Goal: Task Accomplishment & Management: Manage account settings

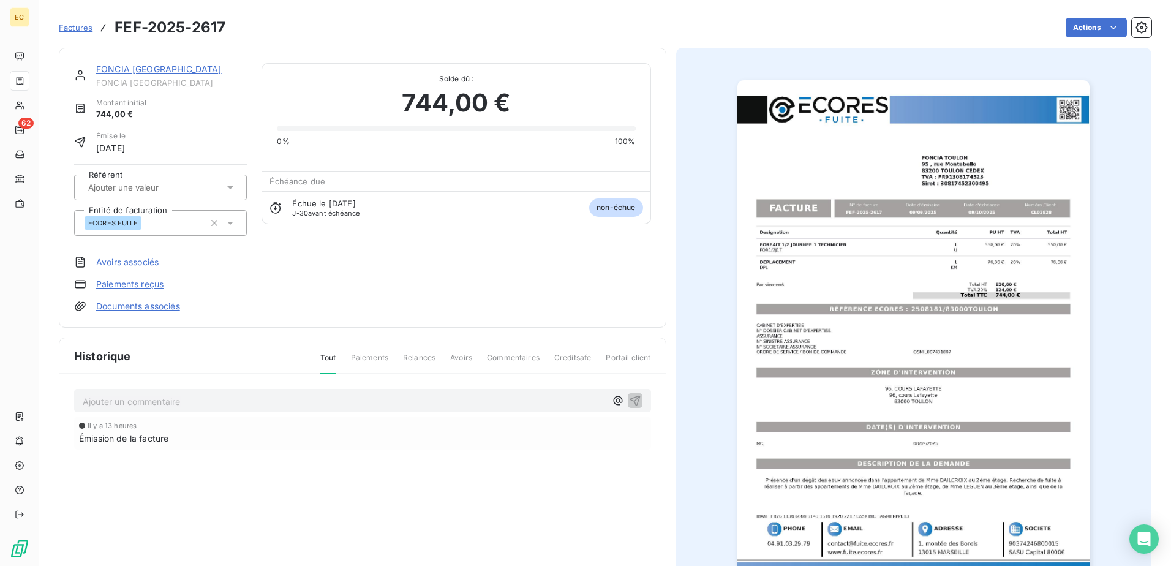
drag, startPoint x: 248, startPoint y: 498, endPoint x: 193, endPoint y: 399, distance: 113.2
click at [245, 335] on div "il y a 13 heures Émission de la facture" at bounding box center [362, 457] width 577 height 81
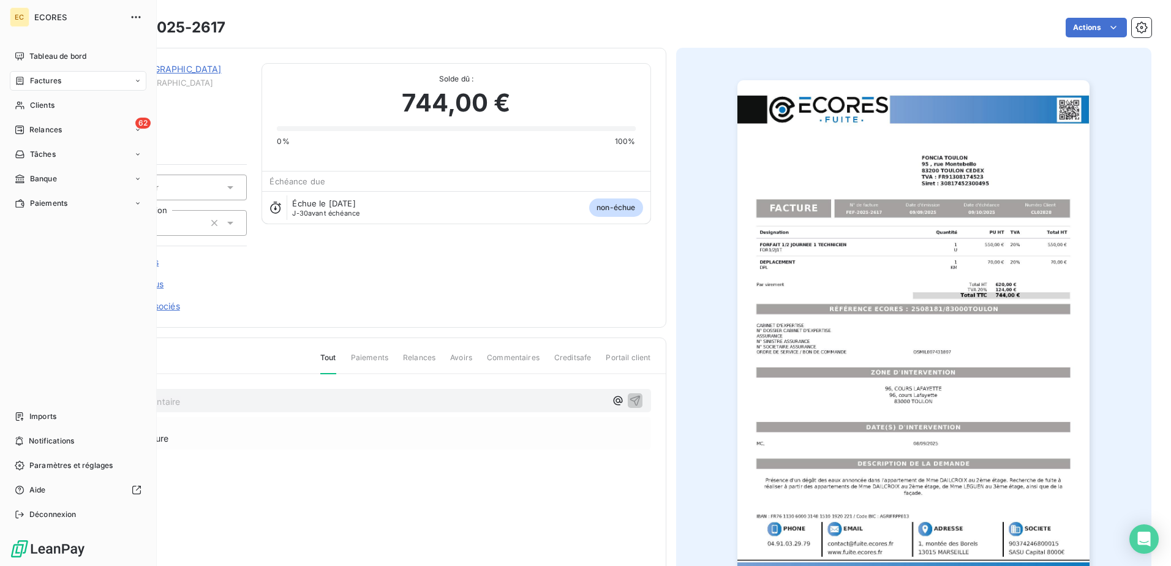
click at [44, 77] on span "Factures" at bounding box center [45, 80] width 31 height 11
click at [45, 107] on span "Factures" at bounding box center [44, 105] width 31 height 11
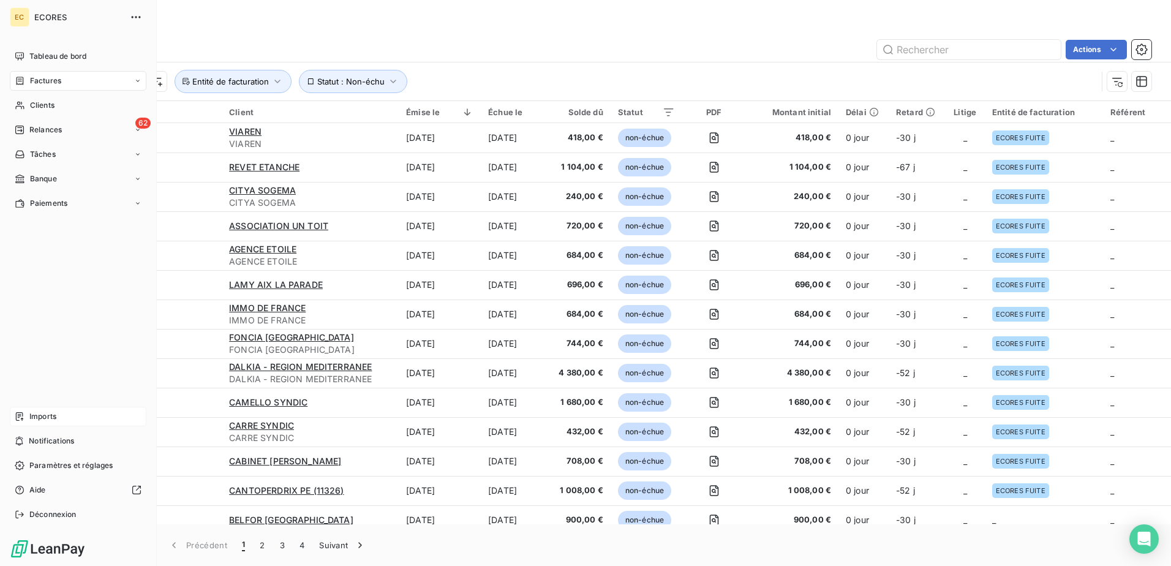
click at [48, 335] on span "Imports" at bounding box center [42, 416] width 27 height 11
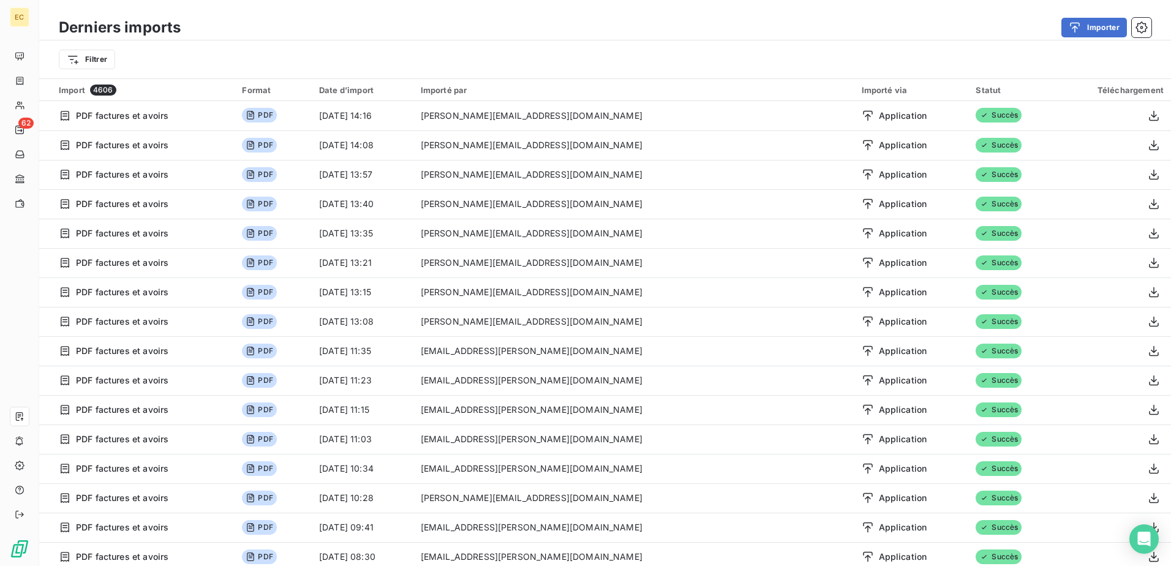
click at [571, 93] on div "Importé par" at bounding box center [634, 90] width 426 height 10
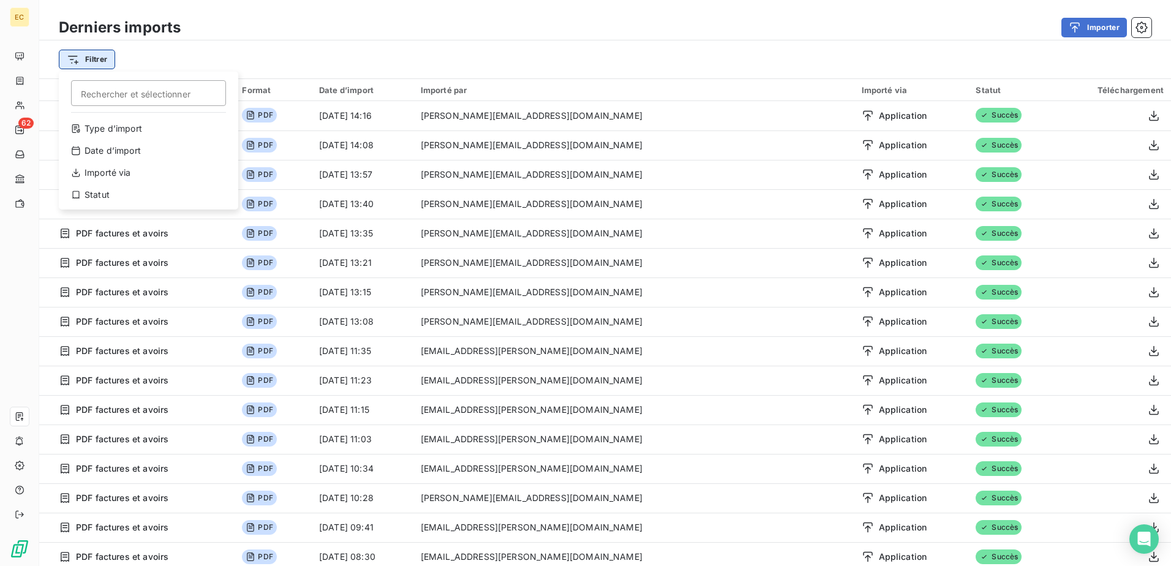
click at [106, 64] on html "EC 62 Derniers imports Importer Filtrer Rechercher et sélectionner Type d’impor…" at bounding box center [585, 283] width 1171 height 566
click at [112, 175] on div "Importé via" at bounding box center [149, 173] width 170 height 20
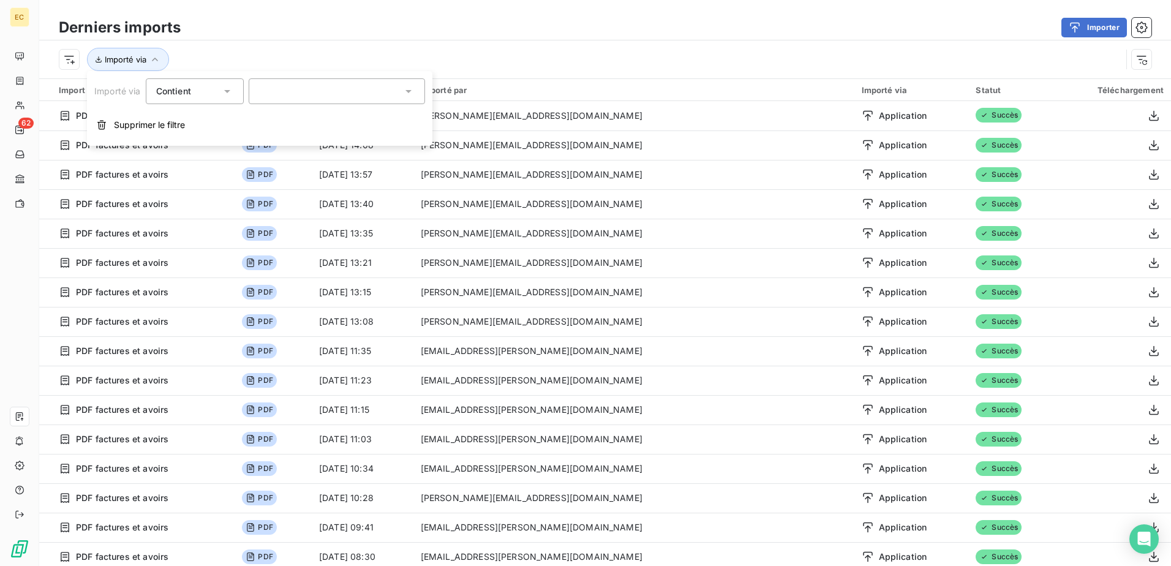
click at [226, 93] on icon at bounding box center [227, 91] width 12 height 12
click at [304, 92] on div at bounding box center [337, 91] width 176 height 26
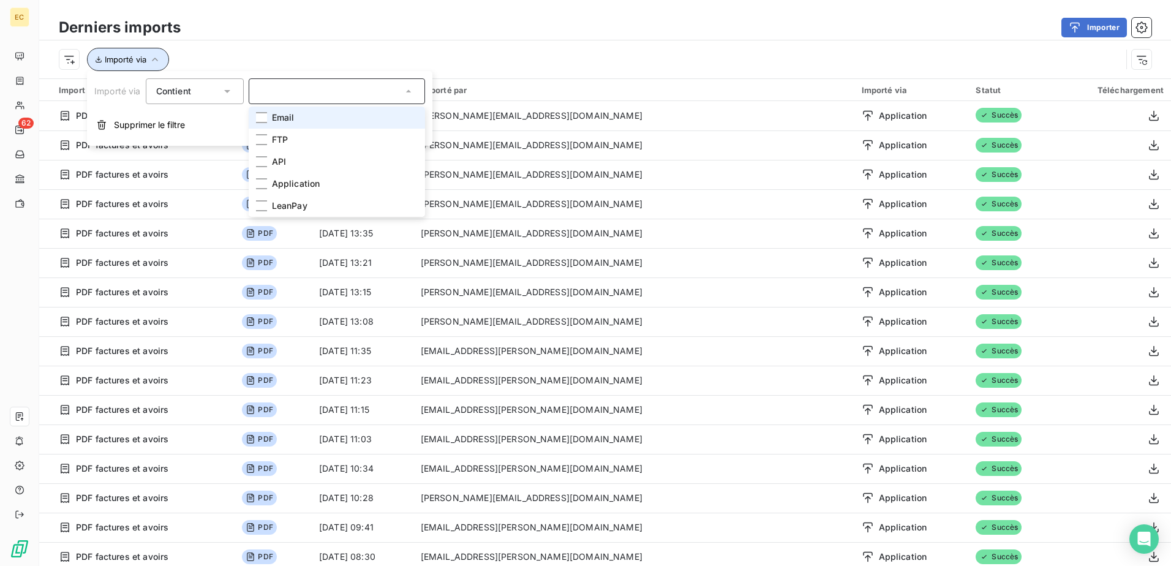
click at [165, 61] on button "Importé via" at bounding box center [128, 59] width 82 height 23
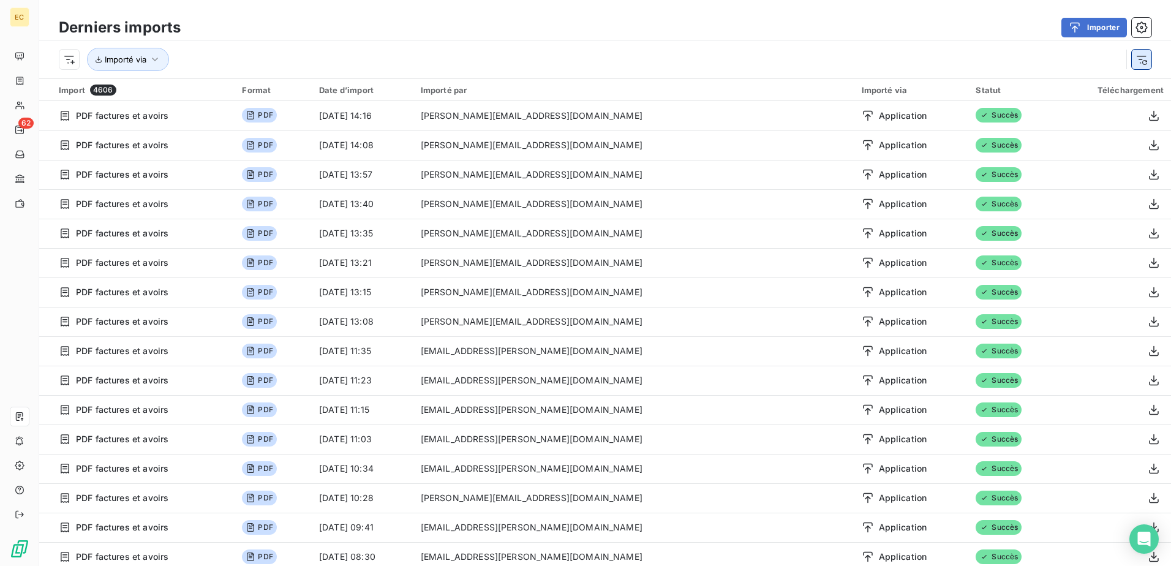
click at [577, 58] on icon "button" at bounding box center [1141, 59] width 12 height 12
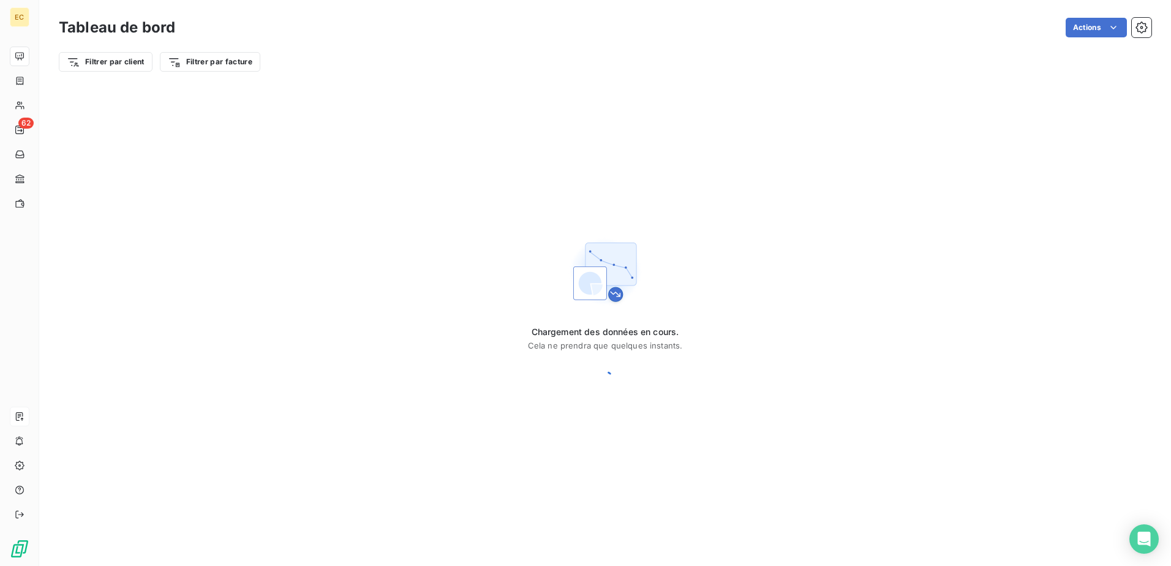
click at [245, 58] on html "EC 62 Tableau de bord Actions Filtrer par client Filtrer par facture Chargement…" at bounding box center [585, 283] width 1171 height 566
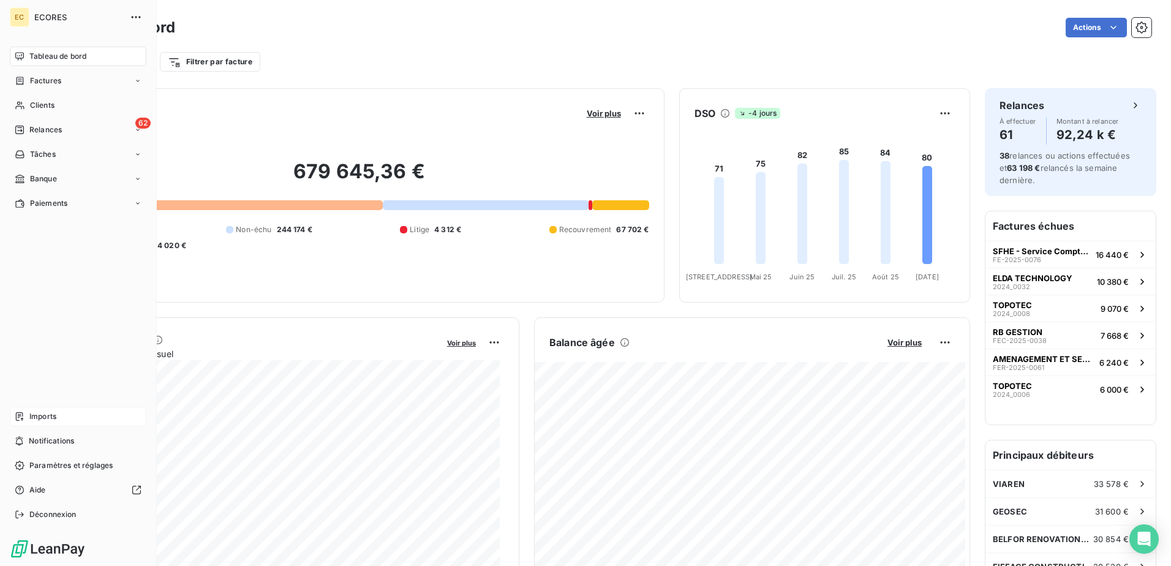
click at [23, 335] on html "EC ECORES Tableau de bord Factures Clients 62 Relances Tâches Banque Paiements …" at bounding box center [585, 283] width 1171 height 566
click at [39, 335] on span "Imports" at bounding box center [42, 416] width 27 height 11
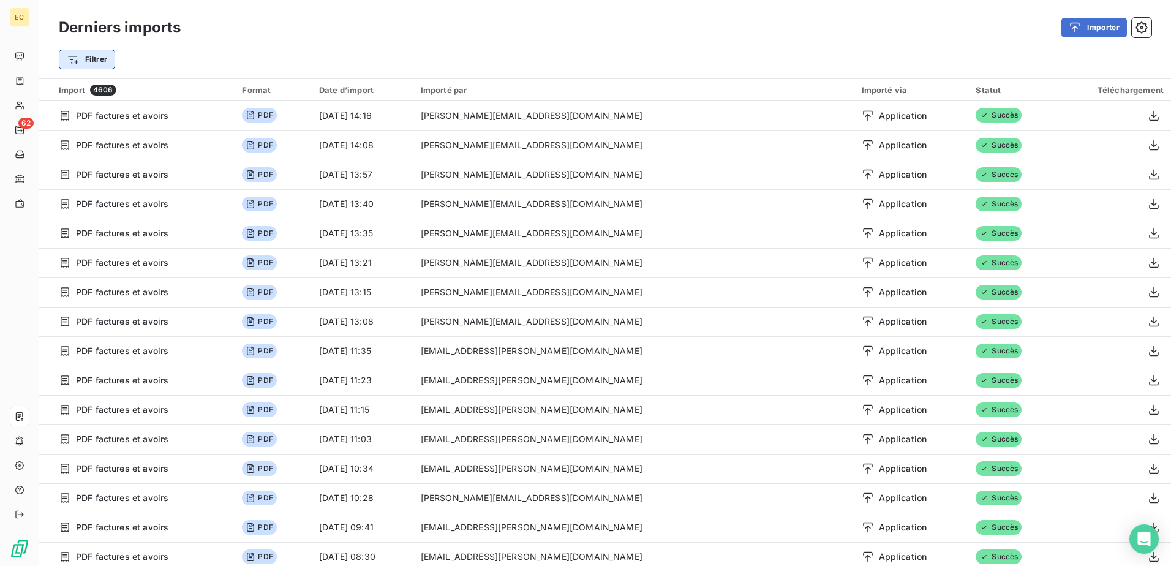
click at [108, 56] on html "EC 62 Derniers imports Importer Filtrer Import 4606 Format Date d’import Import…" at bounding box center [585, 283] width 1171 height 566
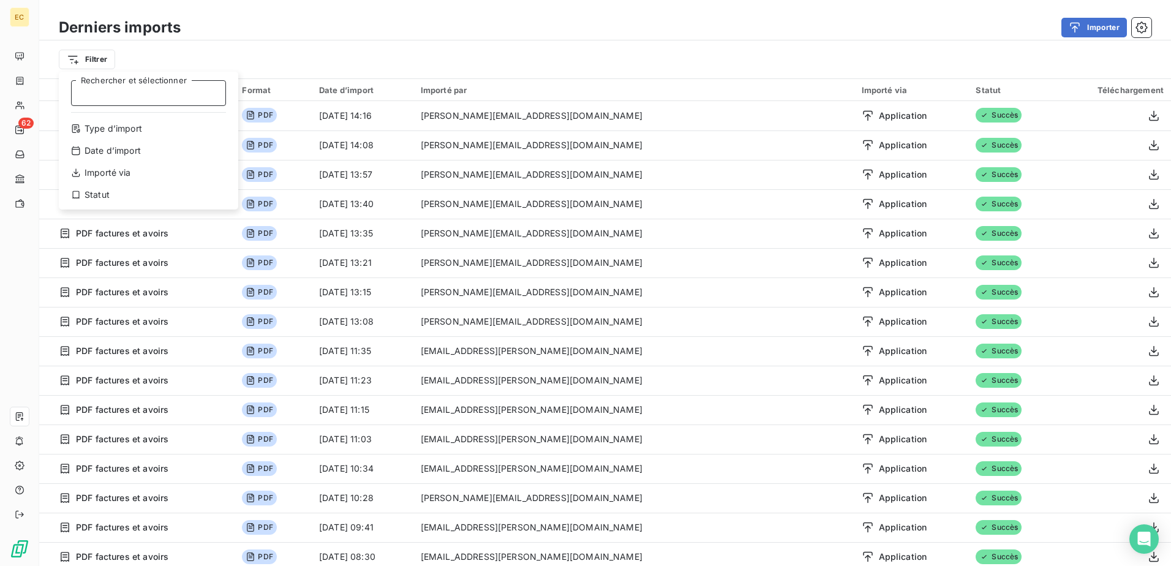
click at [103, 103] on input "Rechercher et sélectionner" at bounding box center [148, 93] width 155 height 26
type input "laureline.[PERSON_NAME]"
click at [220, 34] on html "EC 62 Derniers imports Importer Filtrer laureline.[PERSON_NAME] et sélectionner…" at bounding box center [585, 283] width 1171 height 566
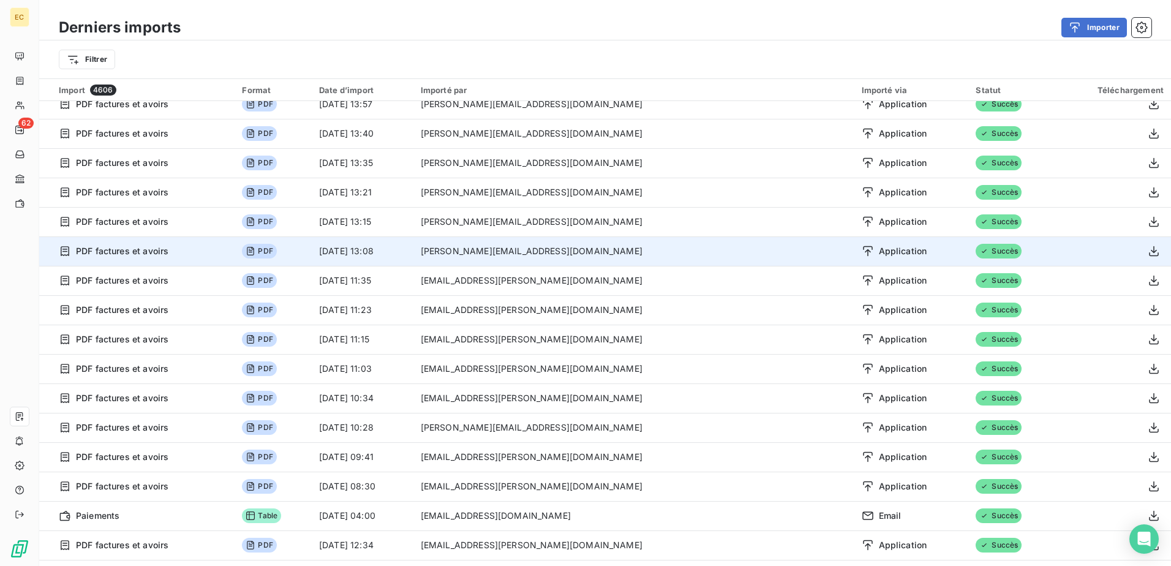
scroll to position [184, 0]
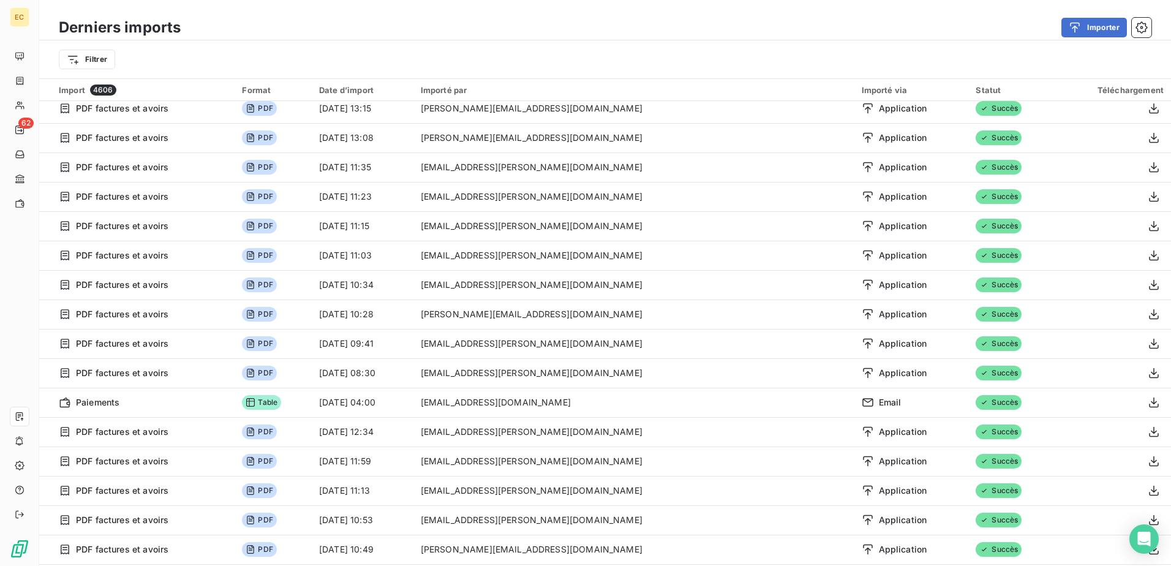
click at [577, 91] on div "Importé par" at bounding box center [634, 90] width 426 height 10
click at [577, 89] on div "Importé par" at bounding box center [634, 90] width 426 height 10
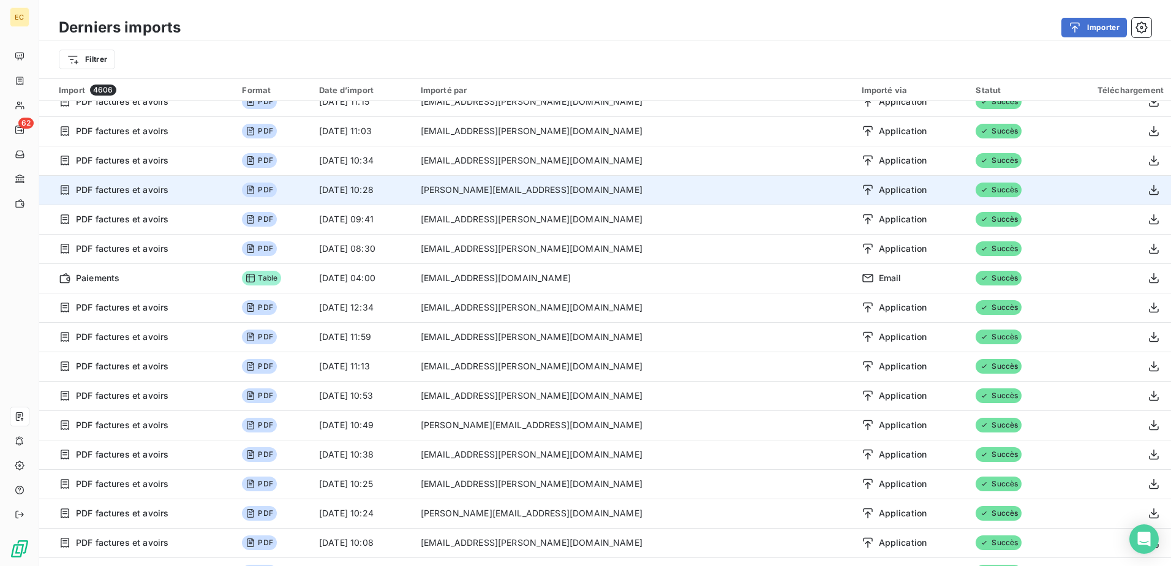
scroll to position [367, 0]
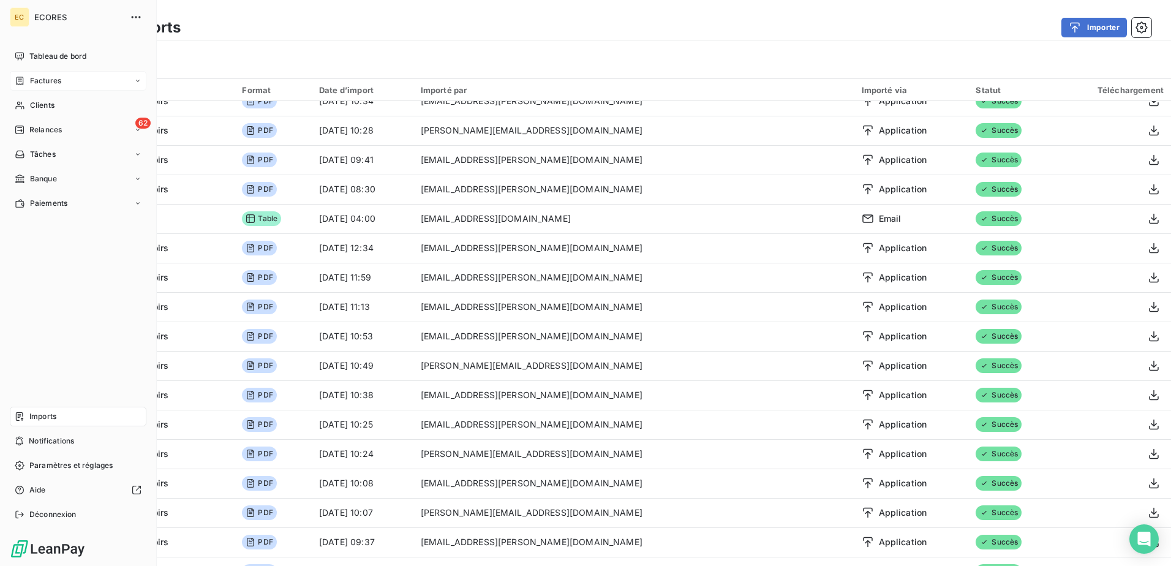
click at [31, 77] on span "Factures" at bounding box center [45, 80] width 31 height 11
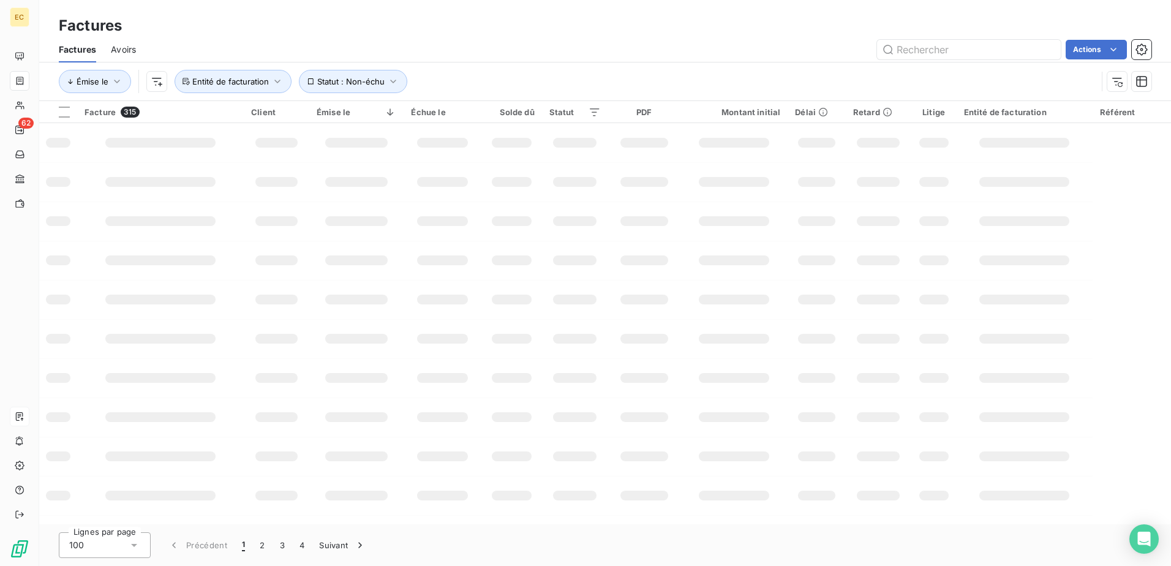
click at [209, 31] on div "Factures" at bounding box center [604, 26] width 1131 height 22
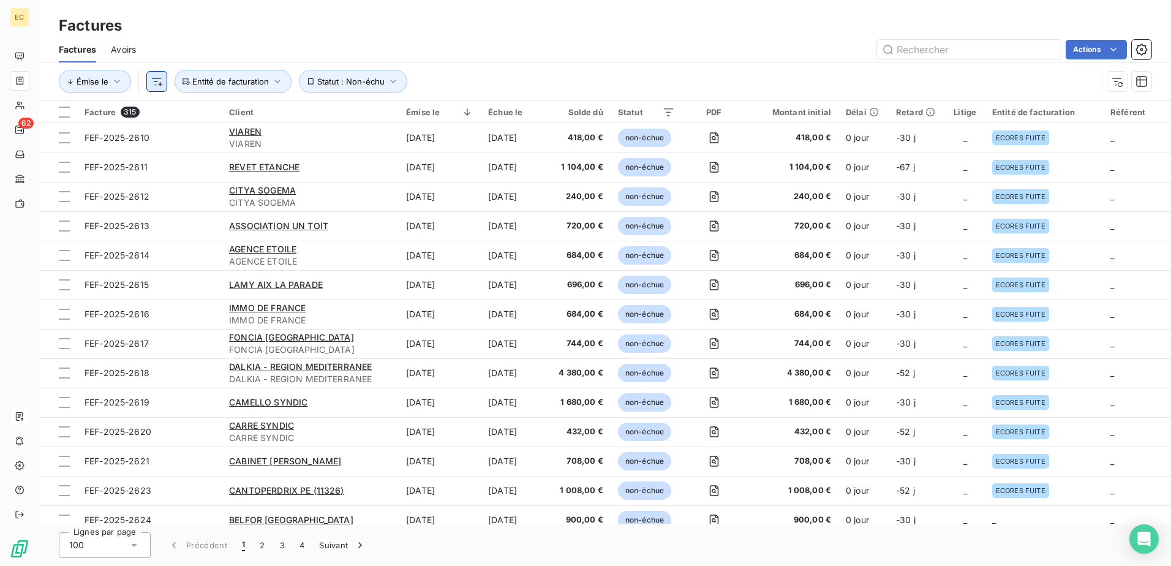
click at [154, 81] on html "EC 62 Factures Factures Avoirs Actions Émise le Statut : Non-échu Entité de fac…" at bounding box center [585, 283] width 1171 height 566
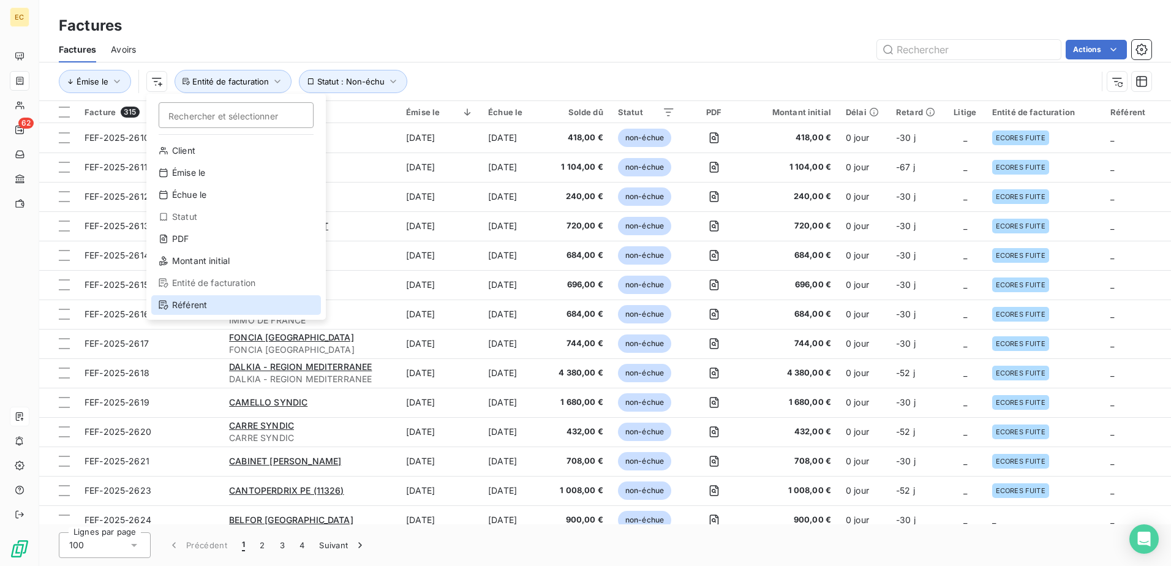
click at [228, 312] on div "Référent" at bounding box center [236, 305] width 170 height 20
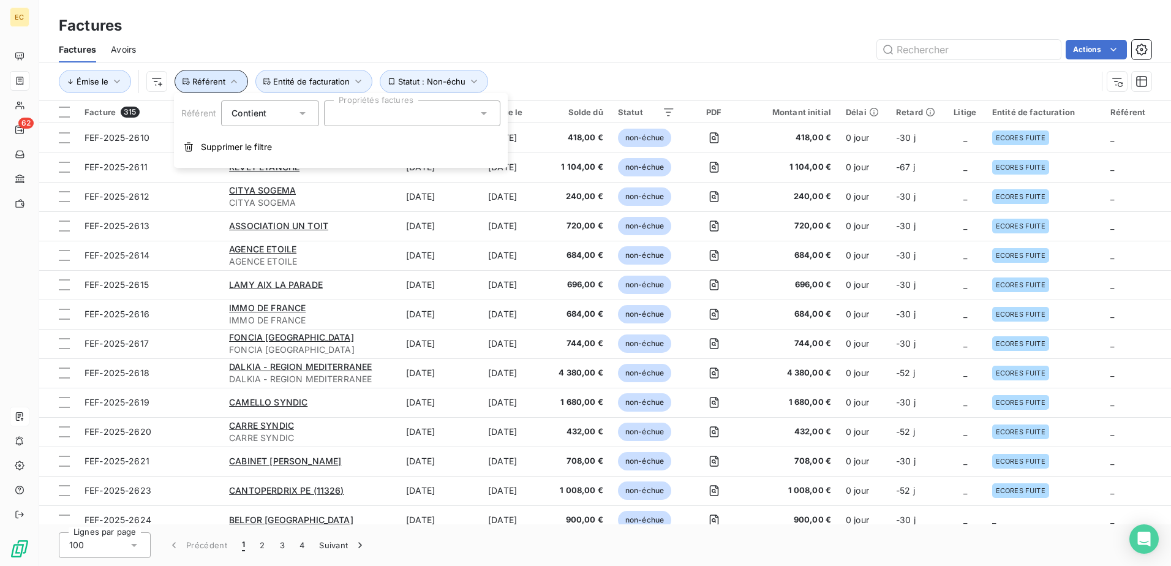
click at [219, 73] on button "Référent" at bounding box center [210, 81] width 73 height 23
click at [218, 74] on button "Référent" at bounding box center [210, 81] width 73 height 23
click at [285, 112] on div "Contient is" at bounding box center [263, 113] width 65 height 17
click at [343, 112] on input "text" at bounding box center [339, 113] width 10 height 11
type input "laureline"
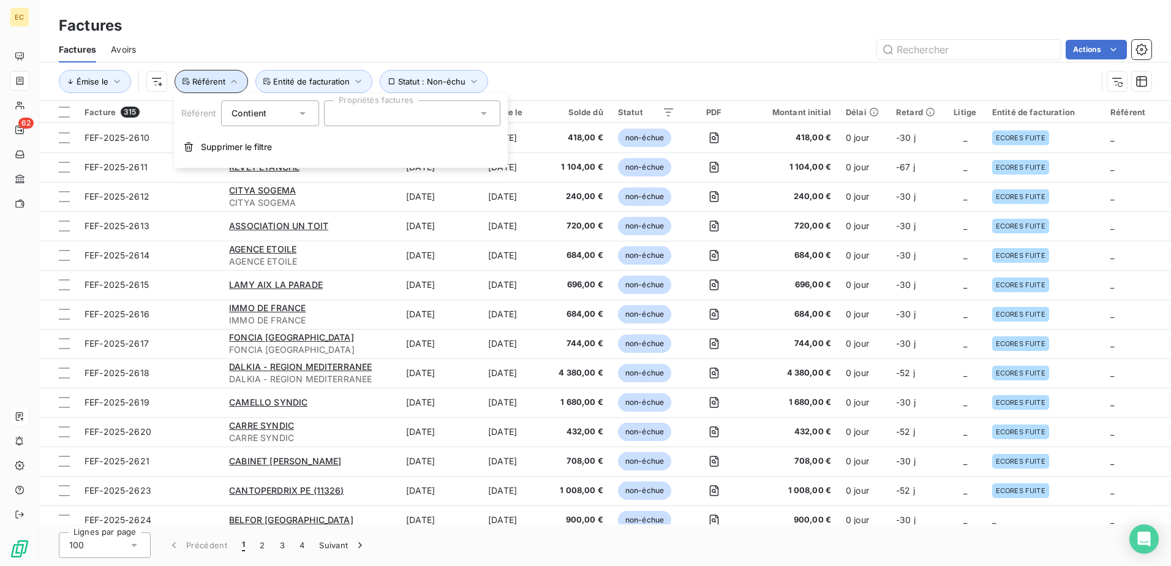
click at [239, 86] on button "Référent" at bounding box center [210, 81] width 73 height 23
click at [235, 83] on icon "button" at bounding box center [234, 81] width 12 height 12
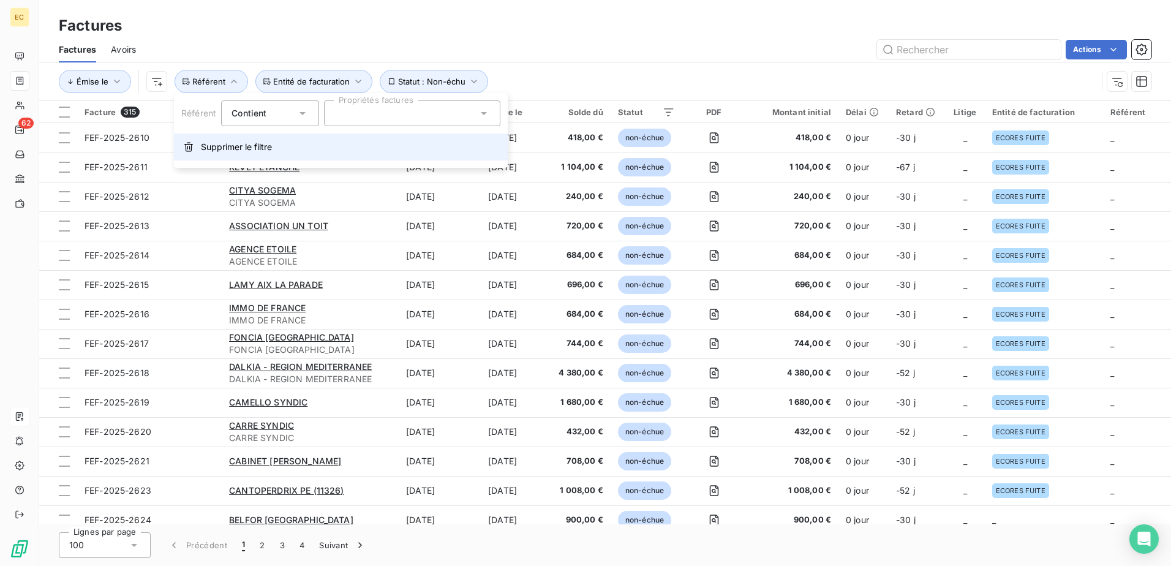
click at [228, 151] on span "Supprimer le filtre" at bounding box center [236, 147] width 71 height 12
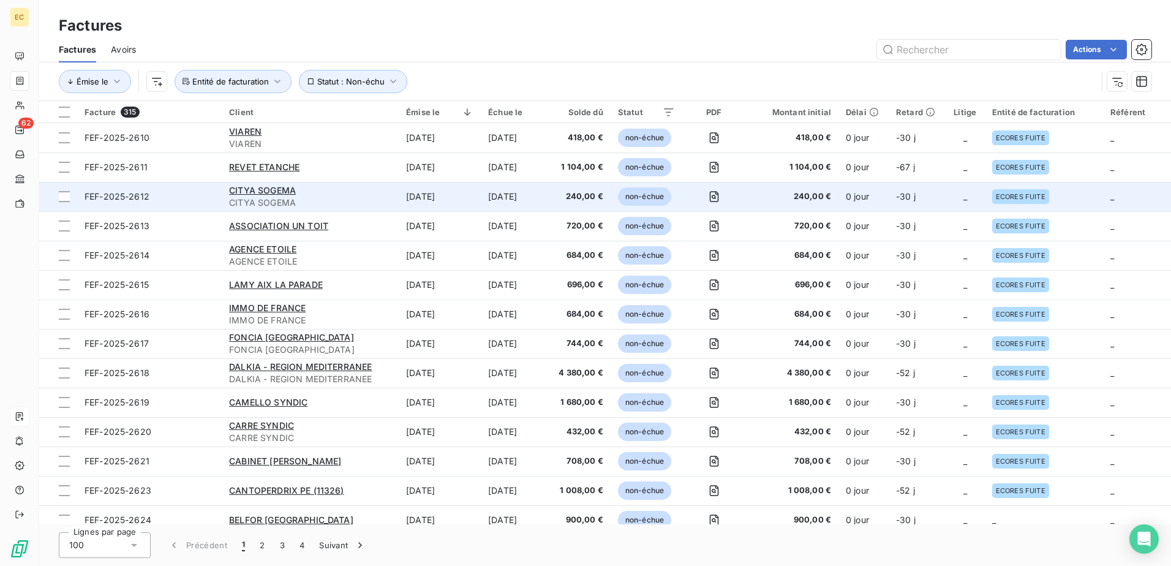
scroll to position [306, 0]
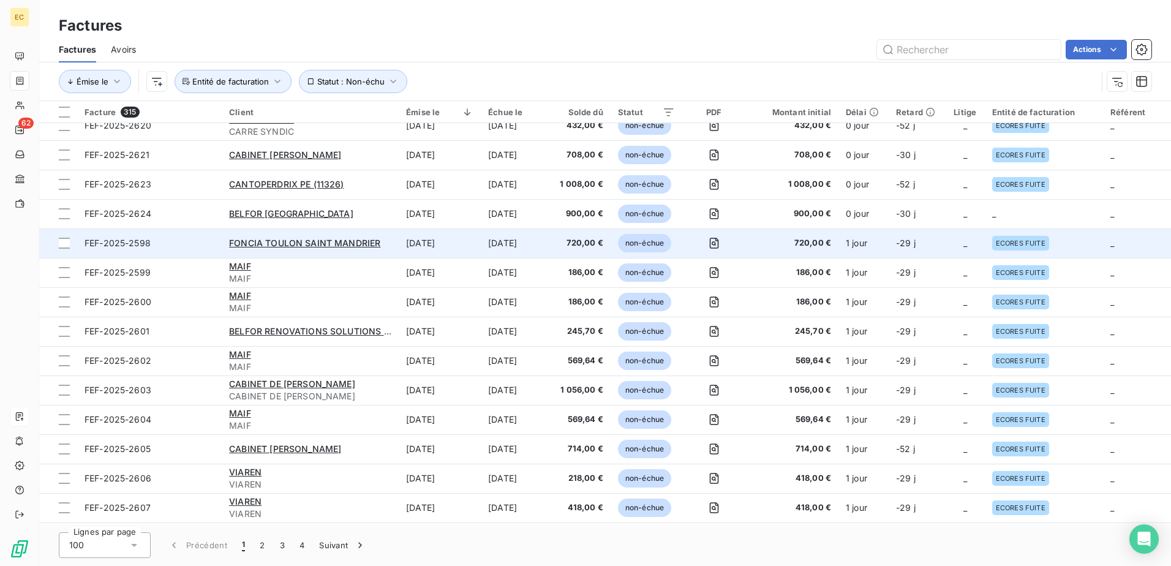
click at [352, 236] on td "FONCIA TOULON SAINT MANDRIER" at bounding box center [310, 242] width 177 height 29
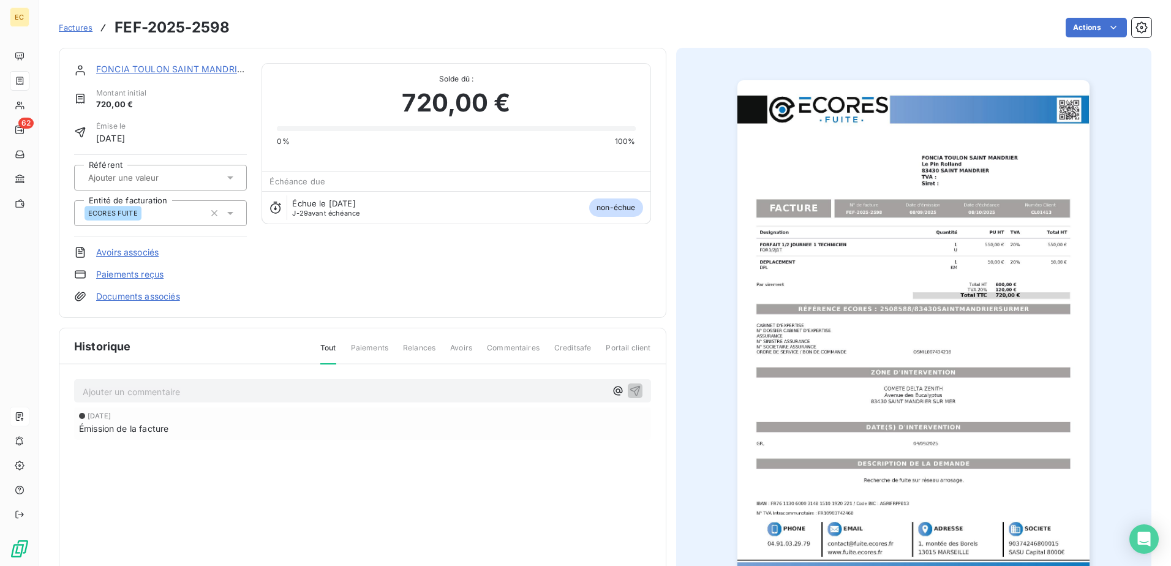
click at [129, 70] on link "FONCIA TOULON SAINT MANDRIER" at bounding box center [171, 69] width 151 height 10
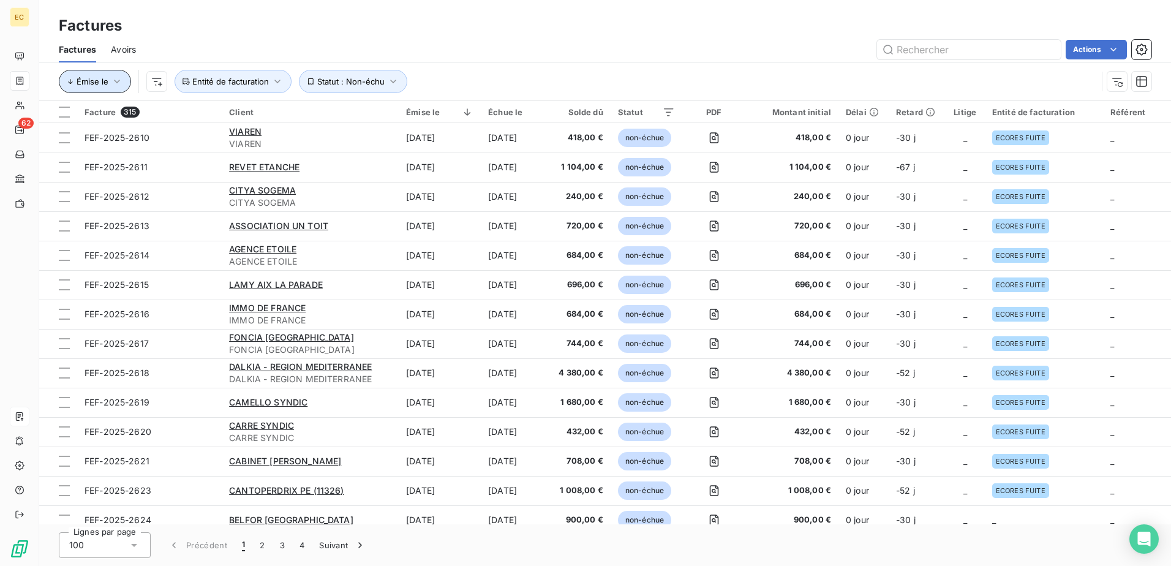
click at [105, 78] on span "Émise le" at bounding box center [93, 82] width 32 height 10
click at [196, 116] on div "Émise le" at bounding box center [148, 118] width 165 height 26
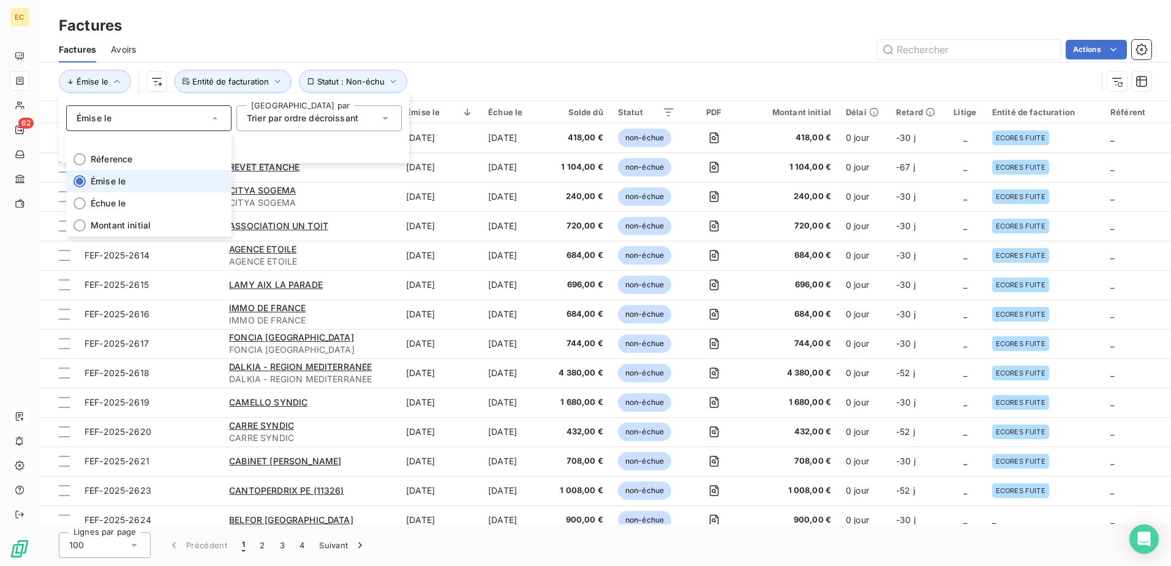
click at [193, 120] on div "Émise le" at bounding box center [148, 118] width 165 height 26
click at [316, 113] on span "Trier par ordre décroissant" at bounding box center [302, 118] width 111 height 10
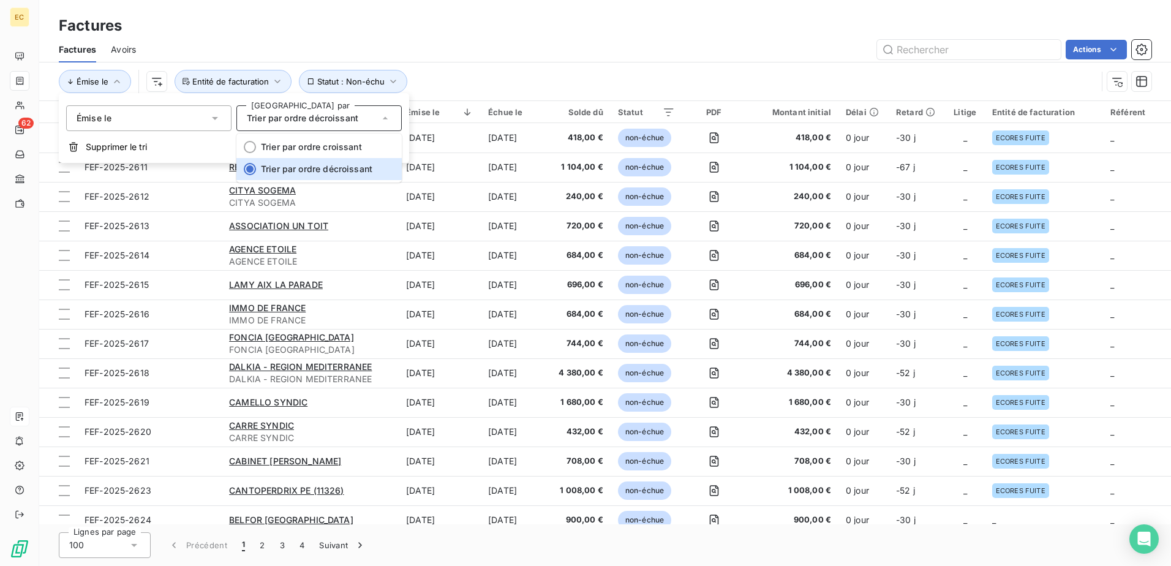
click at [316, 113] on span "Trier par ordre décroissant" at bounding box center [302, 118] width 111 height 10
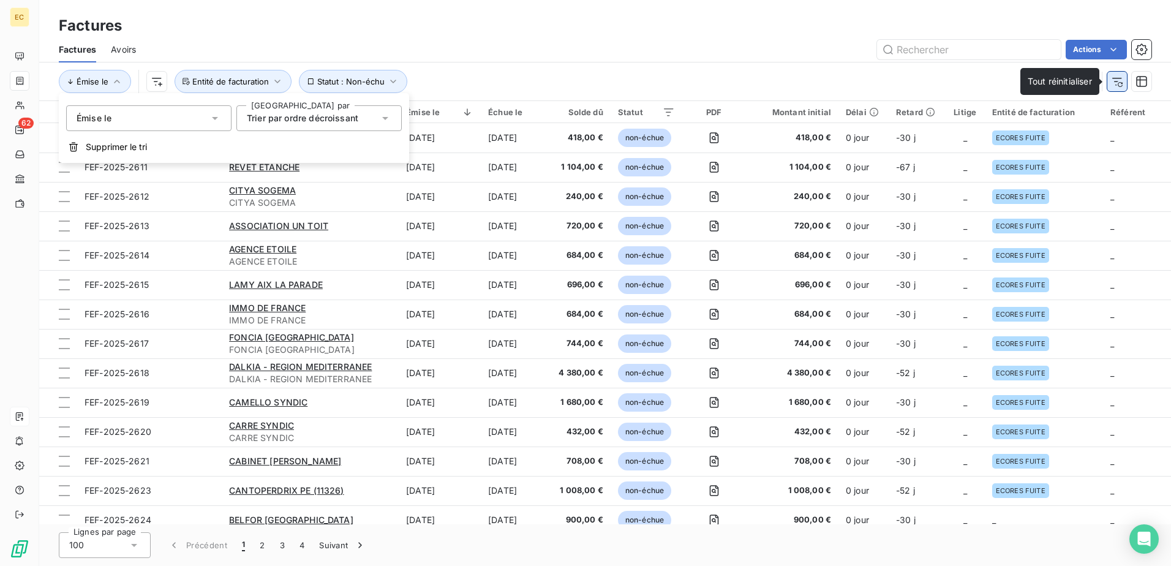
click at [577, 76] on button "button" at bounding box center [1117, 82] width 20 height 20
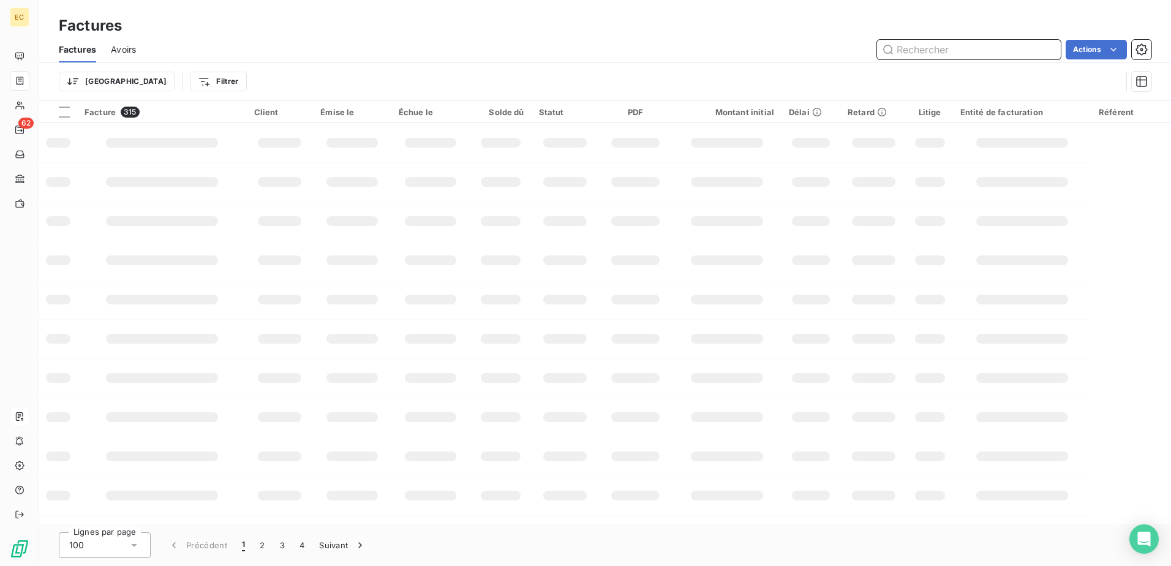
click at [577, 56] on input "text" at bounding box center [969, 50] width 184 height 20
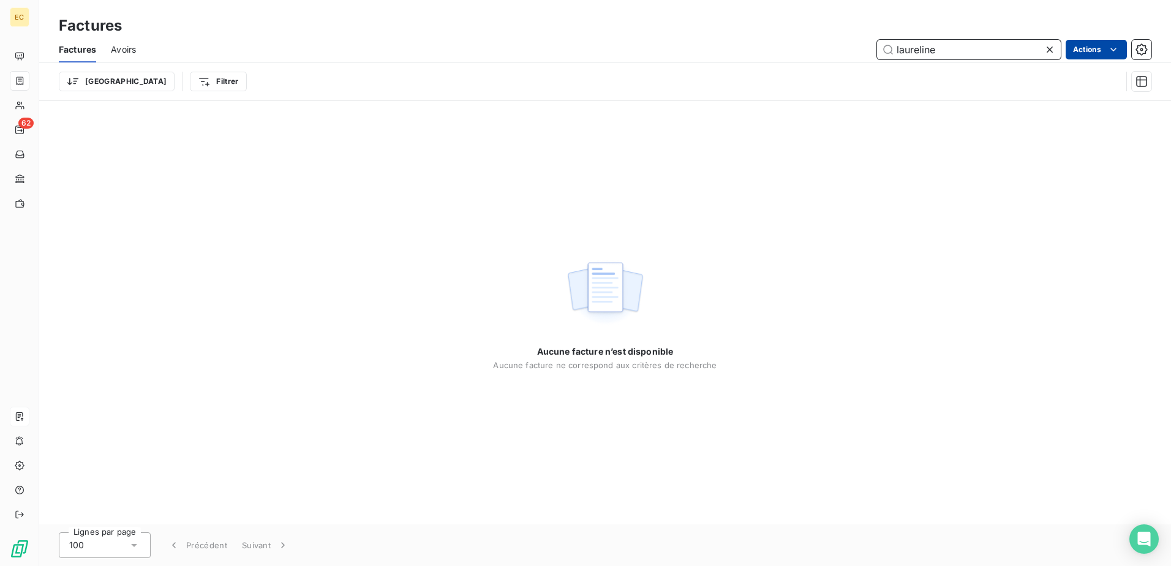
type input "laureline"
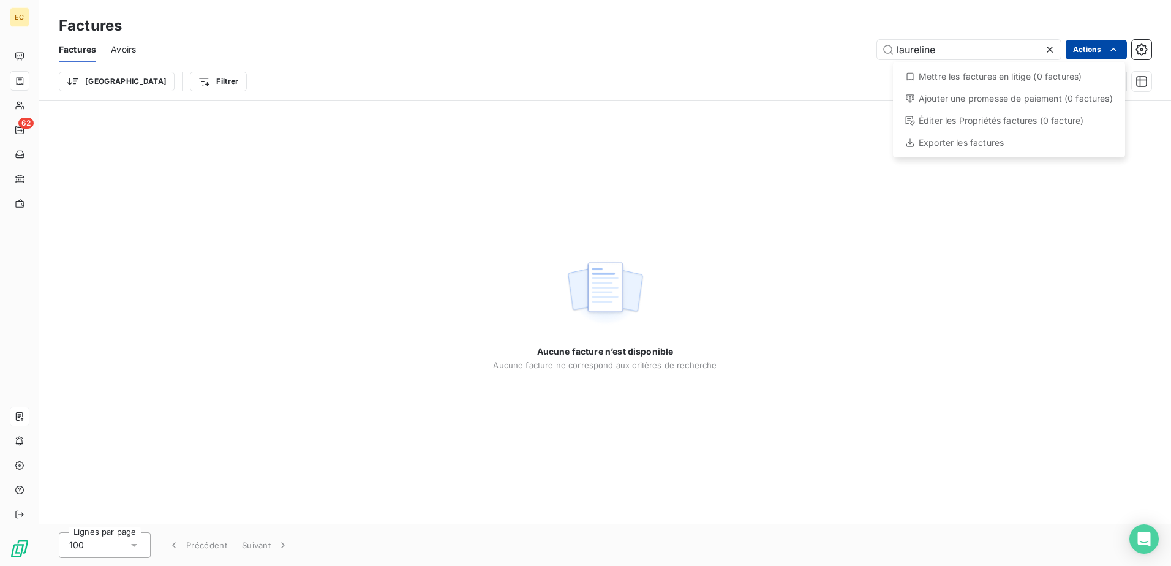
click at [577, 50] on html "EC 62 Factures Factures Avoirs laureline Actions Mettre les factures en litige …" at bounding box center [585, 283] width 1171 height 566
click at [143, 77] on html "EC 62 Factures Factures Avoirs laureline Actions Mettre les factures en litige …" at bounding box center [585, 283] width 1171 height 566
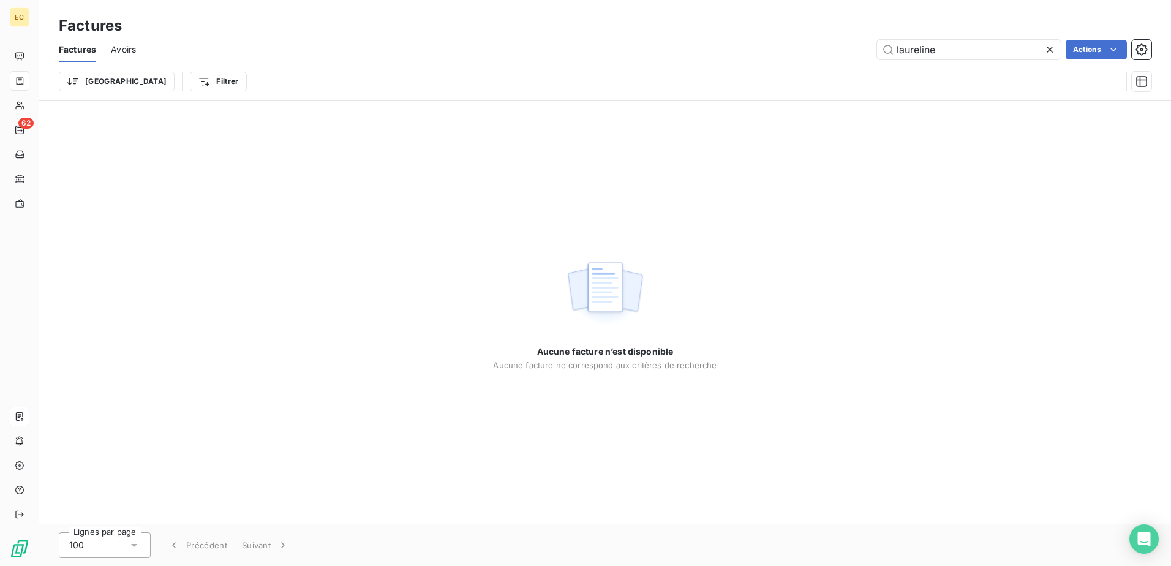
click at [143, 77] on html "EC 62 Factures Factures Avoirs laureline Actions Trier Filtrer Aucune facture n…" at bounding box center [585, 283] width 1171 height 566
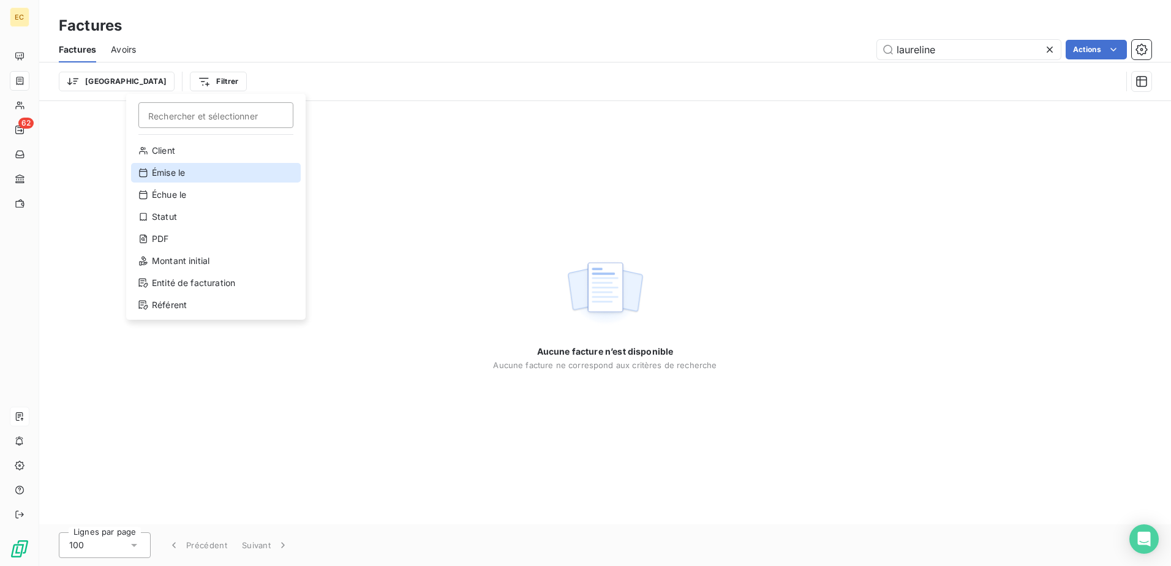
click at [165, 171] on div "Émise le" at bounding box center [216, 173] width 170 height 20
click at [135, 77] on html "EC 62 Factures Factures Avoirs laureline Actions Trier Rechercher et sélectionn…" at bounding box center [585, 283] width 1171 height 566
click at [311, 39] on html "EC 62 Factures Factures Avoirs laureline Actions Trier Rechercher et sélectionn…" at bounding box center [585, 283] width 1171 height 566
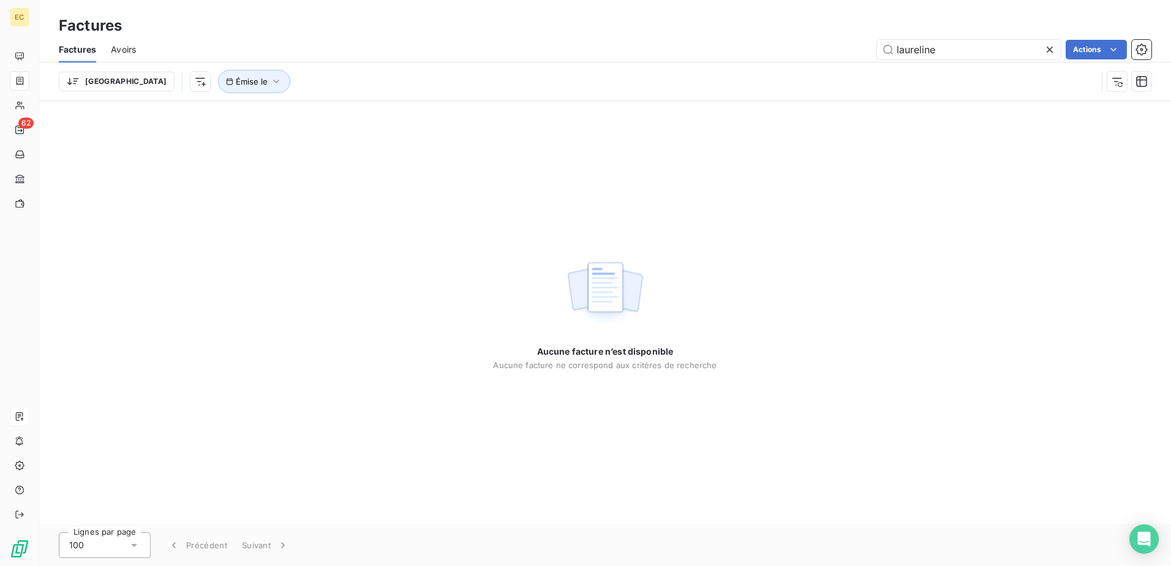
click at [577, 51] on icon at bounding box center [1049, 49] width 12 height 12
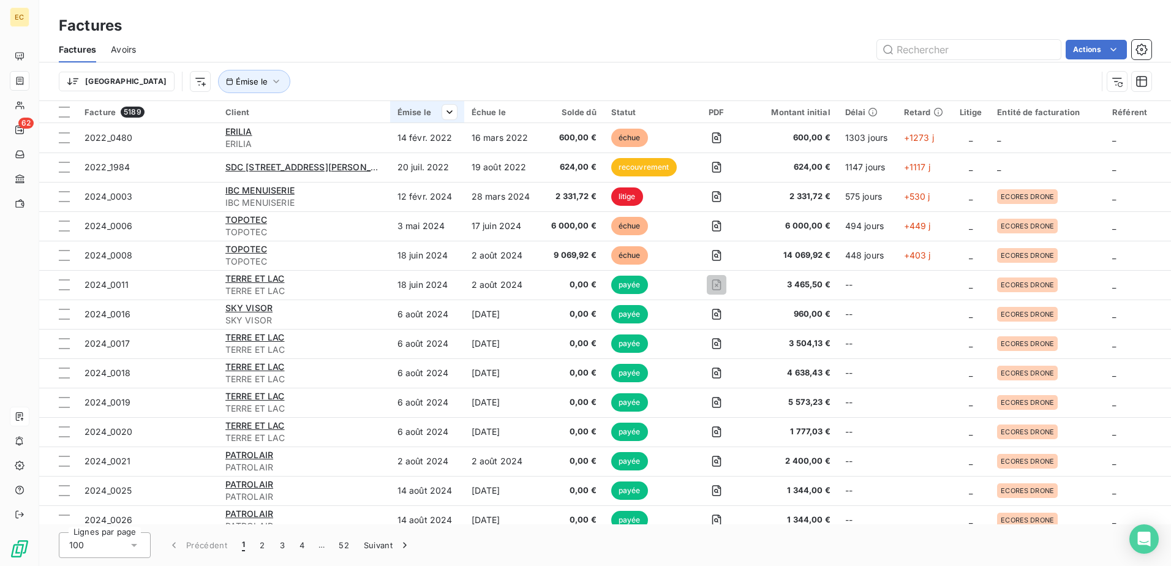
click at [408, 106] on th "Émise le" at bounding box center [427, 112] width 74 height 22
click at [429, 141] on span "Trier par ordre croissant" at bounding box center [386, 138] width 99 height 12
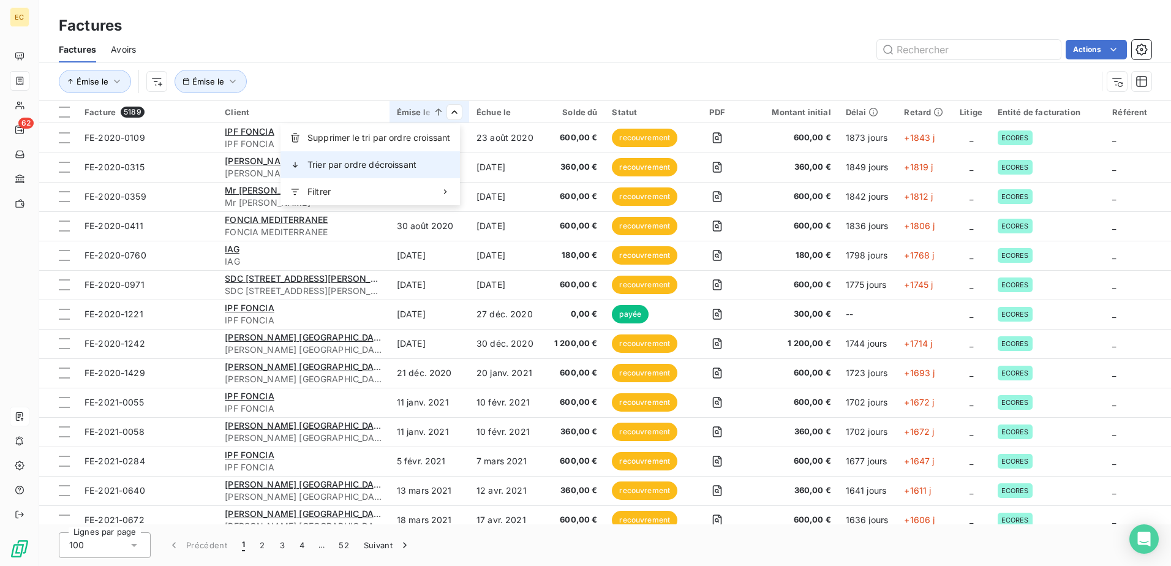
click at [440, 161] on div "Trier par ordre décroissant" at bounding box center [369, 164] width 179 height 27
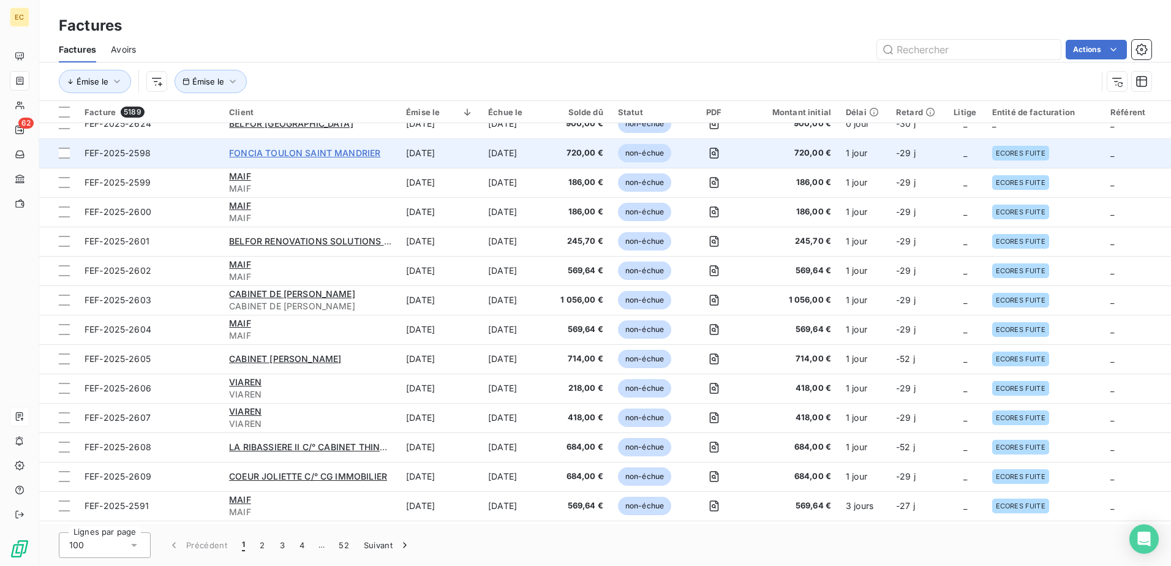
scroll to position [367, 0]
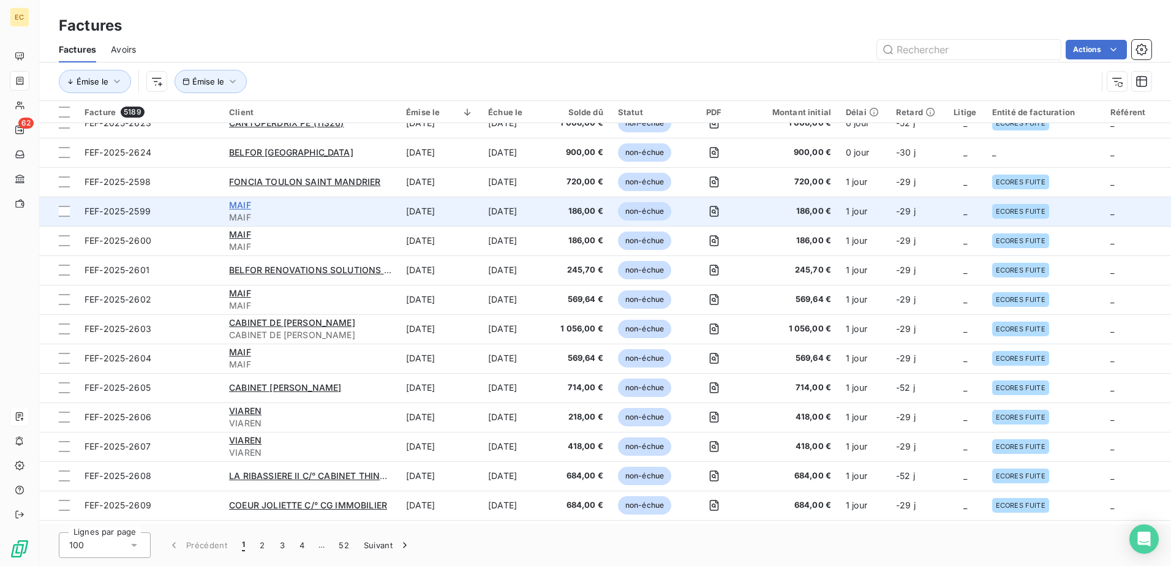
click at [235, 206] on span "MAIF" at bounding box center [240, 205] width 22 height 10
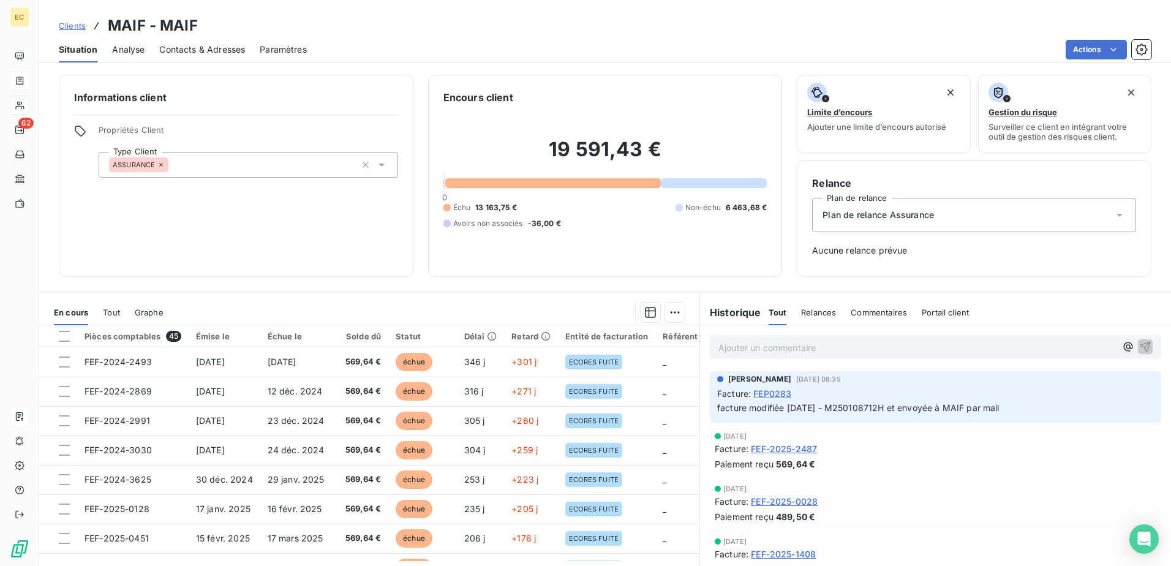
click at [78, 24] on span "Clients" at bounding box center [72, 26] width 27 height 10
click at [221, 50] on span "Contacts & Adresses" at bounding box center [202, 49] width 86 height 12
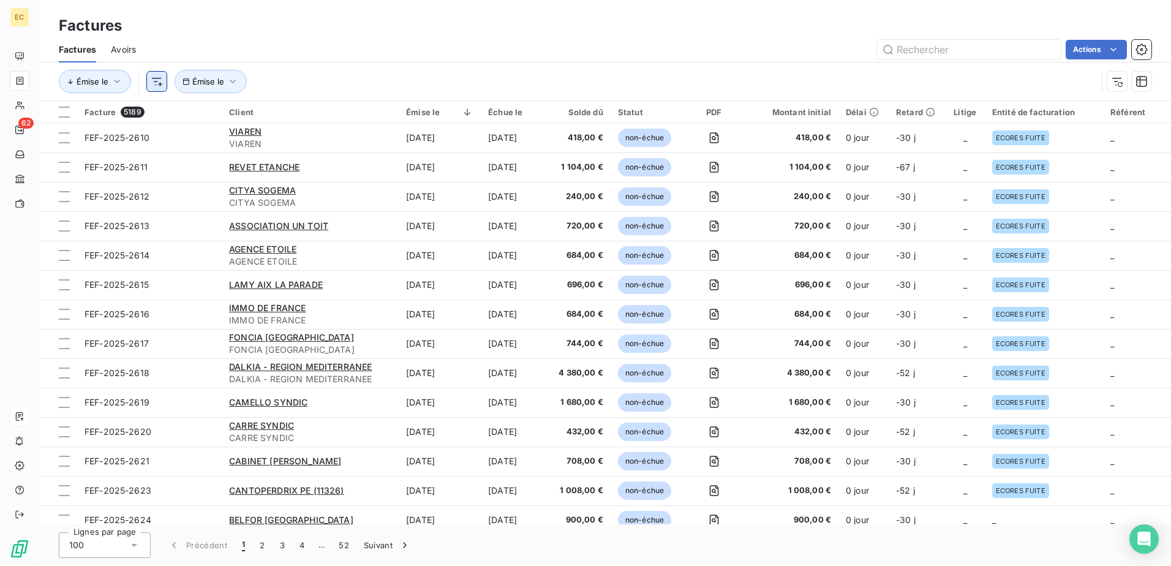
click at [160, 80] on html "EC 62 Factures Factures Avoirs Actions [PERSON_NAME] le Facture 5189 Client Émi…" at bounding box center [585, 283] width 1171 height 566
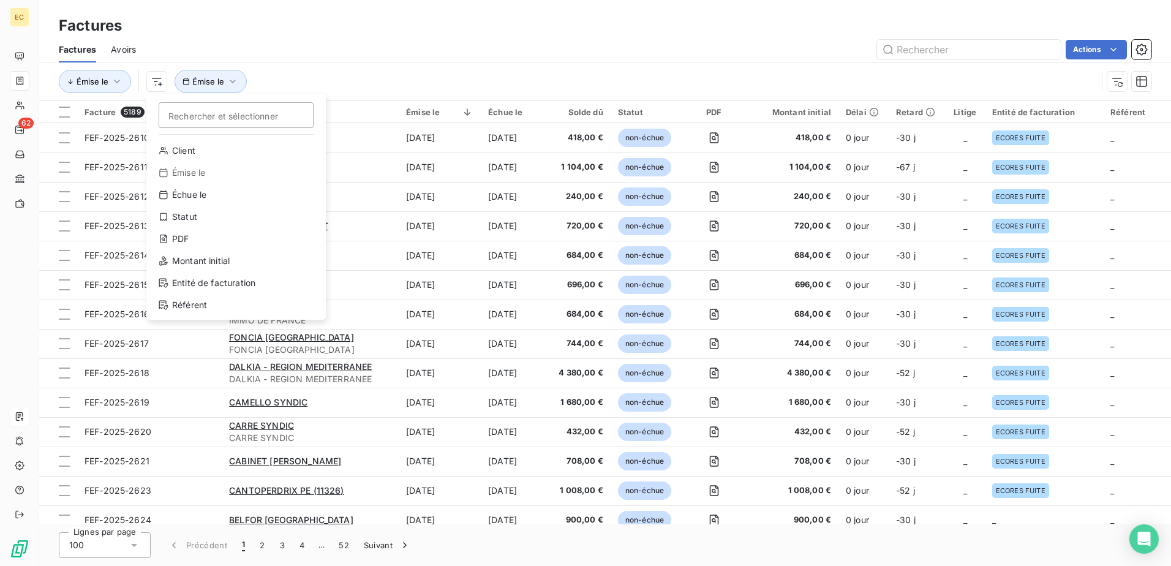
click at [203, 84] on html "EC 62 Factures Factures Avoirs Actions Émise le Rechercher et sélectionner Clie…" at bounding box center [585, 283] width 1171 height 566
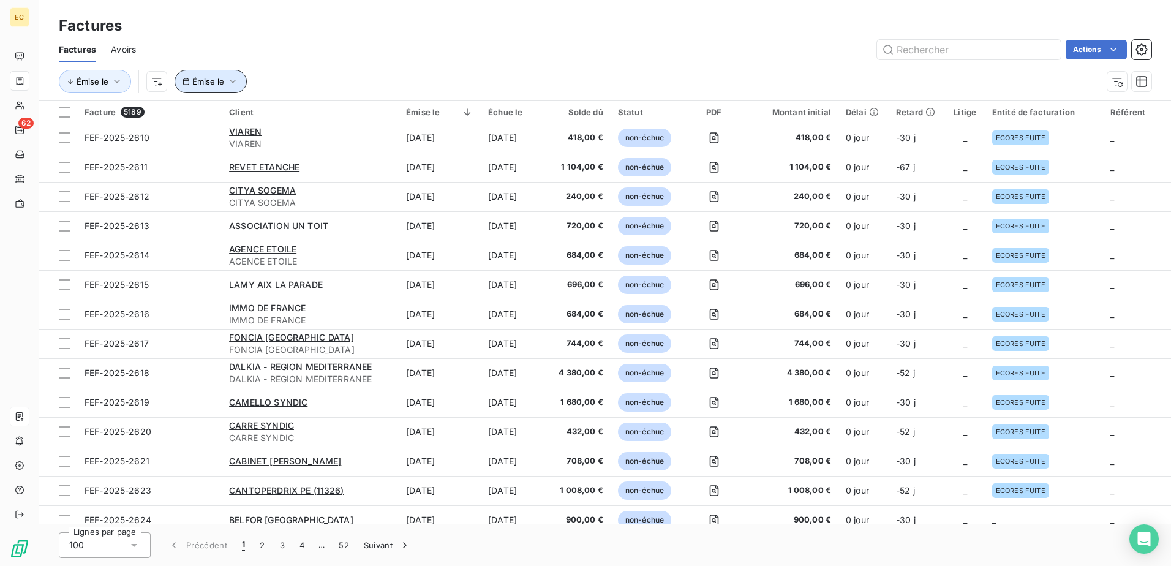
click at [205, 79] on span "Émise le" at bounding box center [208, 82] width 32 height 10
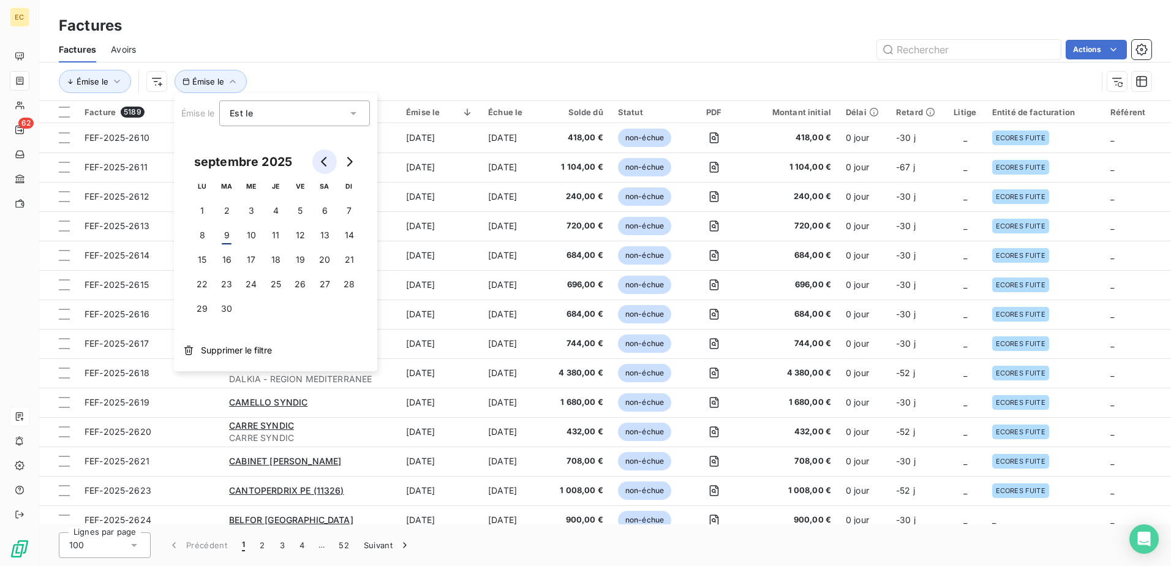
click at [321, 163] on icon "Go to previous month" at bounding box center [325, 162] width 10 height 10
click at [358, 119] on div "Est le eq" at bounding box center [294, 113] width 151 height 26
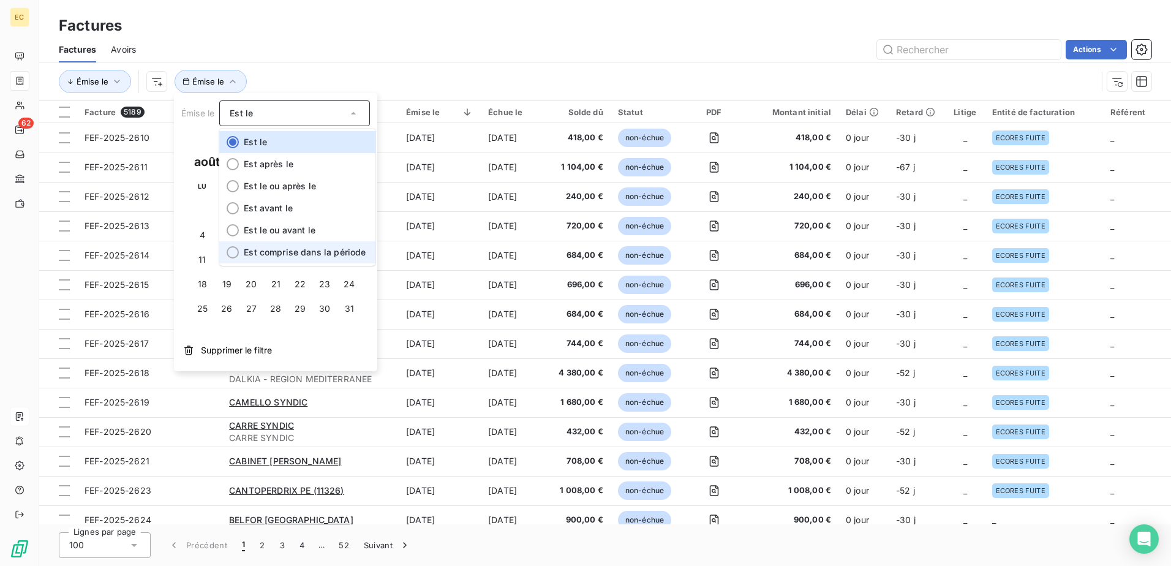
click at [337, 247] on span "Est comprise dans la période" at bounding box center [305, 252] width 122 height 10
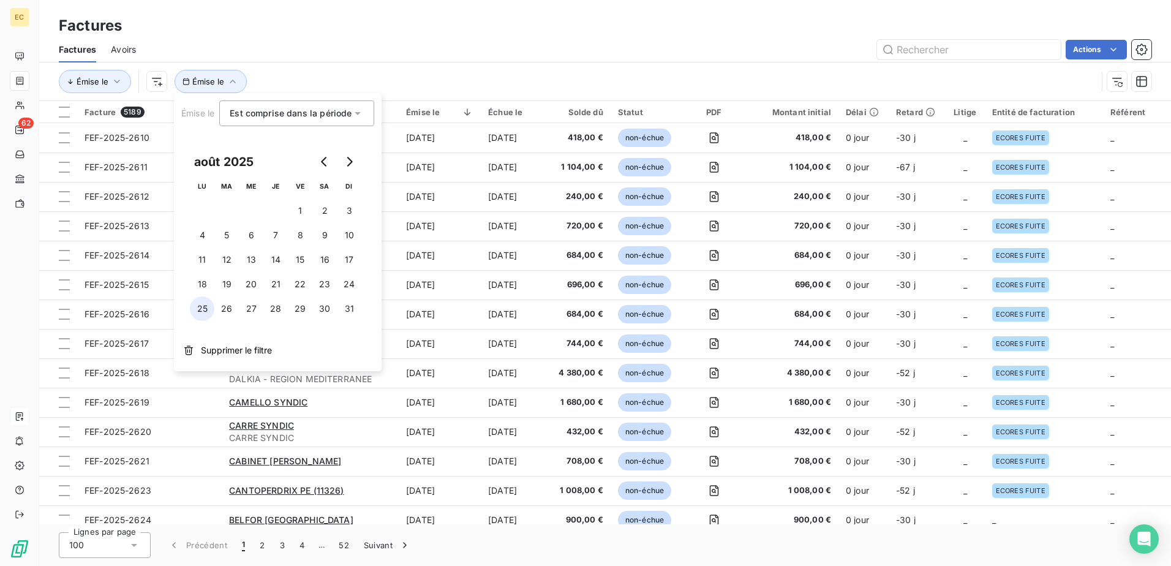
click at [201, 305] on button "25" at bounding box center [202, 308] width 24 height 24
click at [353, 159] on icon "Go to next month" at bounding box center [349, 162] width 10 height 10
click at [203, 231] on button "8" at bounding box center [202, 235] width 24 height 24
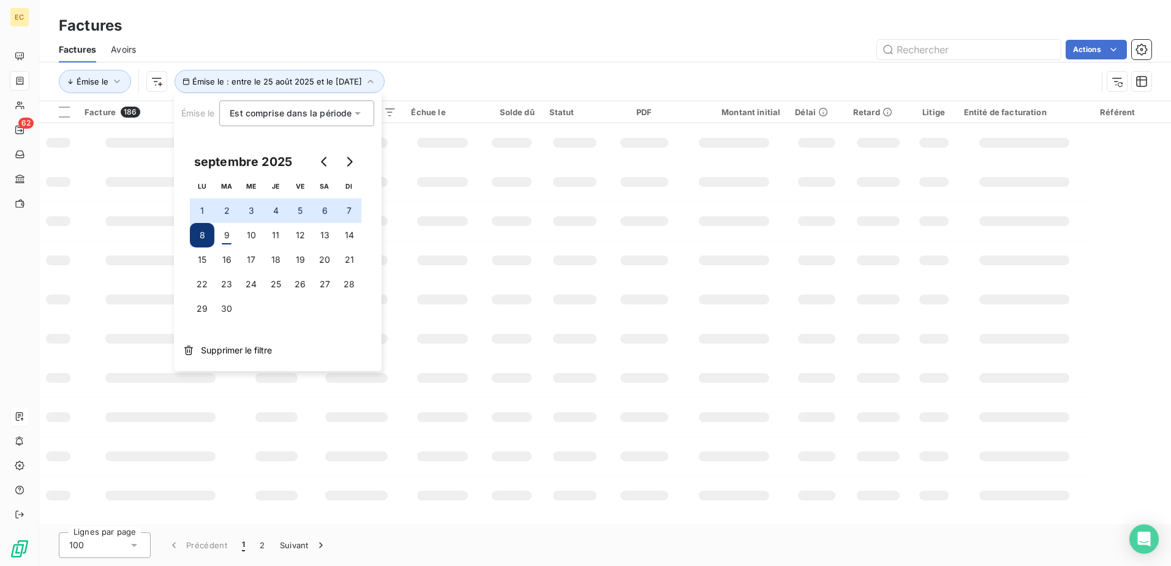
click at [490, 42] on div "Actions" at bounding box center [651, 50] width 1000 height 20
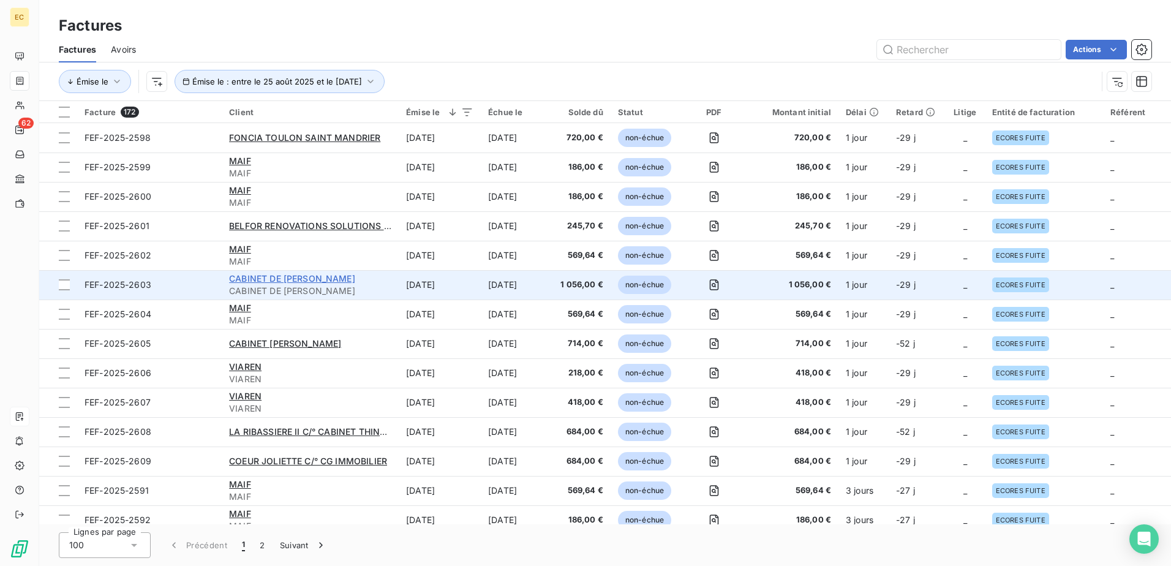
click at [265, 282] on span "CABINET DE [PERSON_NAME]" at bounding box center [292, 278] width 126 height 10
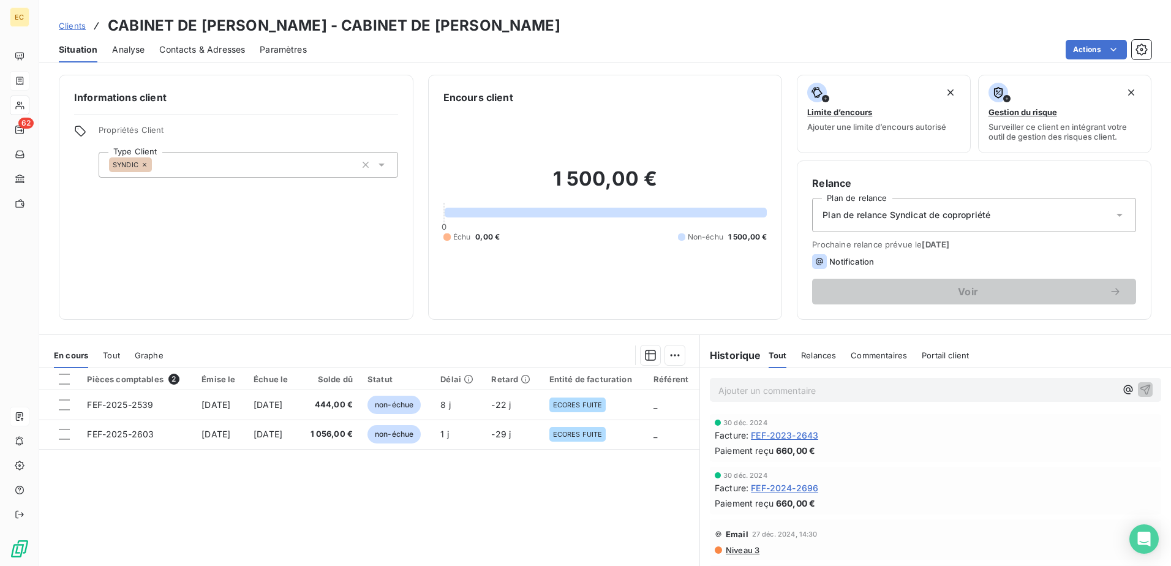
click at [227, 47] on span "Contacts & Adresses" at bounding box center [202, 49] width 86 height 12
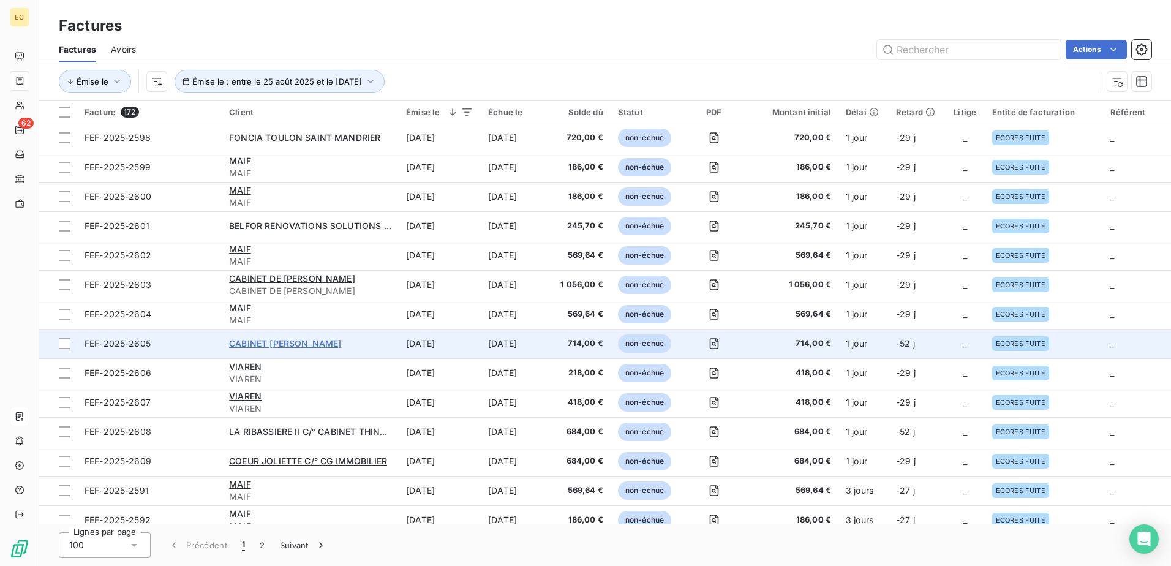
click at [322, 335] on span "CABINET [PERSON_NAME]" at bounding box center [285, 343] width 112 height 10
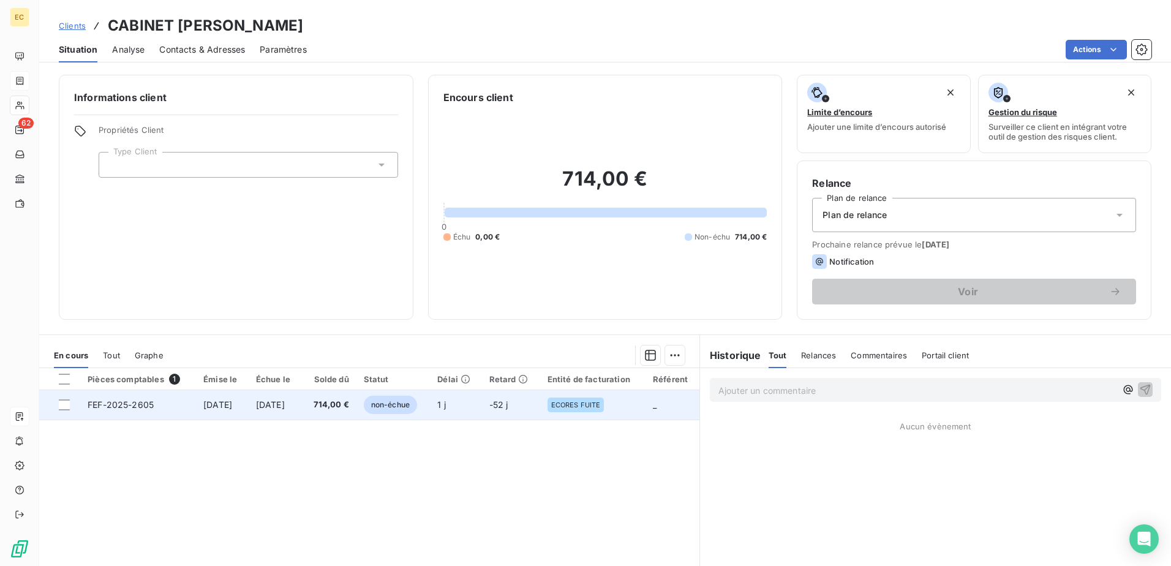
click at [302, 335] on td "[DATE]" at bounding box center [275, 404] width 53 height 29
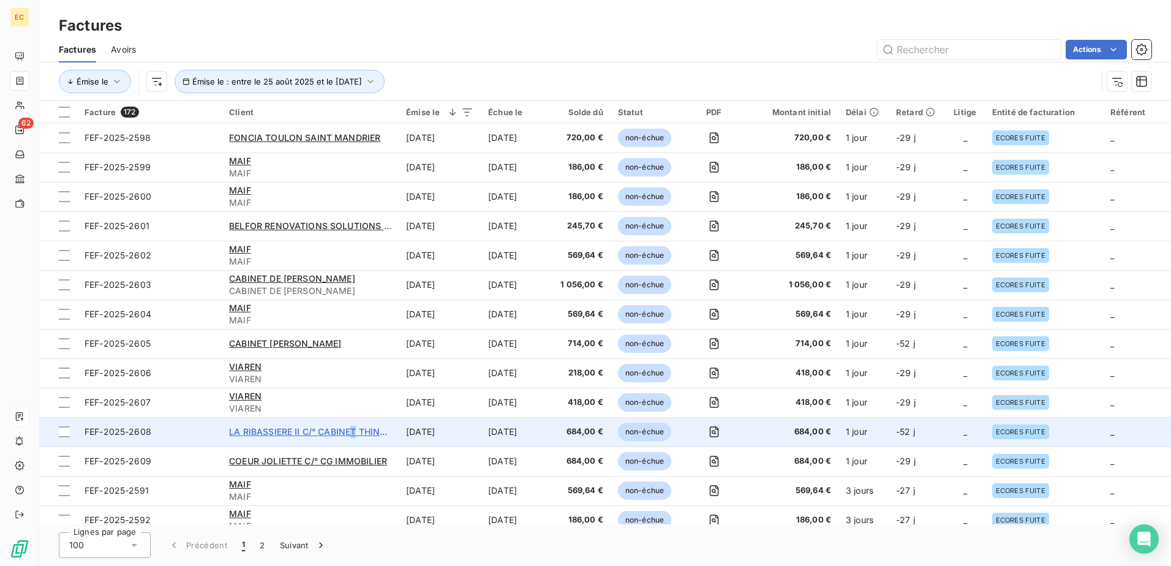
click at [351, 335] on span "LA RIBASSIERE II C/° CABINET THINOT" at bounding box center [310, 431] width 163 height 10
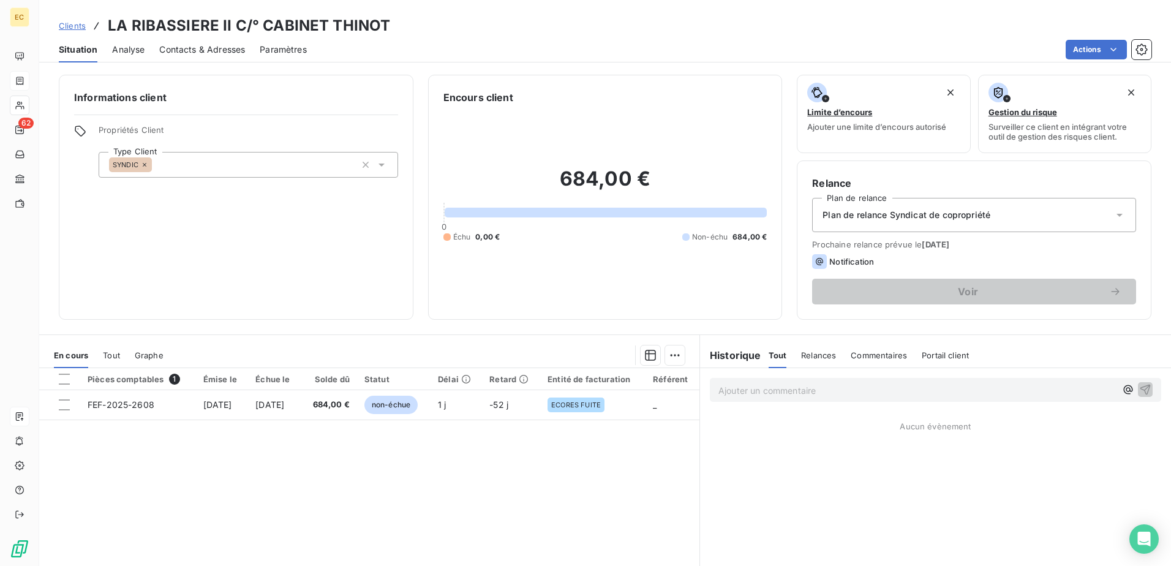
click at [181, 50] on span "Contacts & Adresses" at bounding box center [202, 49] width 86 height 12
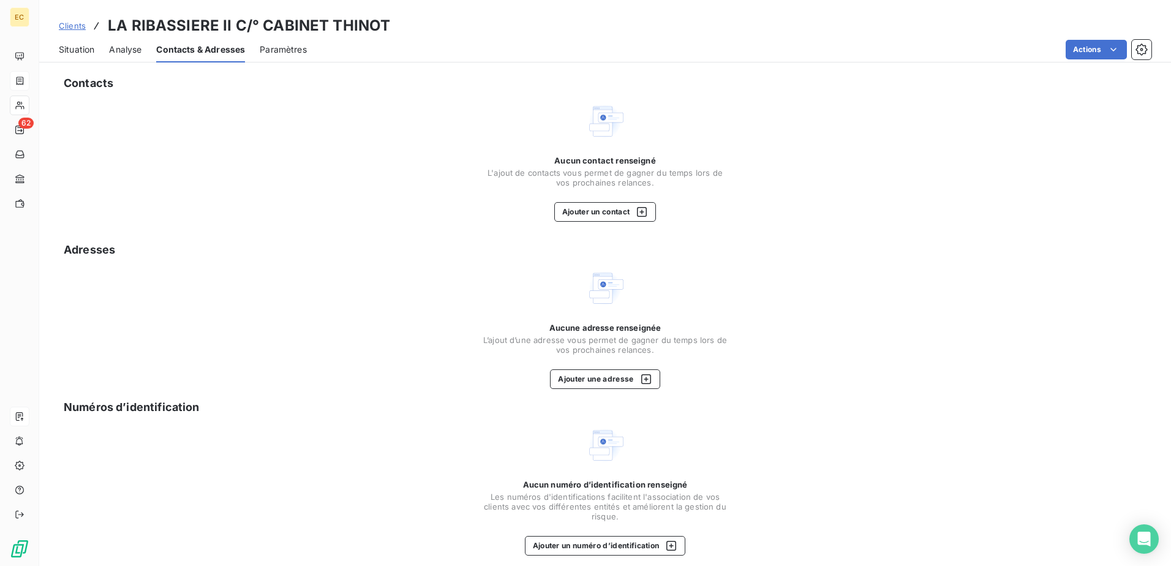
click at [129, 53] on span "Analyse" at bounding box center [125, 49] width 32 height 12
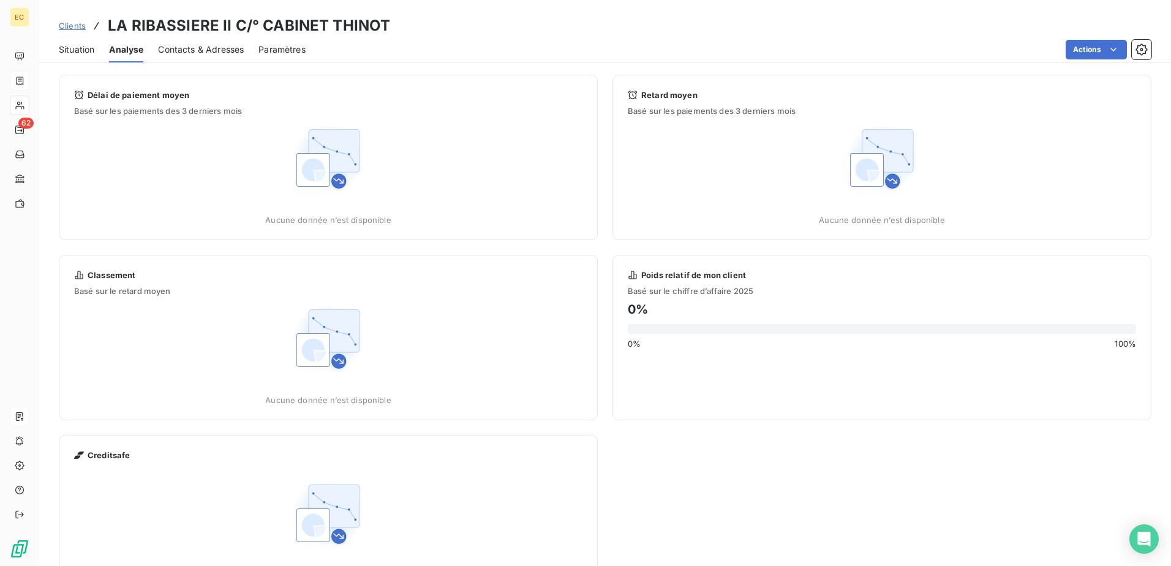
click at [77, 41] on div "Situation" at bounding box center [77, 50] width 36 height 26
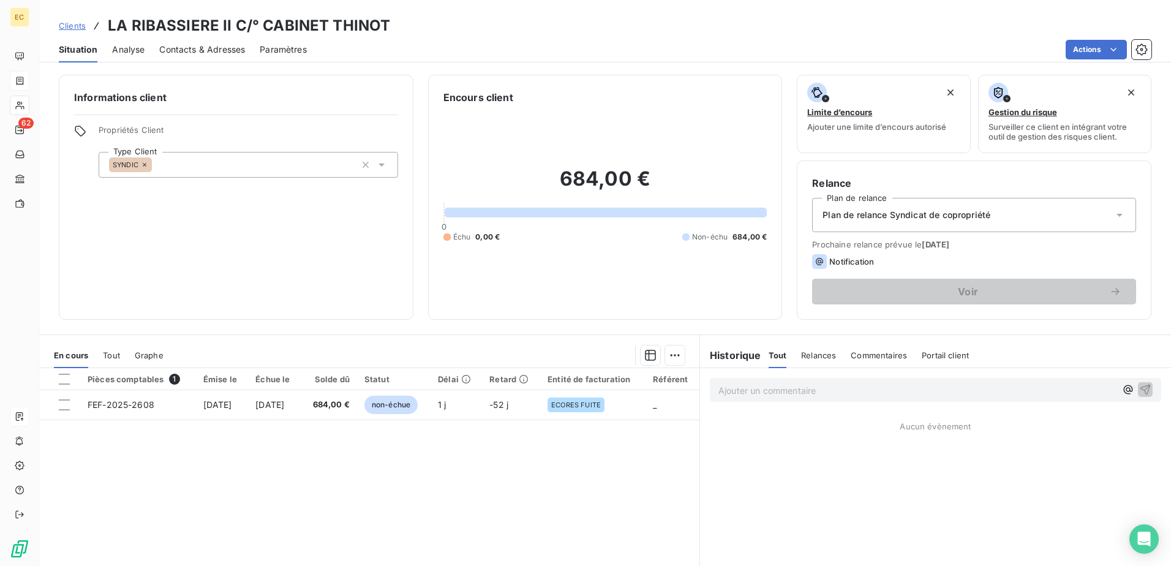
click at [226, 45] on span "Contacts & Adresses" at bounding box center [202, 49] width 86 height 12
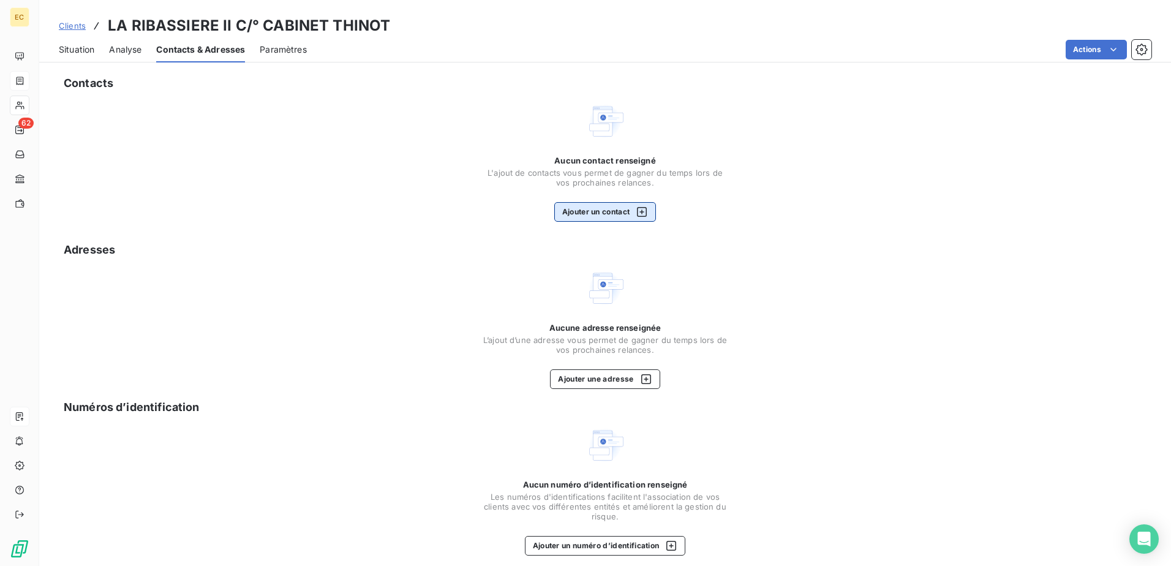
click at [577, 205] on button "Ajouter un contact" at bounding box center [605, 212] width 102 height 20
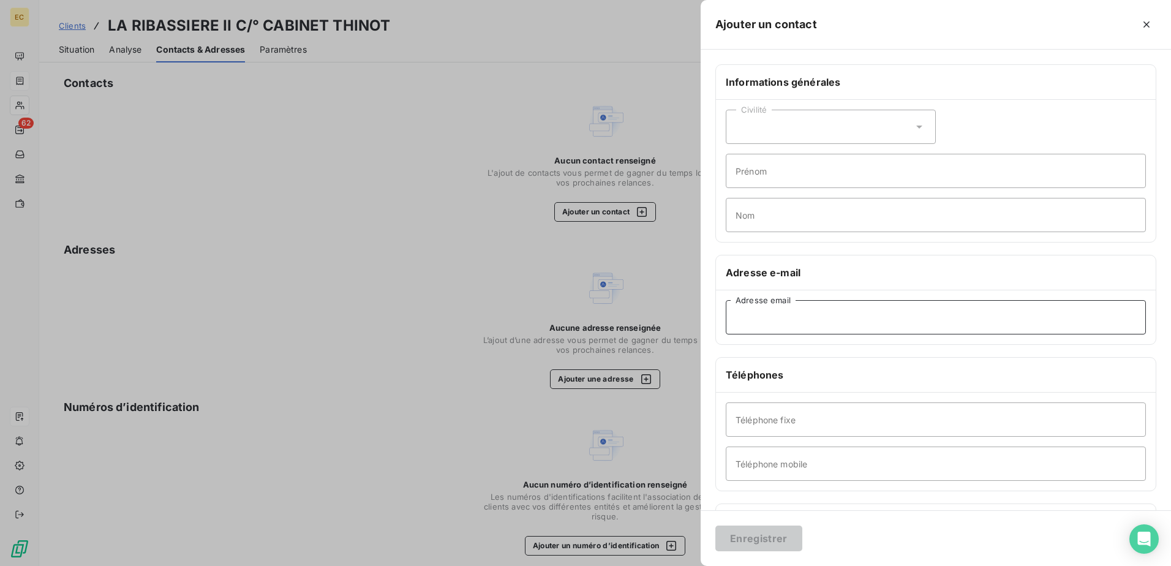
click at [577, 313] on input "Adresse email" at bounding box center [935, 317] width 420 height 34
paste input "[EMAIL_ADDRESS][DOMAIN_NAME]"
type input "[EMAIL_ADDRESS][DOMAIN_NAME]"
click at [577, 335] on button "Enregistrer" at bounding box center [758, 538] width 87 height 26
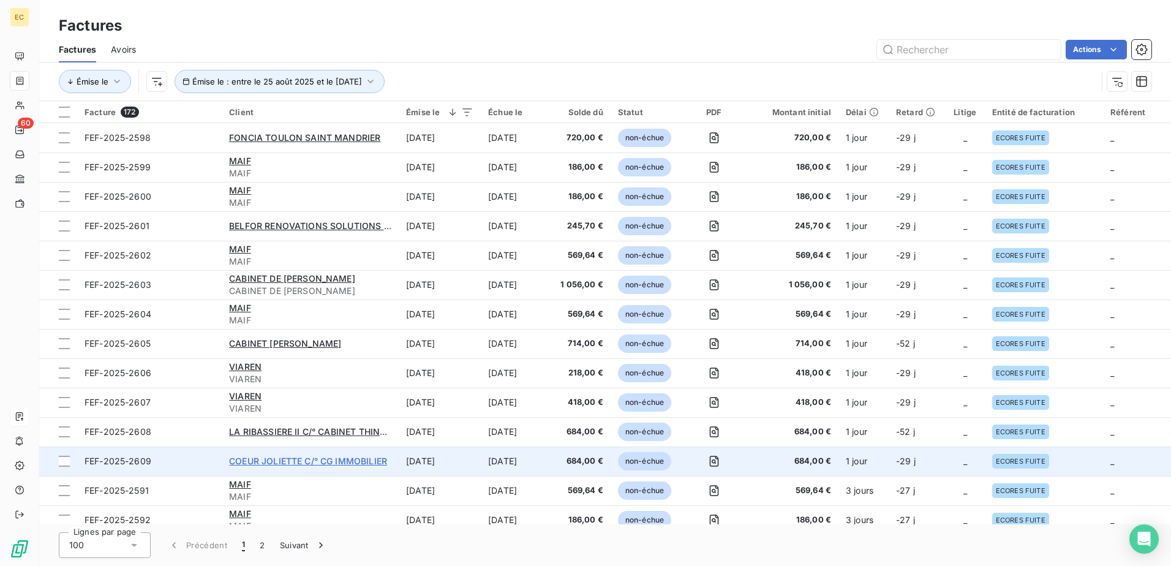
click at [311, 335] on span "COEUR JOLIETTE C/° CG IMMOBILIER" at bounding box center [308, 460] width 158 height 10
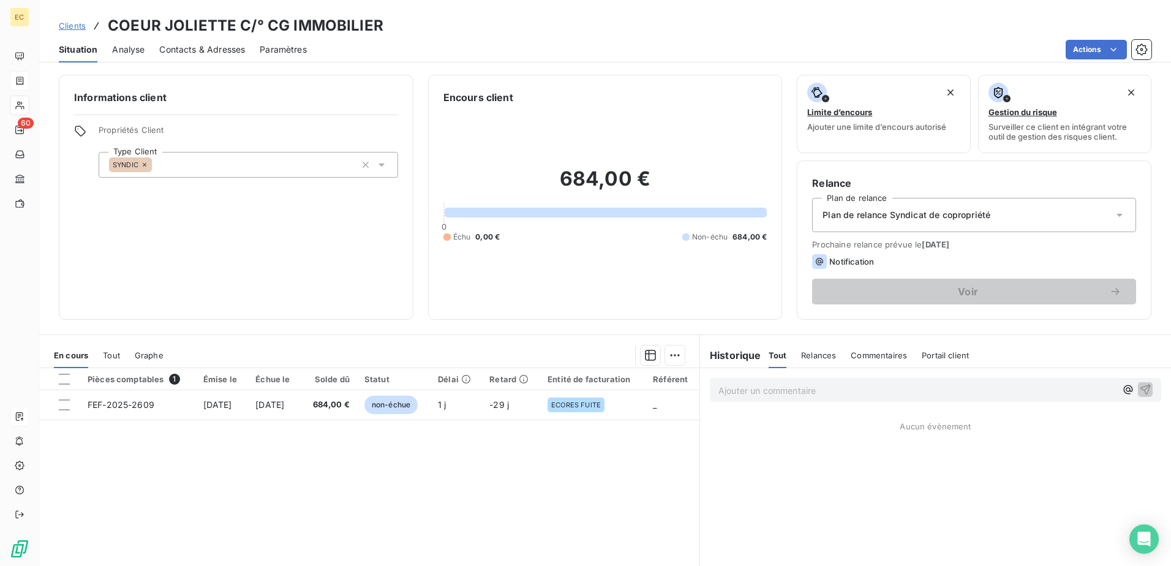
click at [224, 50] on span "Contacts & Adresses" at bounding box center [202, 49] width 86 height 12
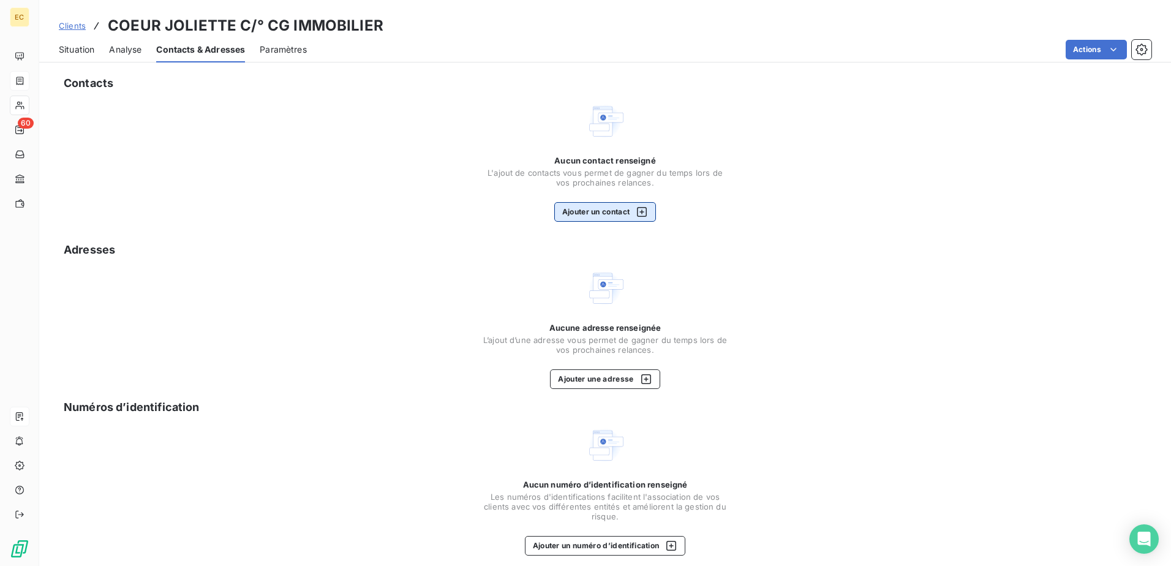
click at [577, 211] on div "button" at bounding box center [638, 212] width 18 height 12
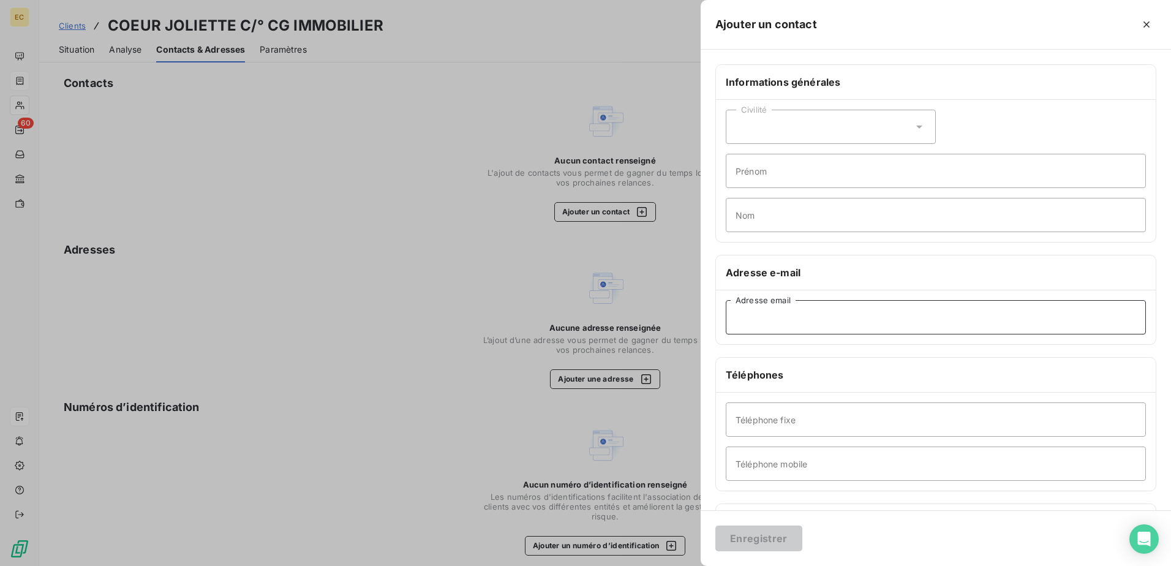
click at [577, 315] on input "Adresse email" at bounding box center [935, 317] width 420 height 34
paste input "[PERSON_NAME][EMAIL_ADDRESS][PERSON_NAME][DOMAIN_NAME]"
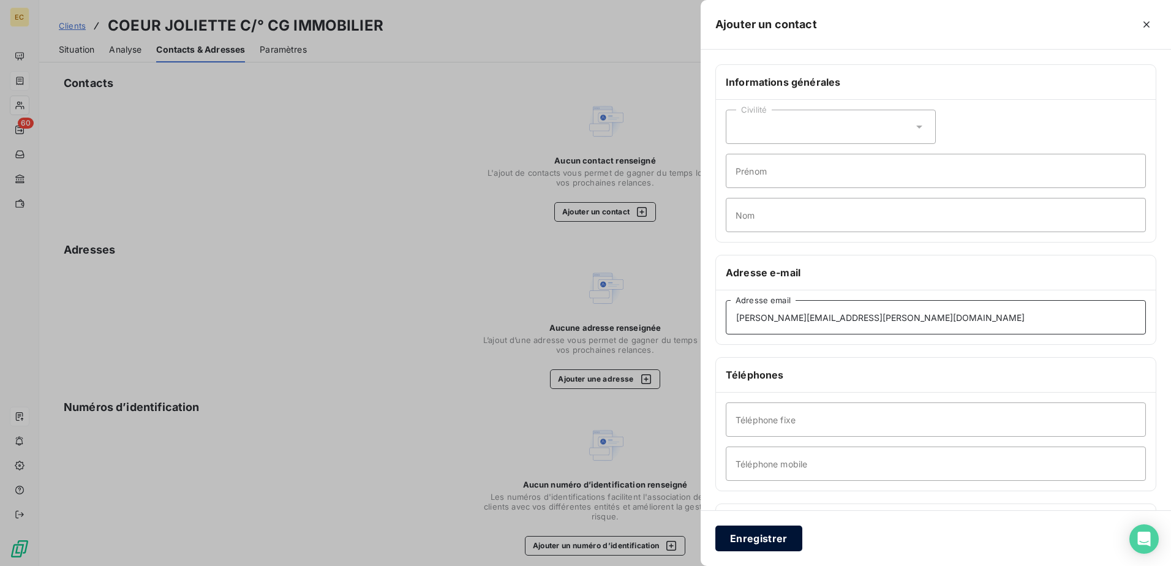
type input "[PERSON_NAME][EMAIL_ADDRESS][PERSON_NAME][DOMAIN_NAME]"
click at [577, 335] on button "Enregistrer" at bounding box center [758, 538] width 87 height 26
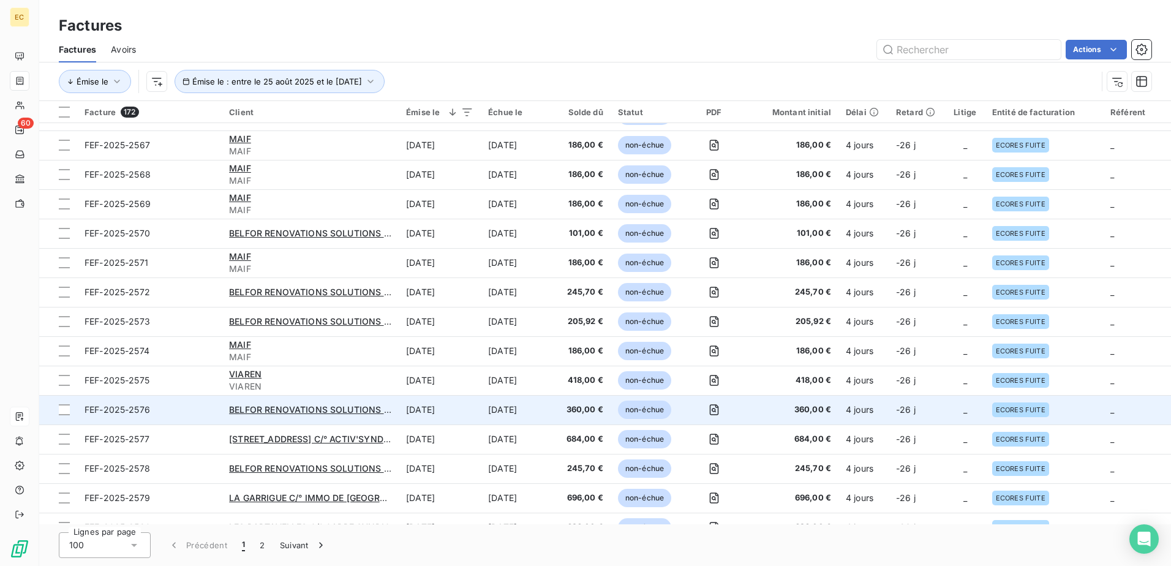
scroll to position [612, 0]
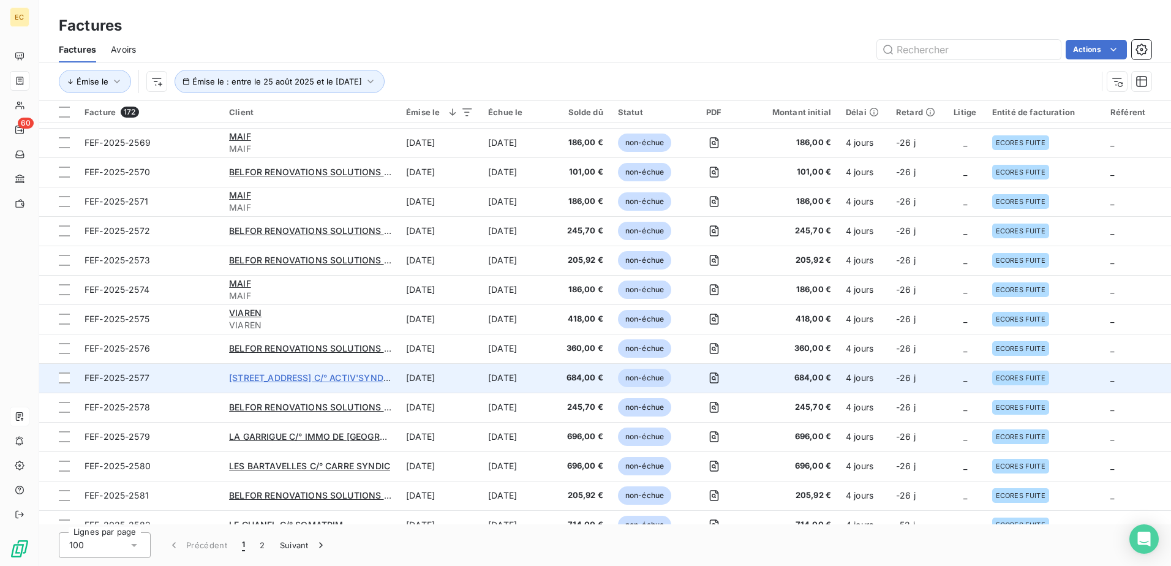
click at [334, 335] on span "[STREET_ADDRESS] C/° ACTIV'SYNDIC" at bounding box center [310, 377] width 163 height 10
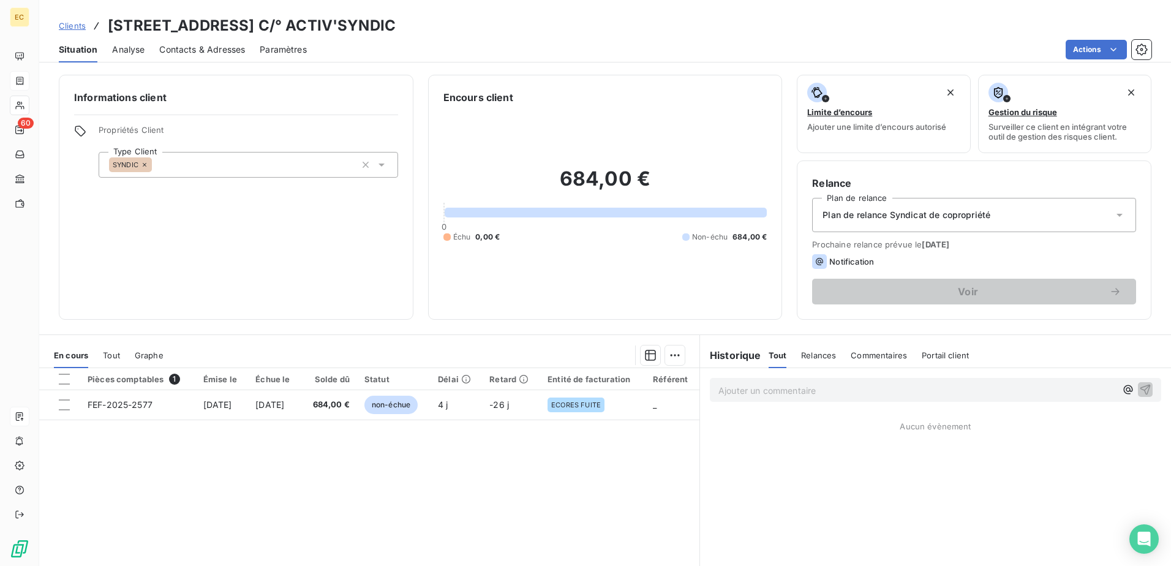
click at [236, 50] on span "Contacts & Adresses" at bounding box center [202, 49] width 86 height 12
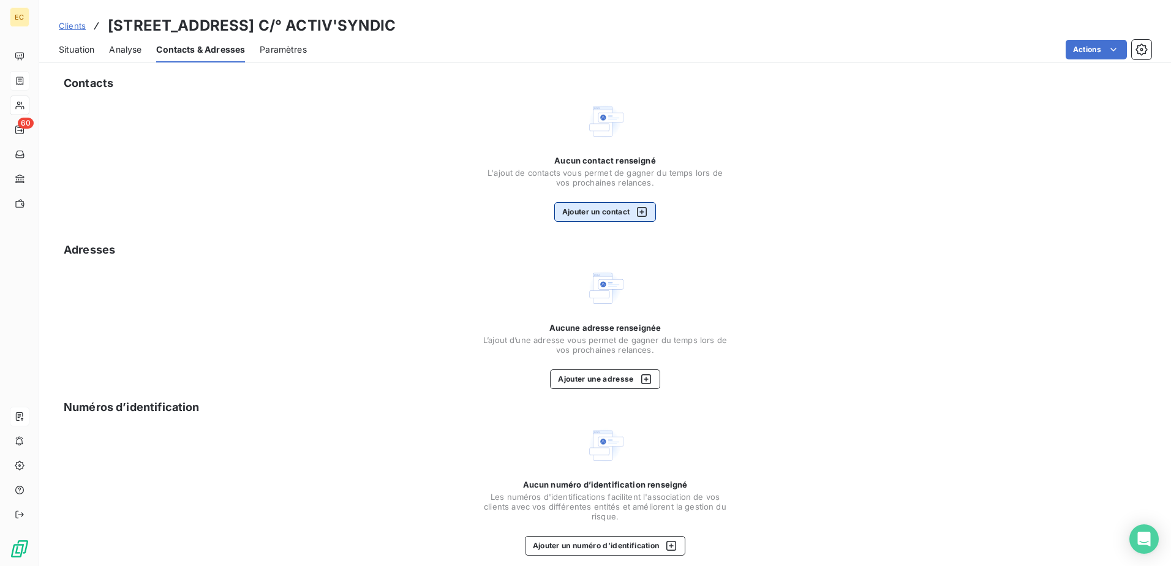
click at [575, 215] on button "Ajouter un contact" at bounding box center [605, 212] width 102 height 20
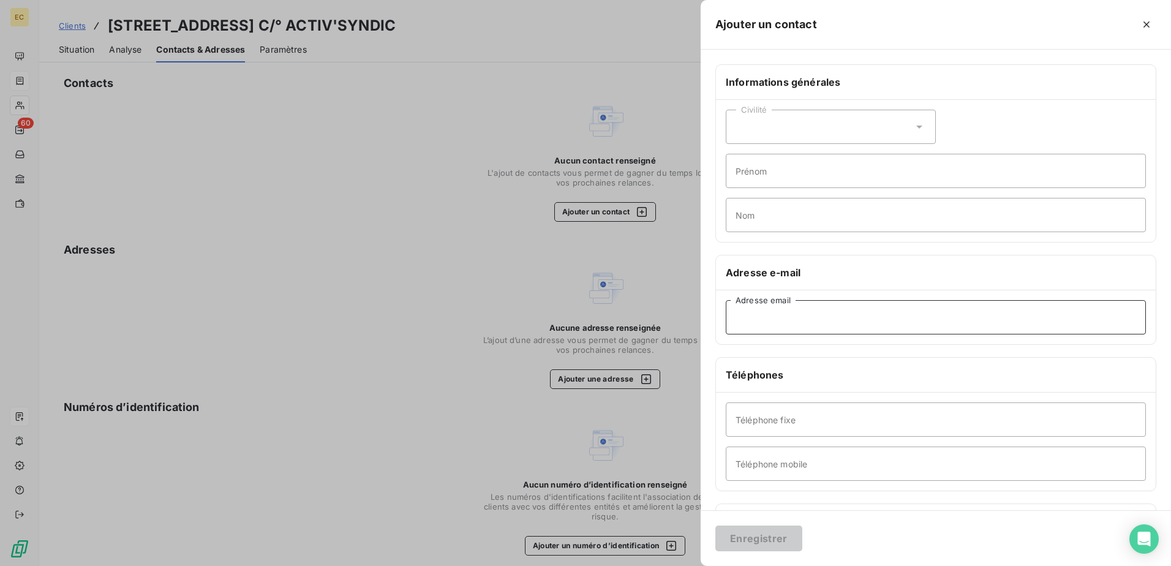
click at [577, 317] on input "Adresse email" at bounding box center [935, 317] width 420 height 34
paste input "'Activ’ Syndic' <[EMAIL_ADDRESS][DOMAIN_NAME]>"
type input "[EMAIL_ADDRESS][DOMAIN_NAME]"
click at [577, 335] on button "Enregistrer" at bounding box center [758, 538] width 87 height 26
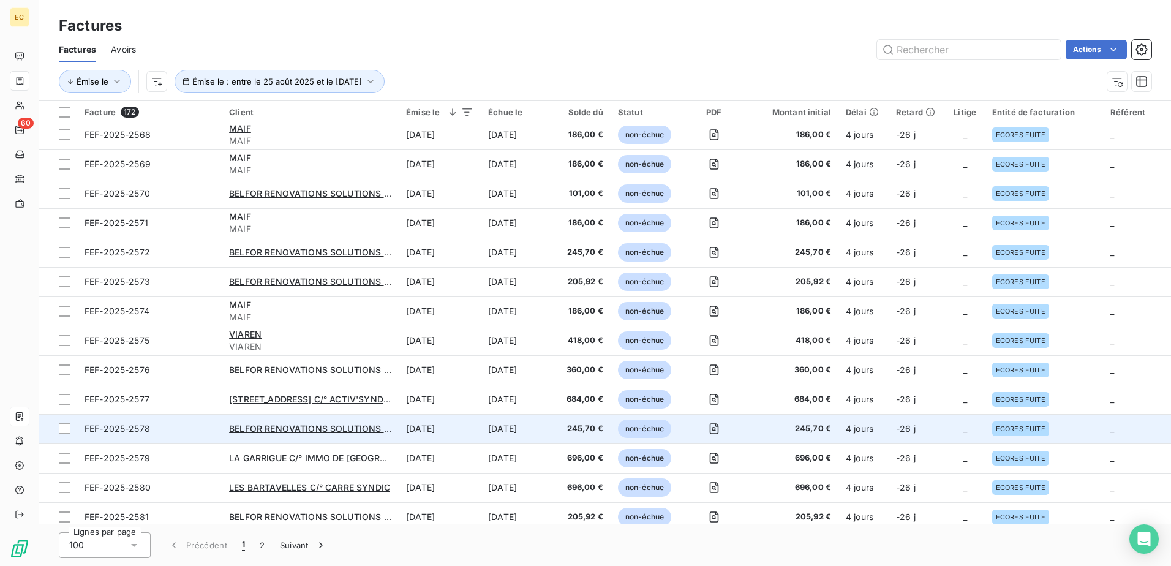
scroll to position [612, 0]
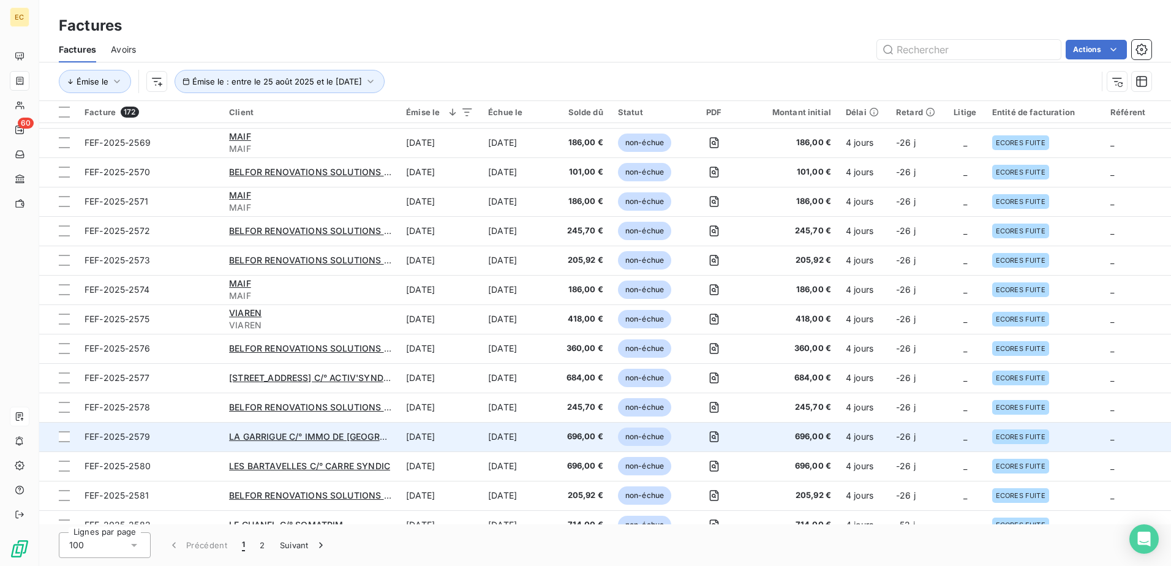
click at [277, 335] on div "LA GARRIGUE C/° IMMO DE [GEOGRAPHIC_DATA]" at bounding box center [310, 436] width 162 height 12
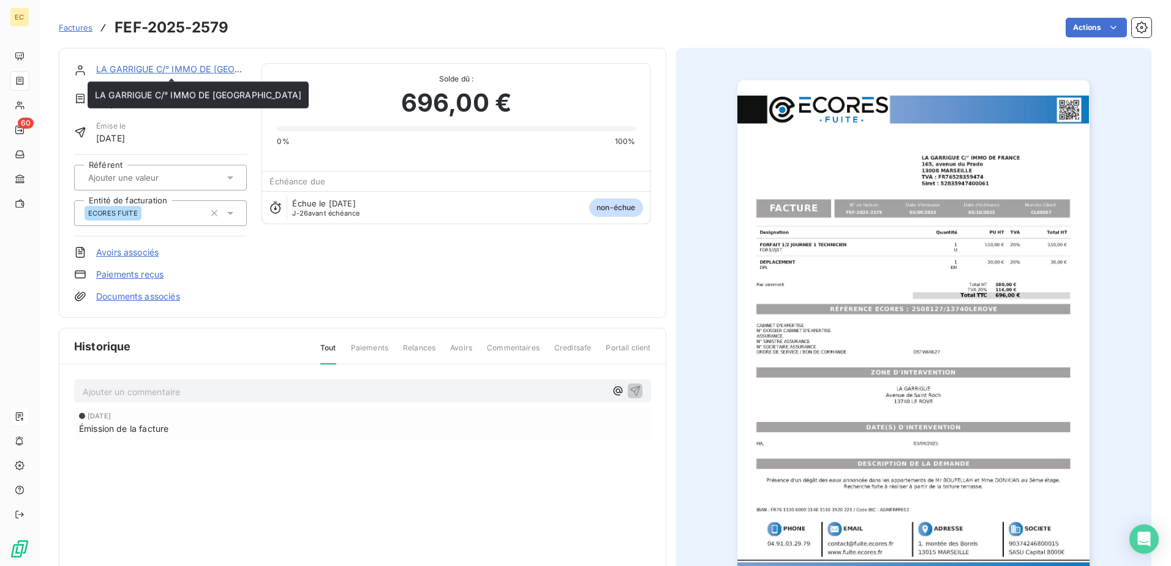
click at [150, 64] on link "LA GARRIGUE C/° IMMO DE [GEOGRAPHIC_DATA]" at bounding box center [199, 69] width 206 height 10
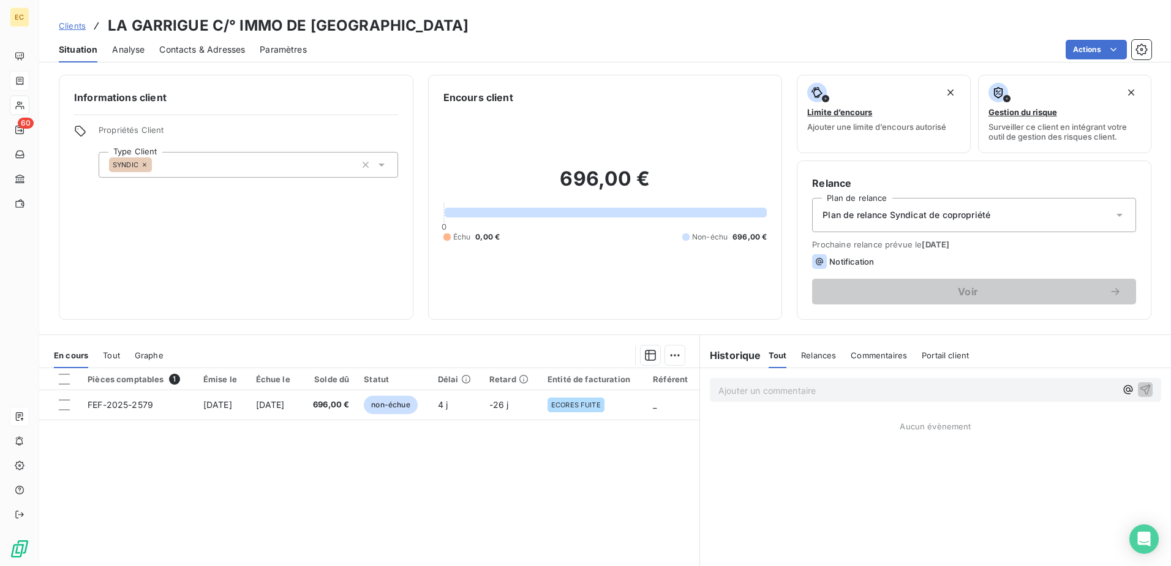
click at [223, 48] on span "Contacts & Adresses" at bounding box center [202, 49] width 86 height 12
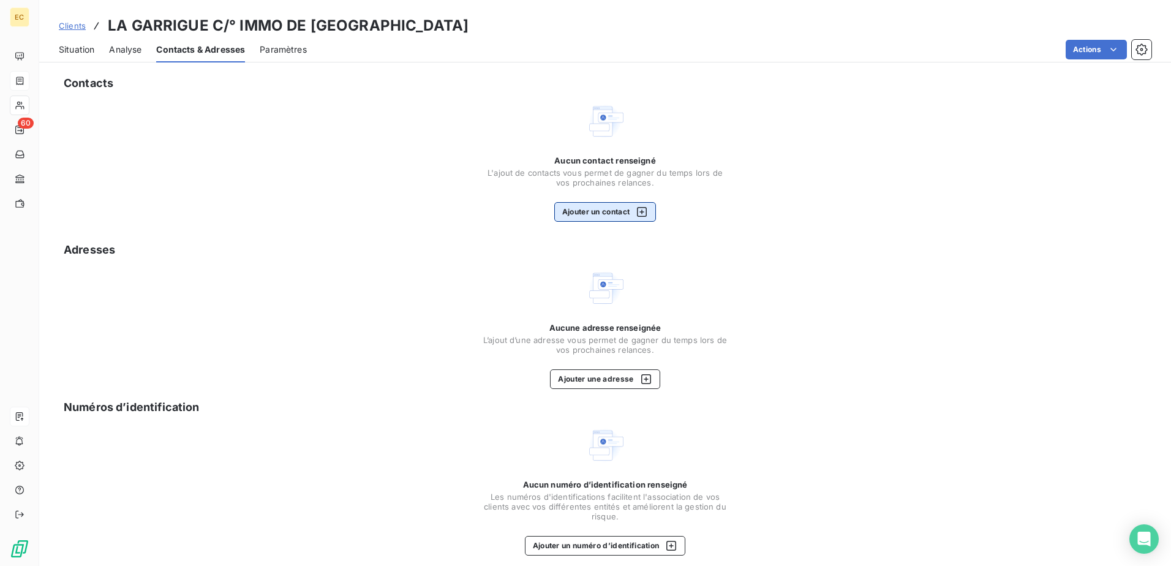
click at [577, 217] on button "Ajouter un contact" at bounding box center [605, 212] width 102 height 20
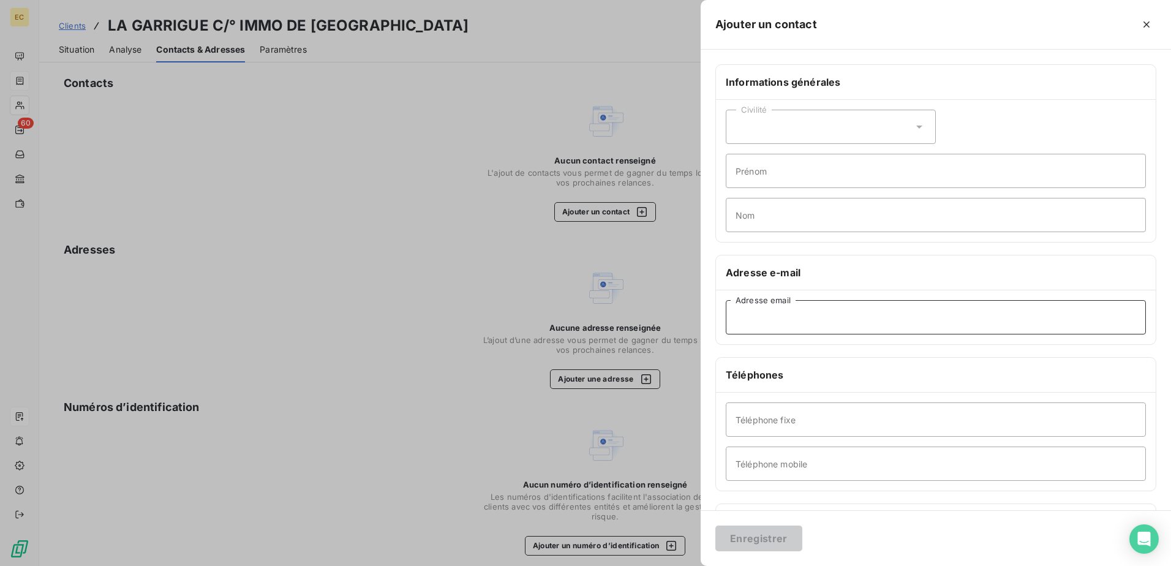
click at [577, 311] on input "Adresse email" at bounding box center [935, 317] width 420 height 34
paste input "'[PERSON_NAME]' <[PERSON_NAME][EMAIL_ADDRESS][DOMAIN_NAME]>"
type input "[PERSON_NAME][EMAIL_ADDRESS][DOMAIN_NAME]"
click at [577, 335] on button "Enregistrer" at bounding box center [758, 538] width 87 height 26
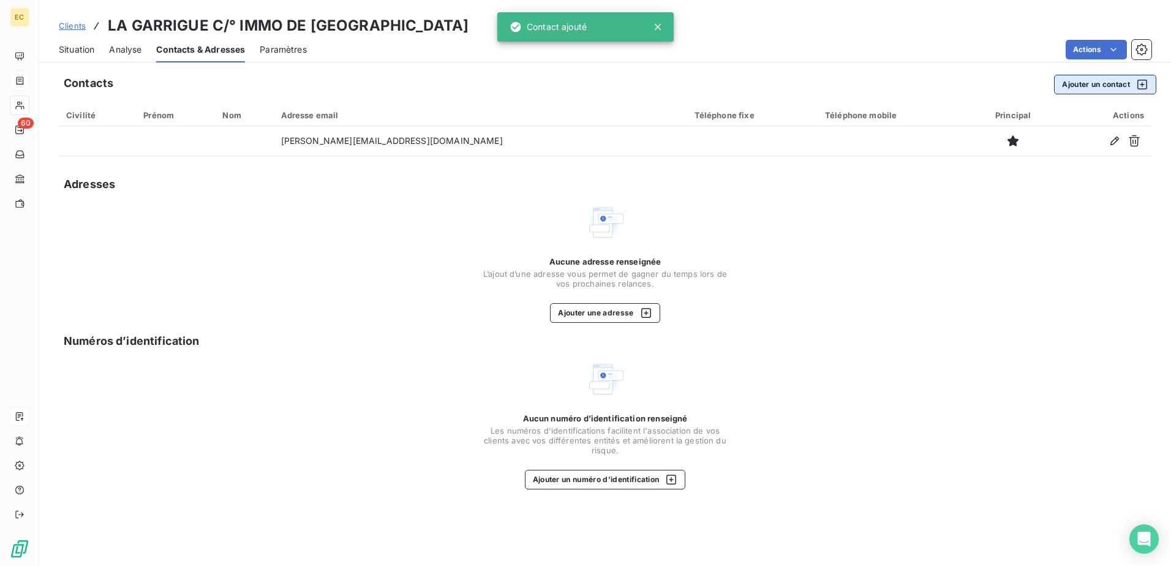
click at [577, 86] on button "Ajouter un contact" at bounding box center [1105, 85] width 102 height 20
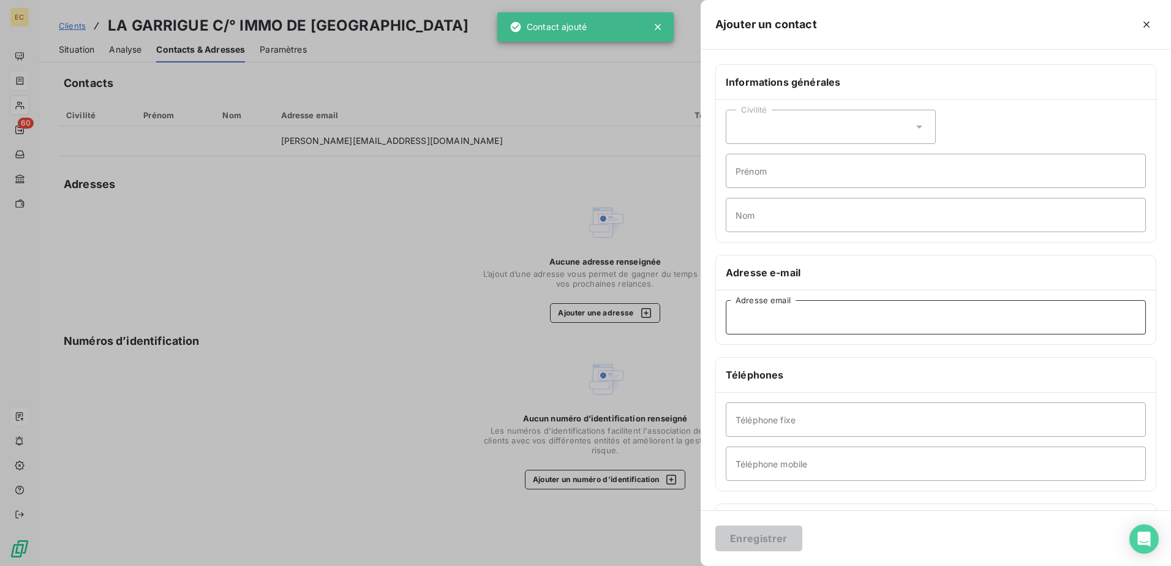
click at [577, 309] on input "Adresse email" at bounding box center [935, 317] width 420 height 34
paste input "[PERSON_NAME] <[PERSON_NAME][EMAIL_ADDRESS][DOMAIN_NAME]>"
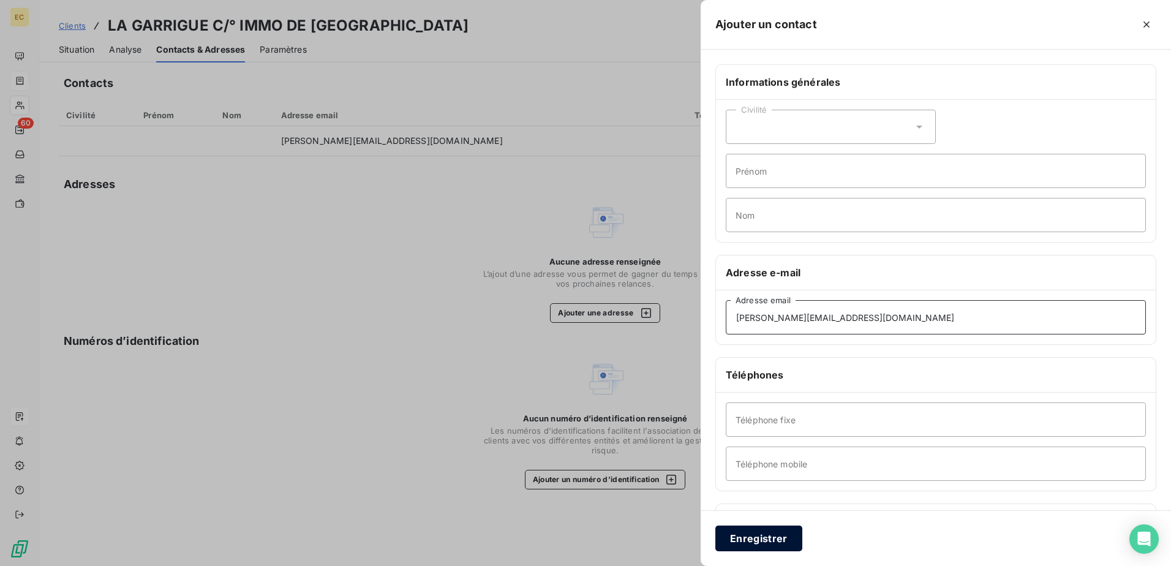
type input "[PERSON_NAME][EMAIL_ADDRESS][DOMAIN_NAME]"
click at [577, 335] on button "Enregistrer" at bounding box center [758, 538] width 87 height 26
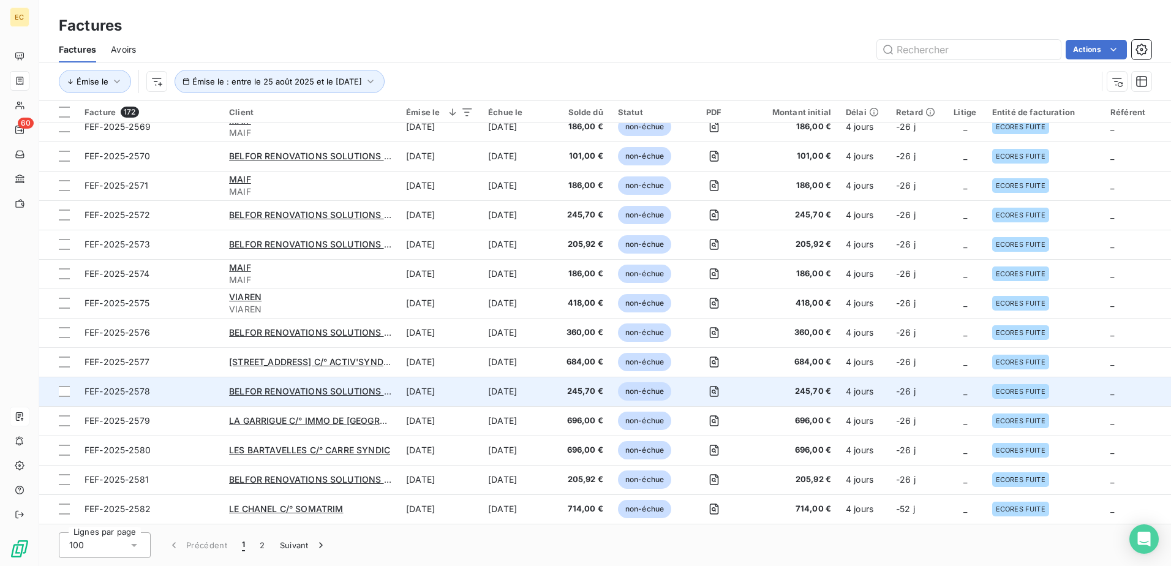
scroll to position [673, 0]
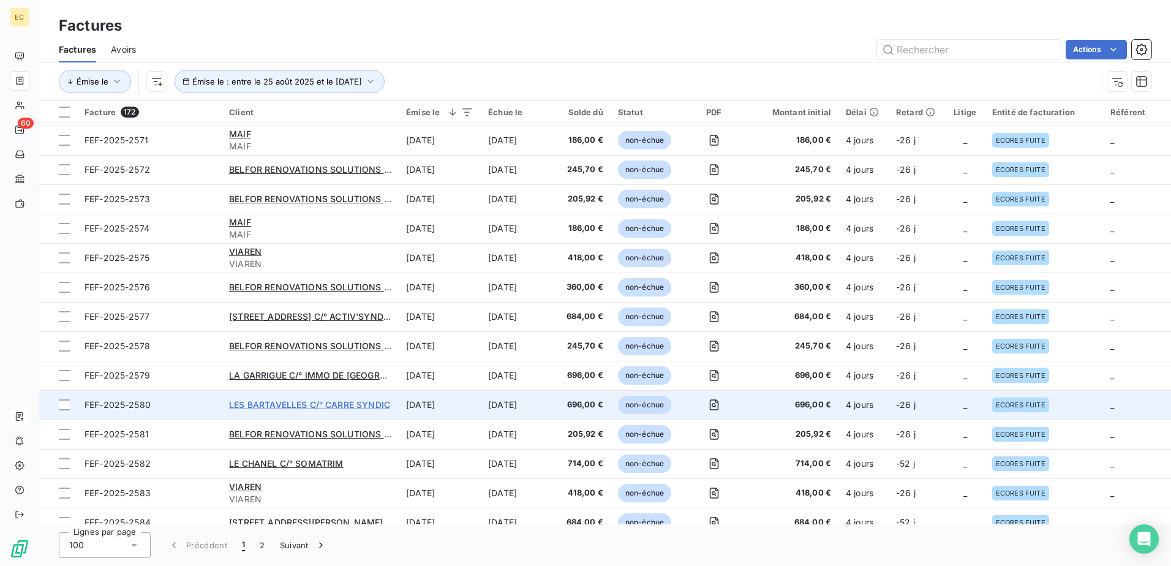
click at [291, 335] on span "LES BARTAVELLES C/° CARRE SYNDIC" at bounding box center [309, 404] width 161 height 10
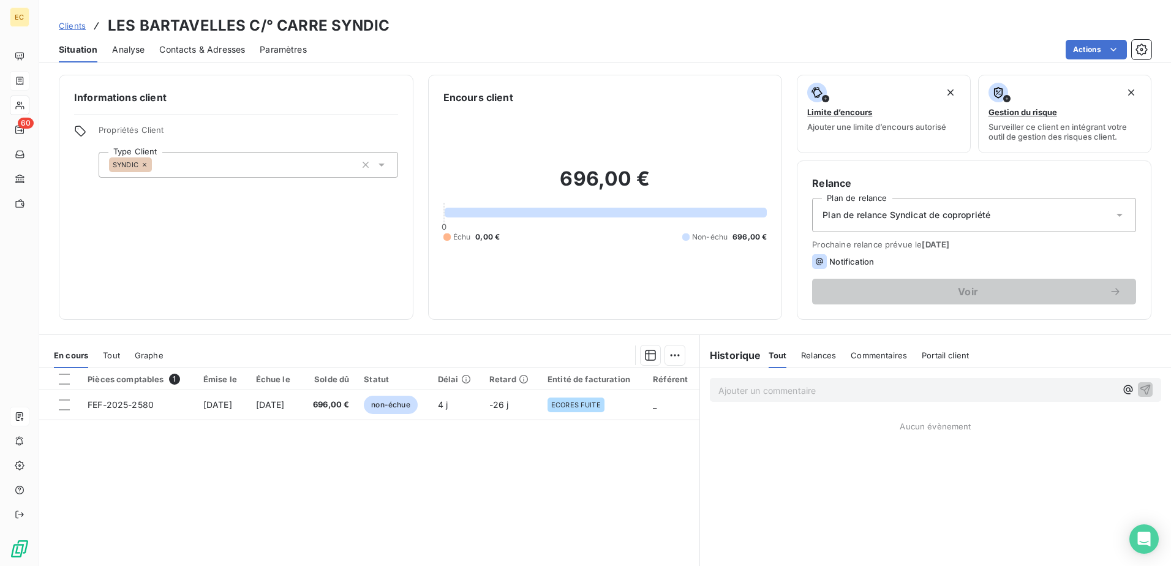
click at [195, 48] on span "Contacts & Adresses" at bounding box center [202, 49] width 86 height 12
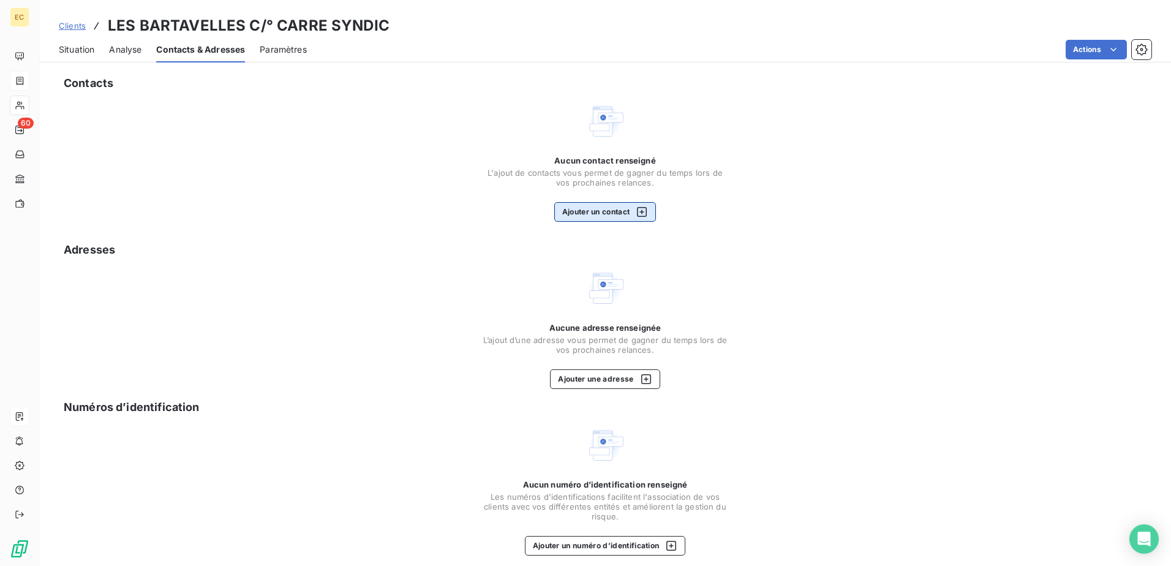
click at [577, 208] on button "Ajouter un contact" at bounding box center [605, 212] width 102 height 20
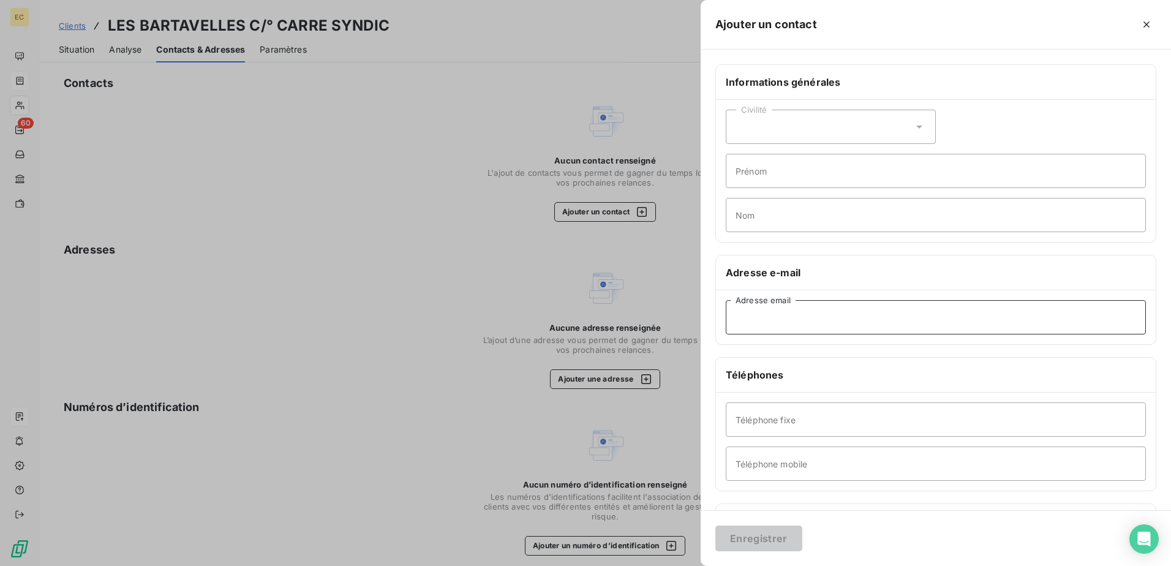
click at [577, 318] on input "Adresse email" at bounding box center [935, 317] width 420 height 34
paste input "[PERSON_NAME][EMAIL_ADDRESS][DOMAIN_NAME]"
type input "[PERSON_NAME][EMAIL_ADDRESS][DOMAIN_NAME]"
click at [577, 335] on button "Enregistrer" at bounding box center [758, 538] width 87 height 26
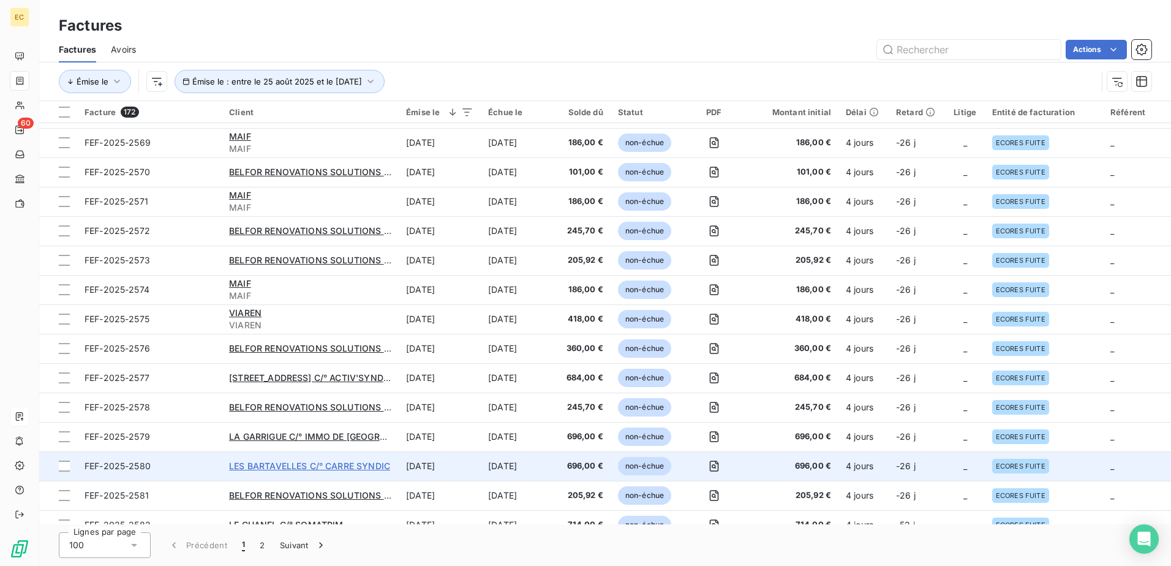
scroll to position [673, 0]
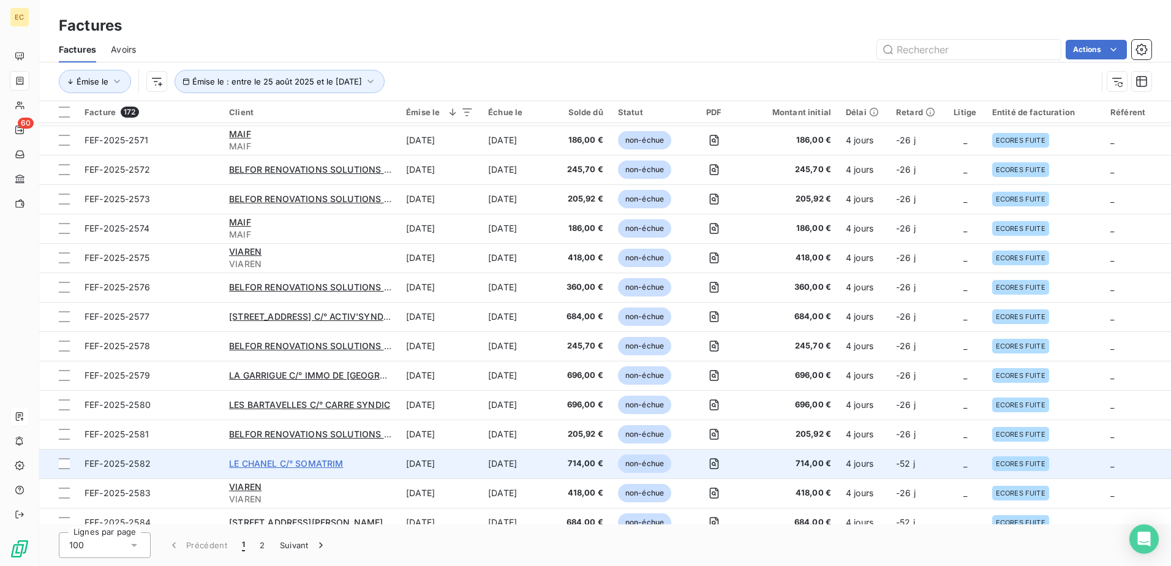
click at [318, 335] on span "LE CHANEL C/° SOMATRIM" at bounding box center [286, 463] width 114 height 10
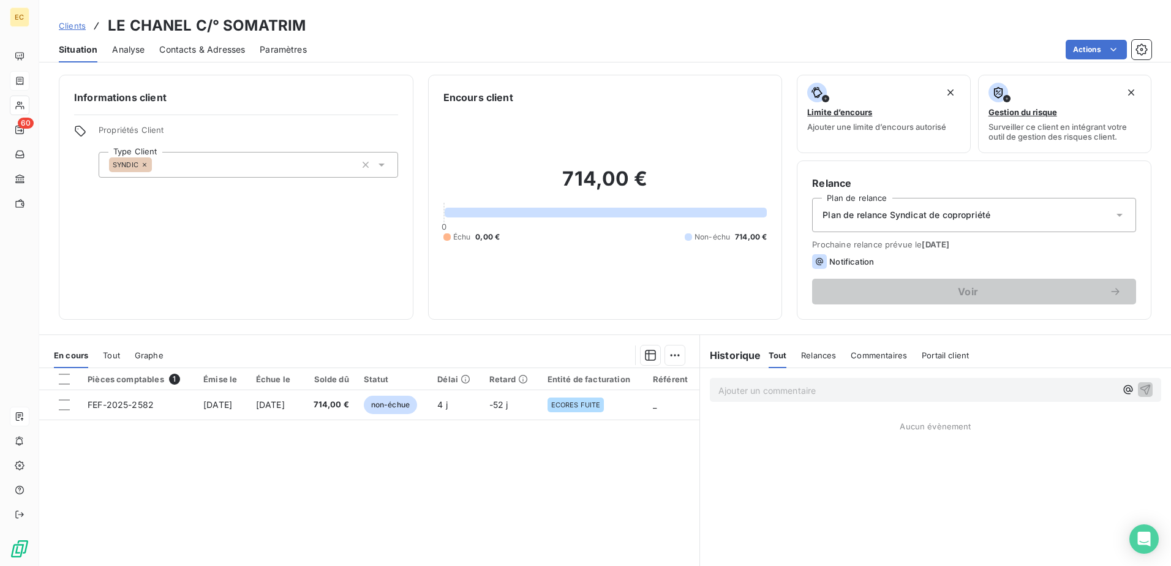
click at [189, 43] on span "Contacts & Adresses" at bounding box center [202, 49] width 86 height 12
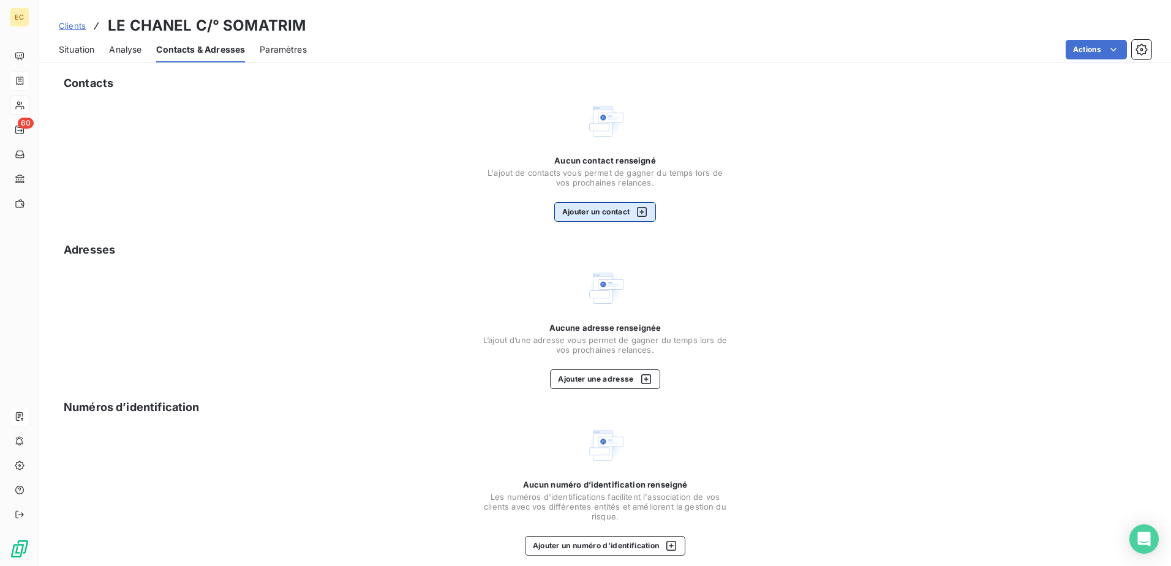
click at [577, 218] on button "Ajouter un contact" at bounding box center [605, 212] width 102 height 20
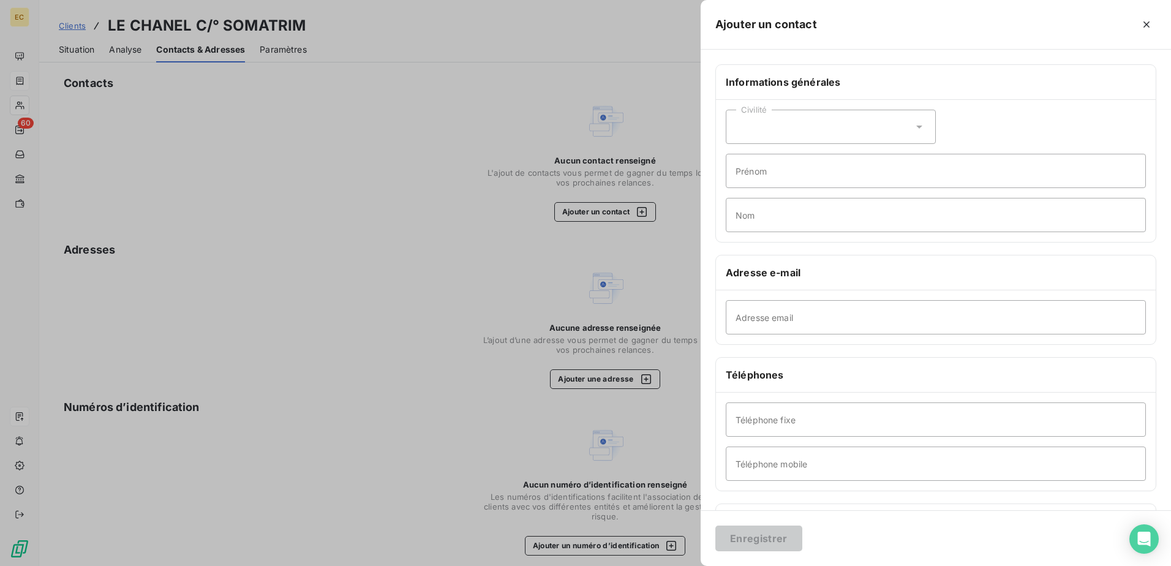
click at [577, 334] on div "Adresse email" at bounding box center [936, 317] width 440 height 54
click at [577, 324] on input "Adresse email" at bounding box center [935, 317] width 420 height 34
paste input "[EMAIL_ADDRESS][DOMAIN_NAME]'"
type input "[EMAIL_ADDRESS][DOMAIN_NAME]"
click at [577, 335] on button "Enregistrer" at bounding box center [758, 538] width 87 height 26
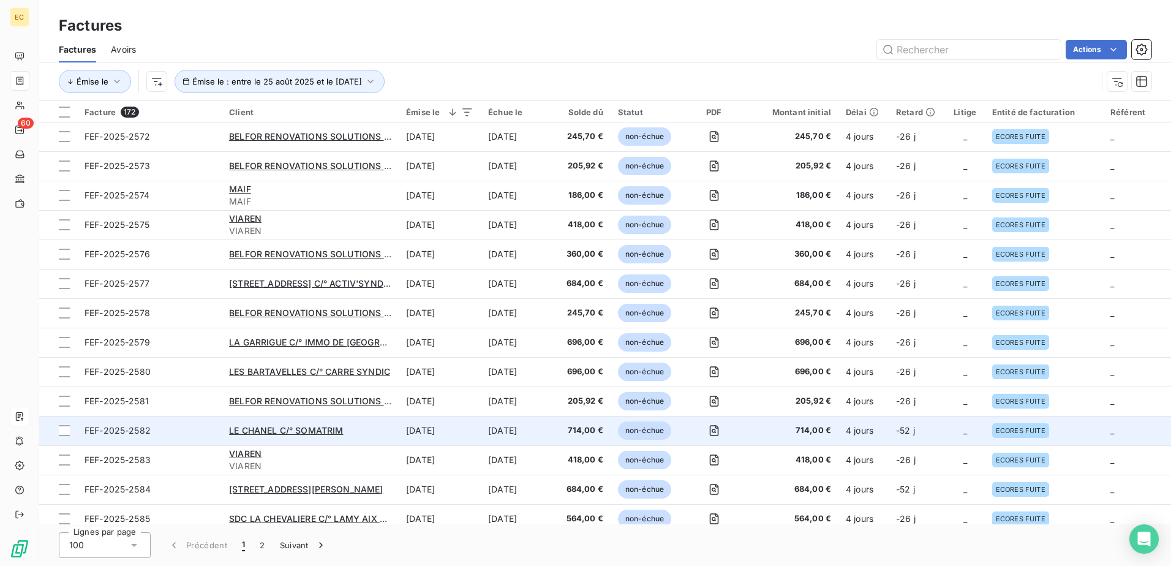
scroll to position [735, 0]
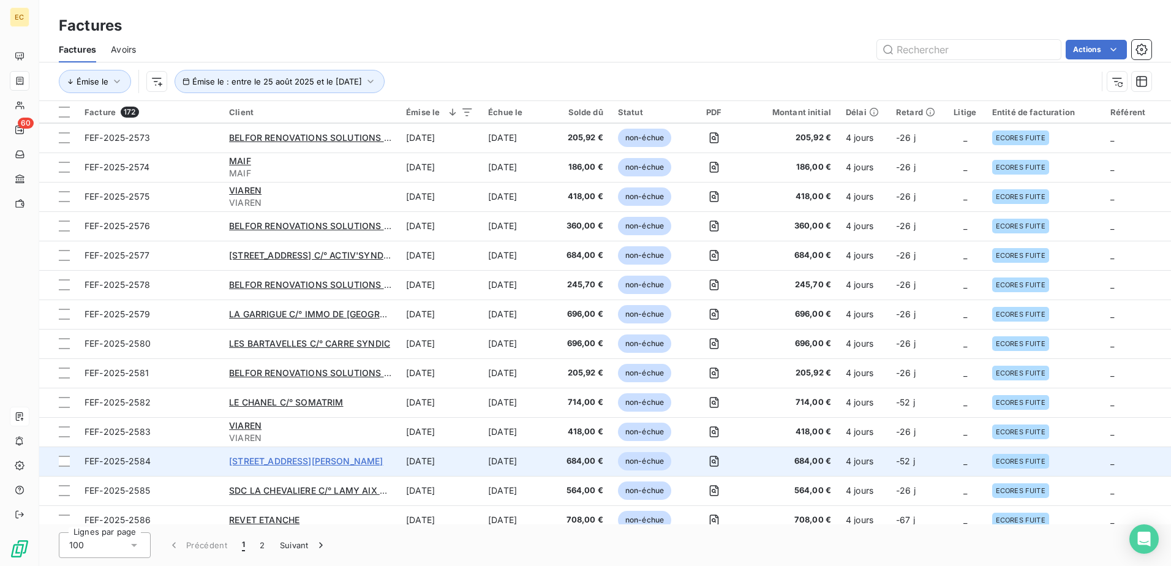
click at [363, 335] on span "[STREET_ADDRESS][PERSON_NAME]" at bounding box center [306, 460] width 154 height 10
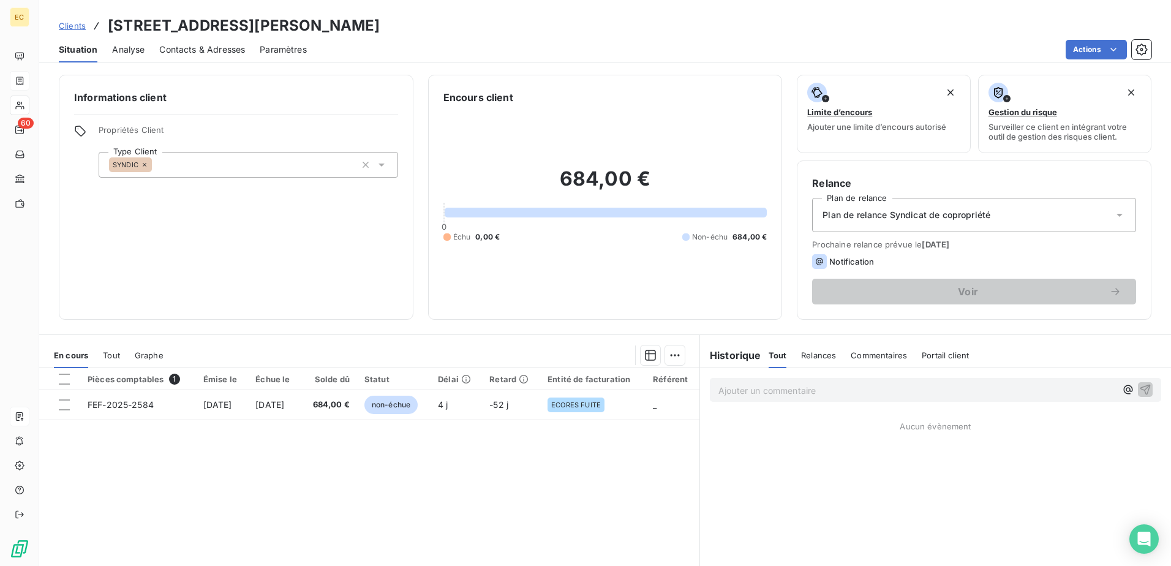
click at [223, 50] on span "Contacts & Adresses" at bounding box center [202, 49] width 86 height 12
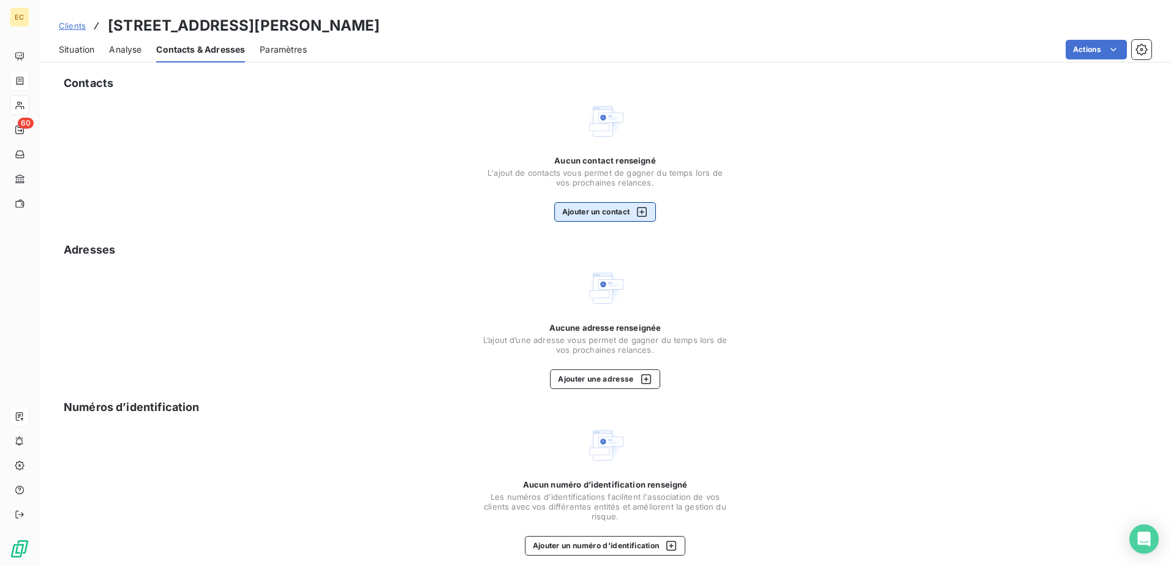
click at [577, 214] on button "Ajouter un contact" at bounding box center [605, 212] width 102 height 20
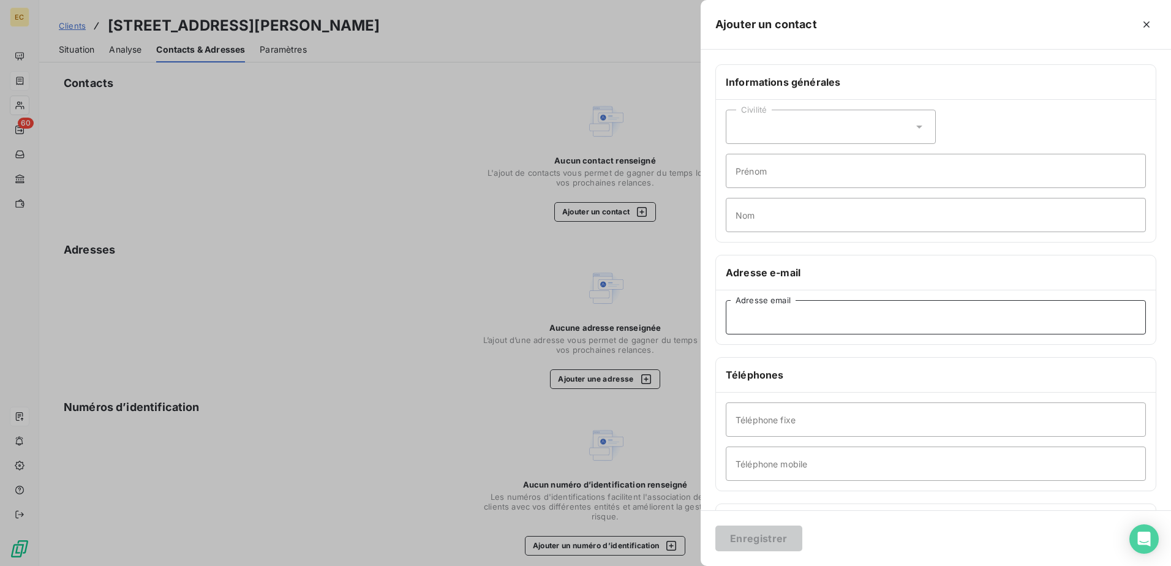
click at [577, 326] on input "Adresse email" at bounding box center [935, 317] width 420 height 34
paste input "'[PERSON_NAME]' <[EMAIL_ADDRESS][DOMAIN_NAME]>"
type input "[EMAIL_ADDRESS][DOMAIN_NAME]"
click at [577, 313] on input "Adresse email" at bounding box center [935, 317] width 420 height 34
paste input "[PERSON_NAME] <[EMAIL_ADDRESS][DOMAIN_NAME]>"
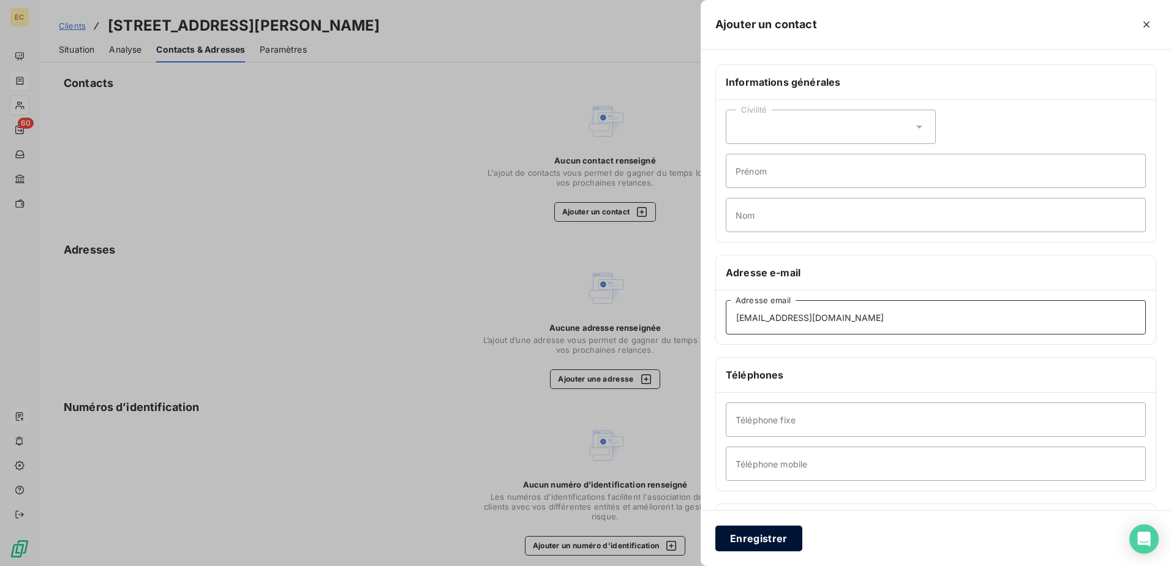
type input "[EMAIL_ADDRESS][DOMAIN_NAME]"
click at [577, 335] on button "Enregistrer" at bounding box center [758, 538] width 87 height 26
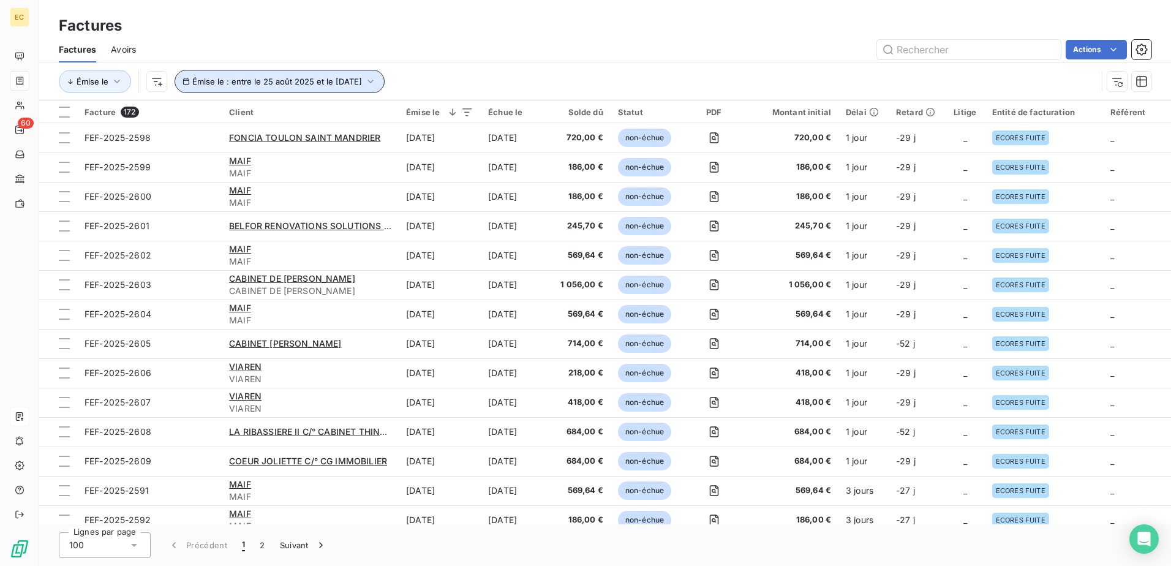
click at [279, 84] on span "Émise le : entre le 25 août 2025 et le [DATE]" at bounding box center [277, 82] width 170 height 10
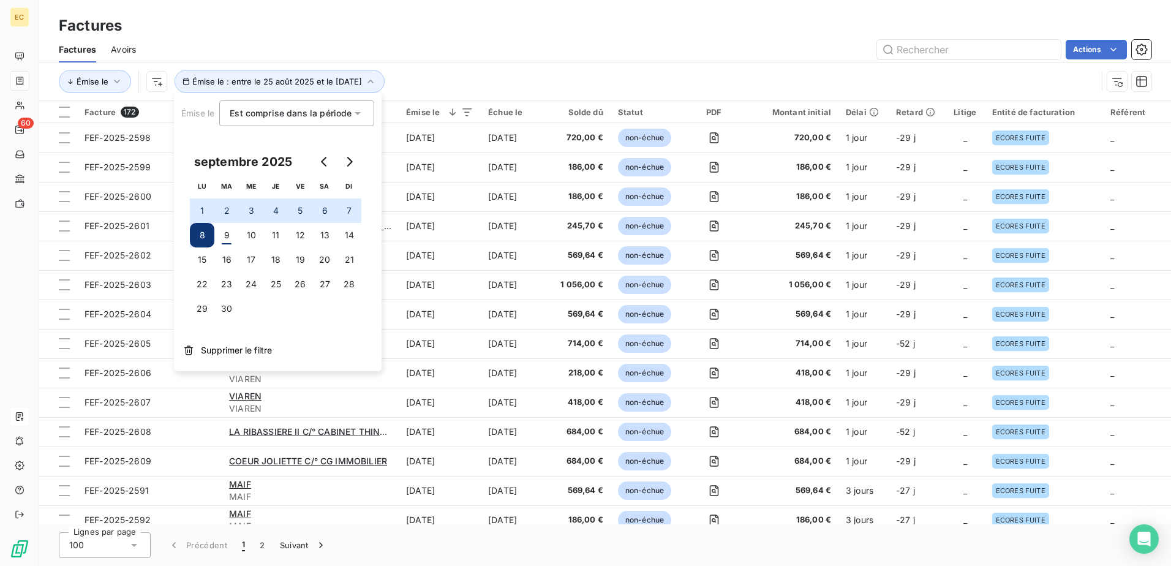
click at [301, 208] on button "5" at bounding box center [300, 210] width 24 height 24
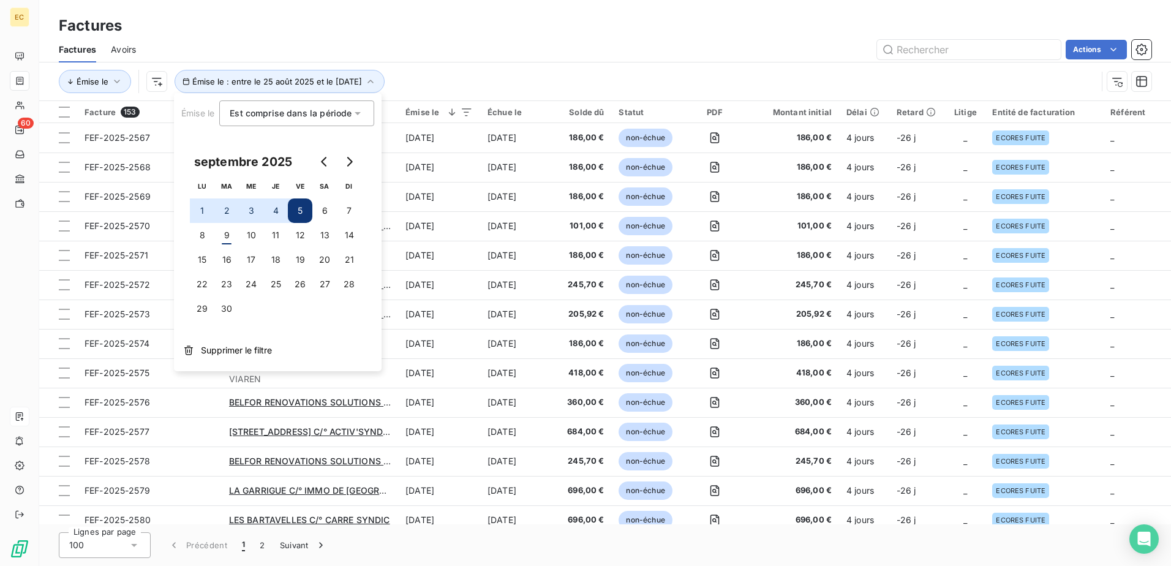
click at [430, 45] on div "Actions" at bounding box center [651, 50] width 1000 height 20
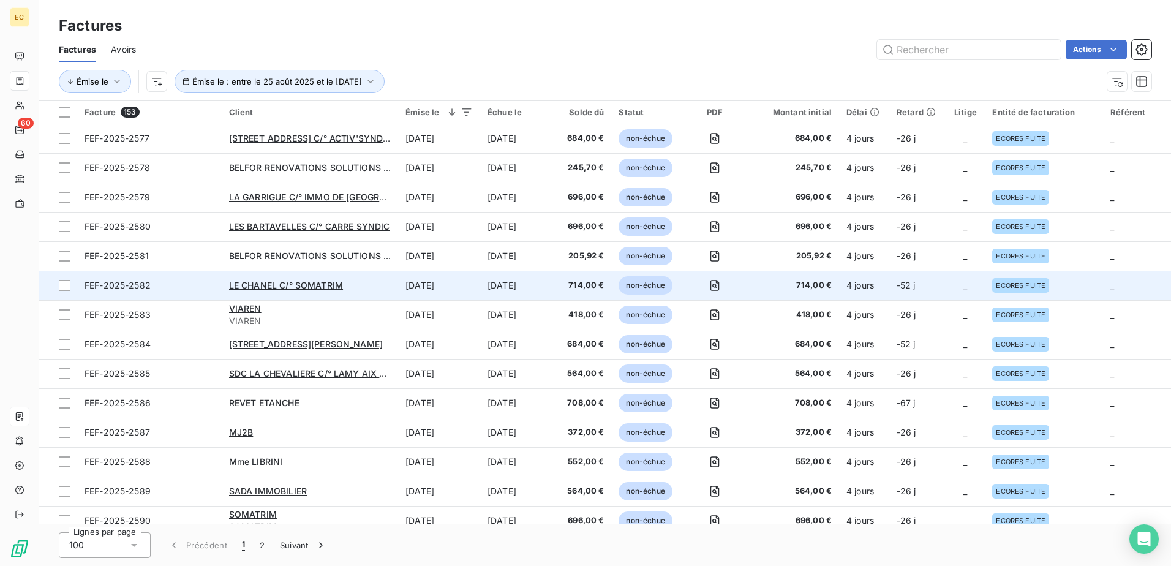
scroll to position [306, 0]
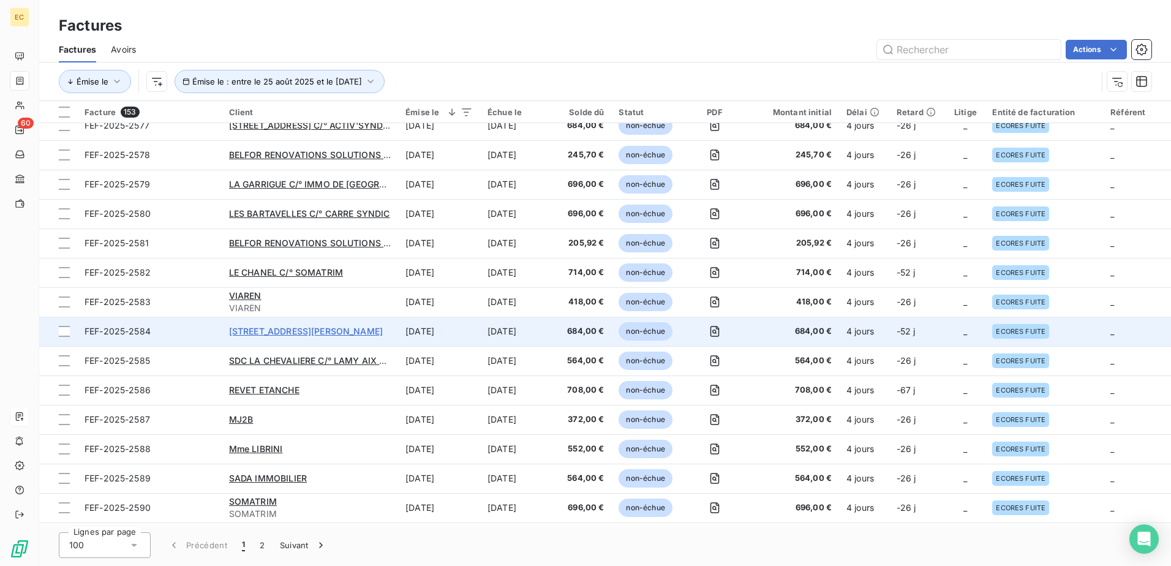
click at [324, 331] on span "[STREET_ADDRESS][PERSON_NAME]" at bounding box center [306, 331] width 154 height 10
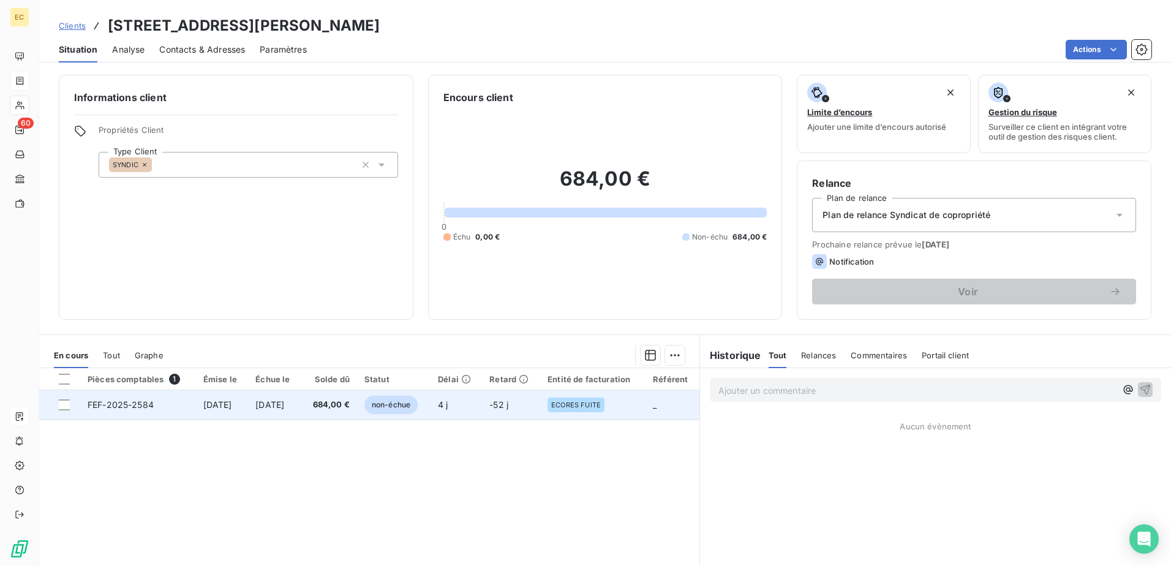
click at [148, 335] on span "FEF-2025-2584" at bounding box center [121, 404] width 66 height 10
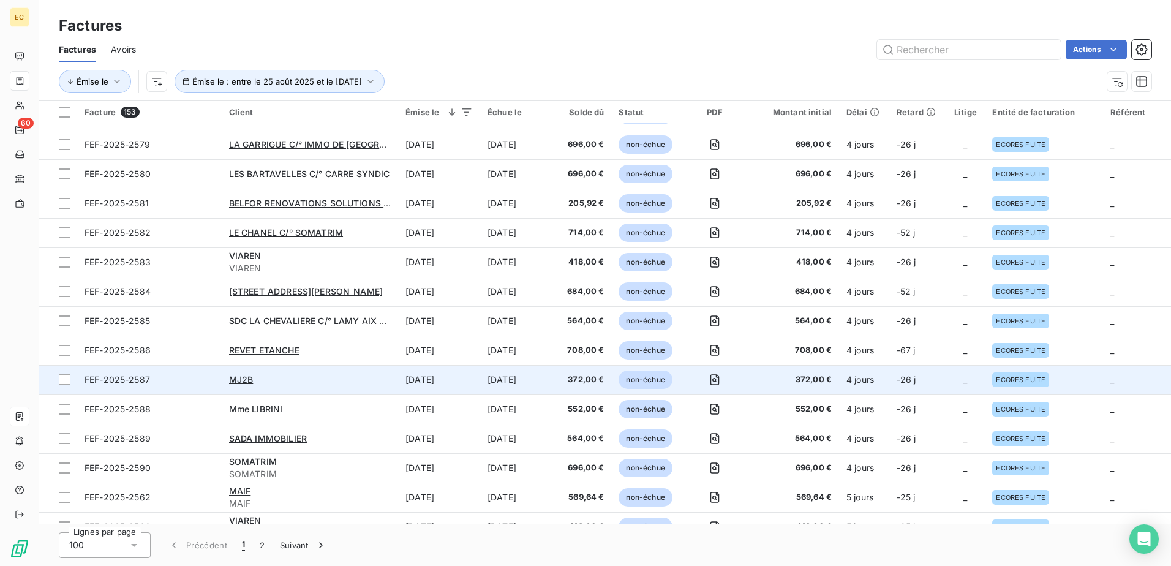
scroll to position [367, 0]
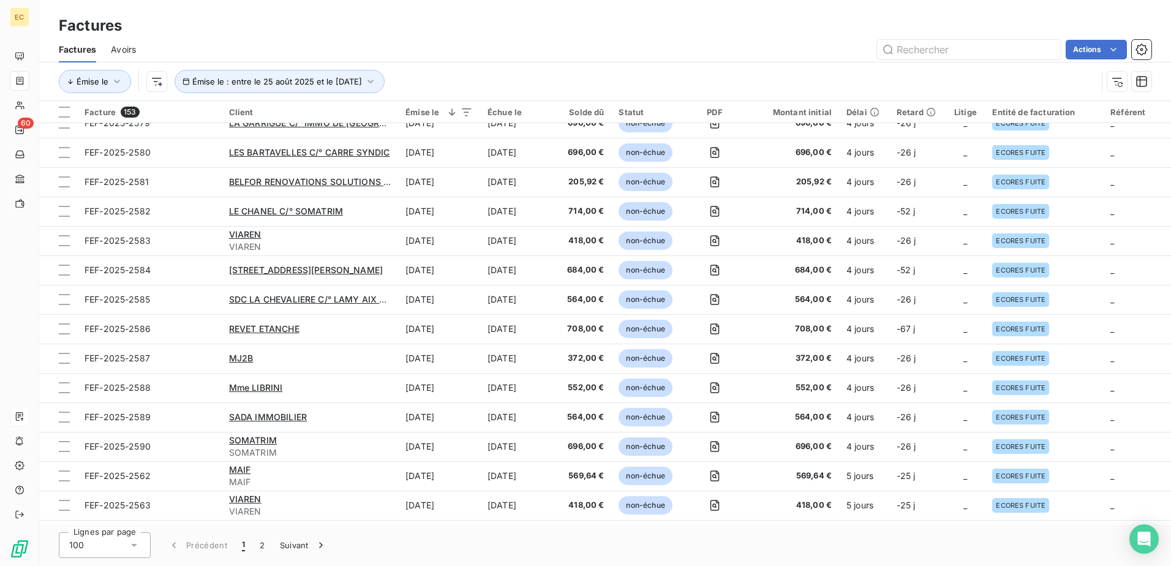
click at [568, 41] on div "Actions" at bounding box center [651, 50] width 1000 height 20
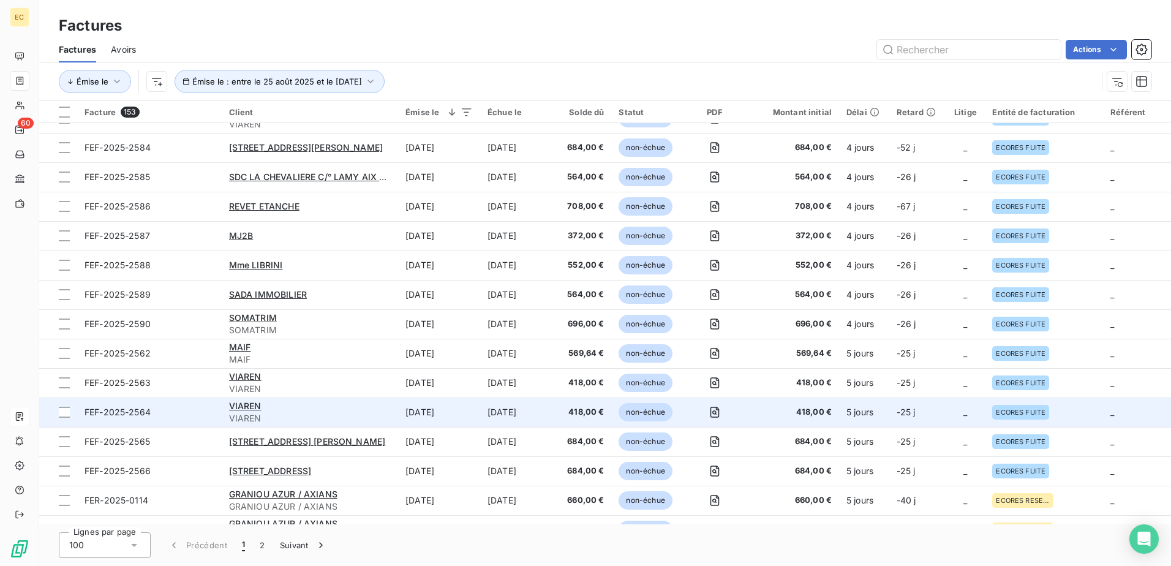
scroll to position [551, 0]
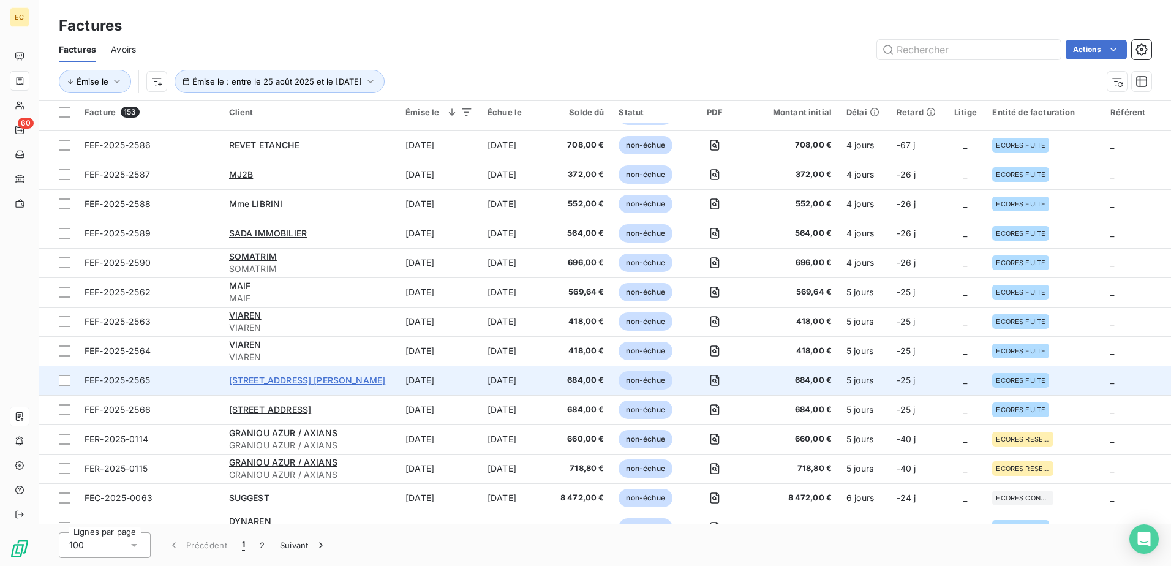
click at [384, 335] on span "[STREET_ADDRESS] [PERSON_NAME]" at bounding box center [307, 380] width 157 height 10
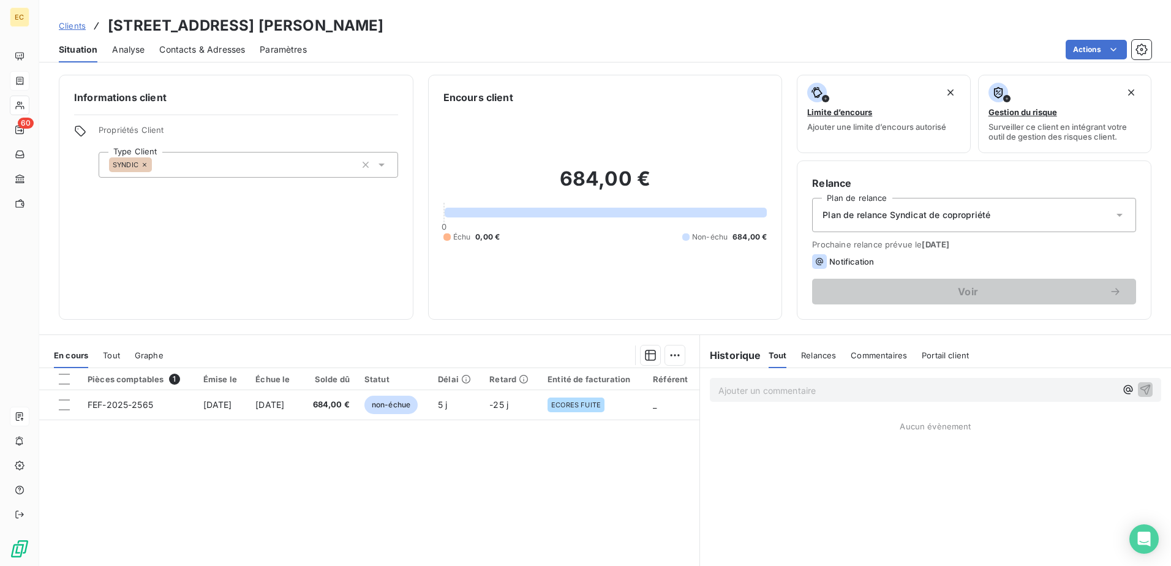
click at [206, 56] on div "Contacts & Adresses" at bounding box center [202, 50] width 86 height 26
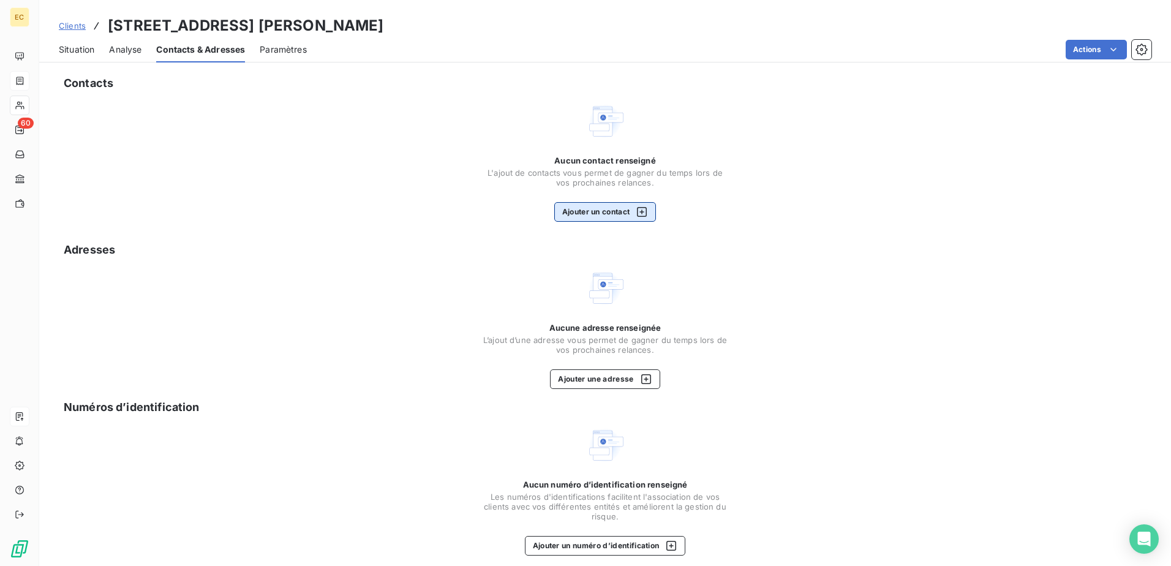
click at [577, 209] on icon "button" at bounding box center [641, 212] width 12 height 12
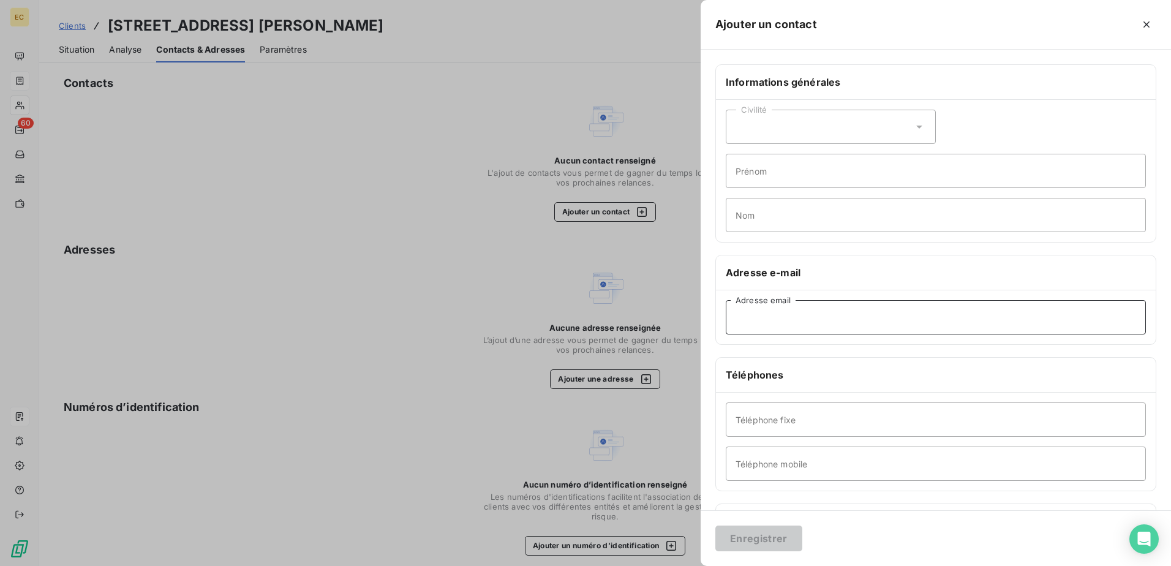
click at [577, 329] on input "Adresse email" at bounding box center [935, 317] width 420 height 34
paste input "[EMAIL_ADDRESS][PERSON_NAME][DOMAIN_NAME]"
type input "[EMAIL_ADDRESS][PERSON_NAME][DOMAIN_NAME]"
click at [577, 335] on button "Enregistrer" at bounding box center [758, 538] width 87 height 26
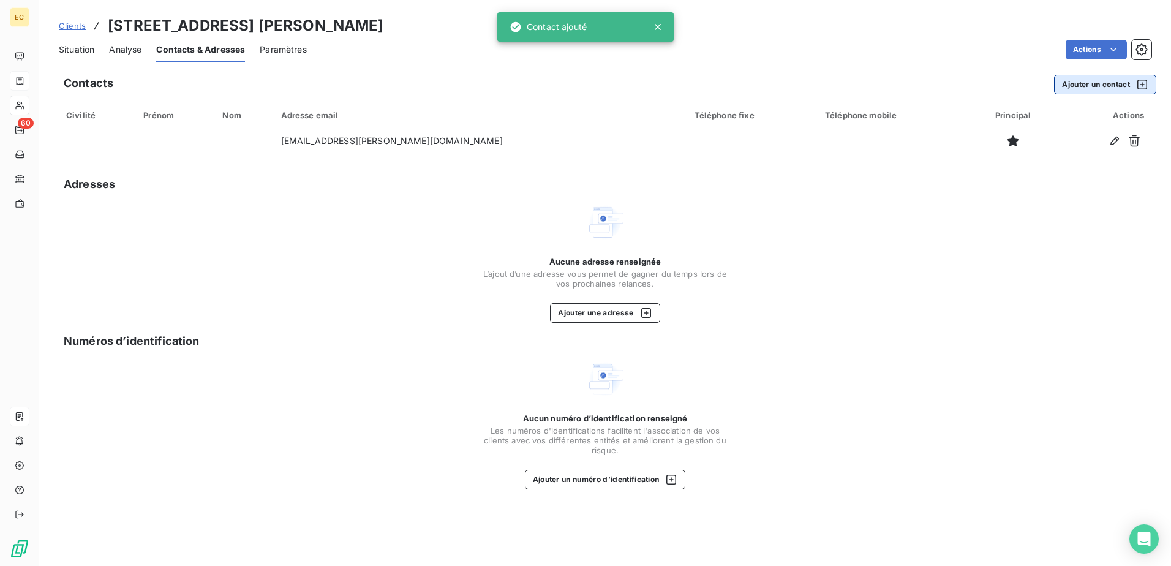
click at [577, 85] on button "Ajouter un contact" at bounding box center [1105, 85] width 102 height 20
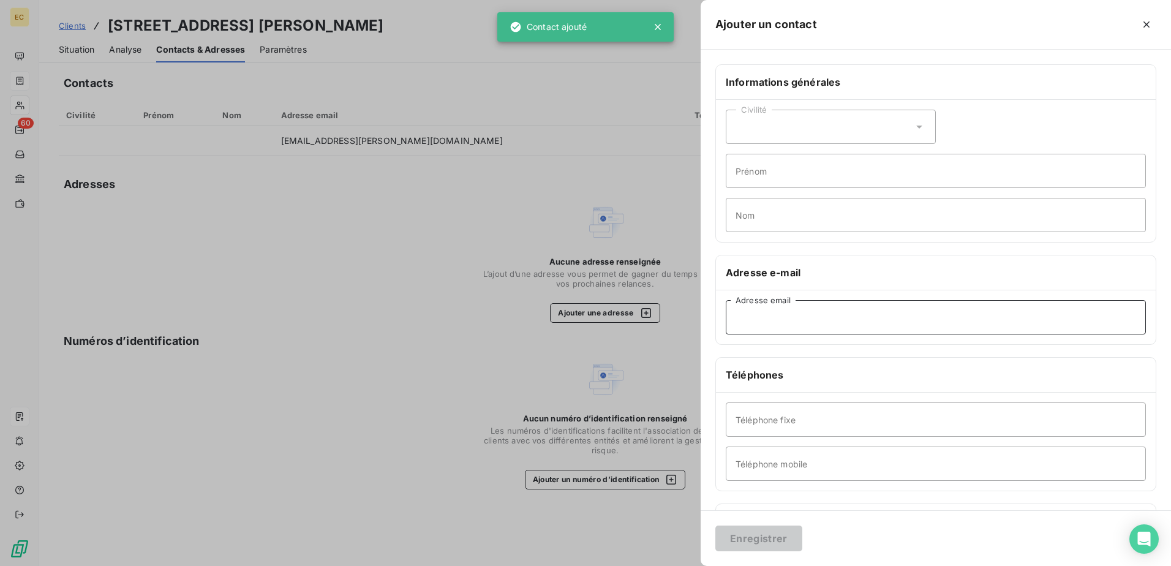
click at [577, 309] on input "Adresse email" at bounding box center [935, 317] width 420 height 34
paste input "[PERSON_NAME][EMAIL_ADDRESS][DOMAIN_NAME]"
type input "[PERSON_NAME][EMAIL_ADDRESS][DOMAIN_NAME]"
click at [577, 335] on button "Enregistrer" at bounding box center [758, 538] width 87 height 26
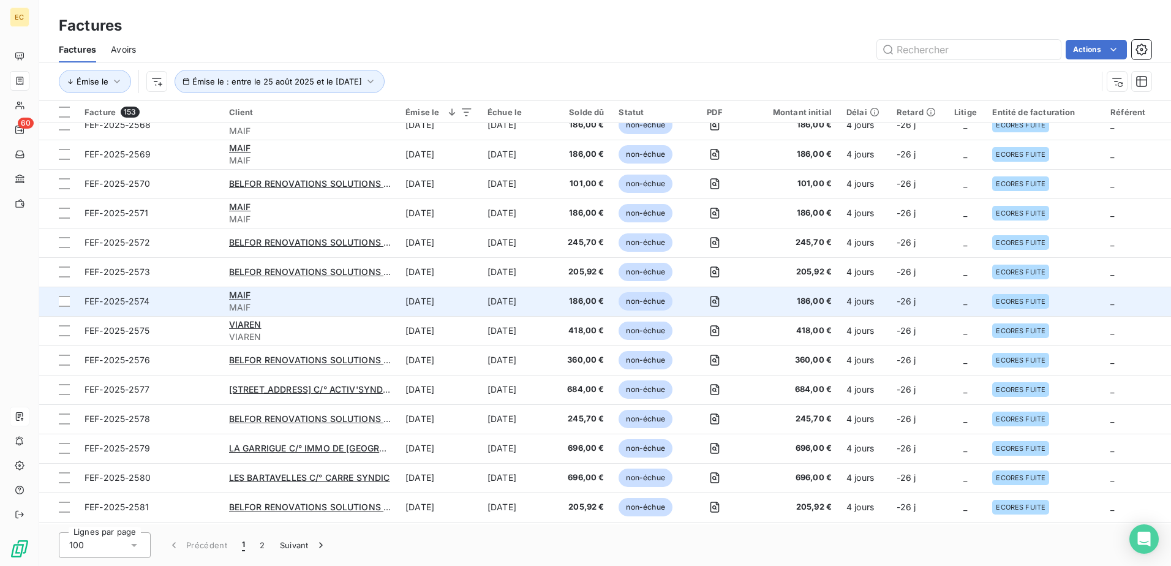
scroll to position [61, 0]
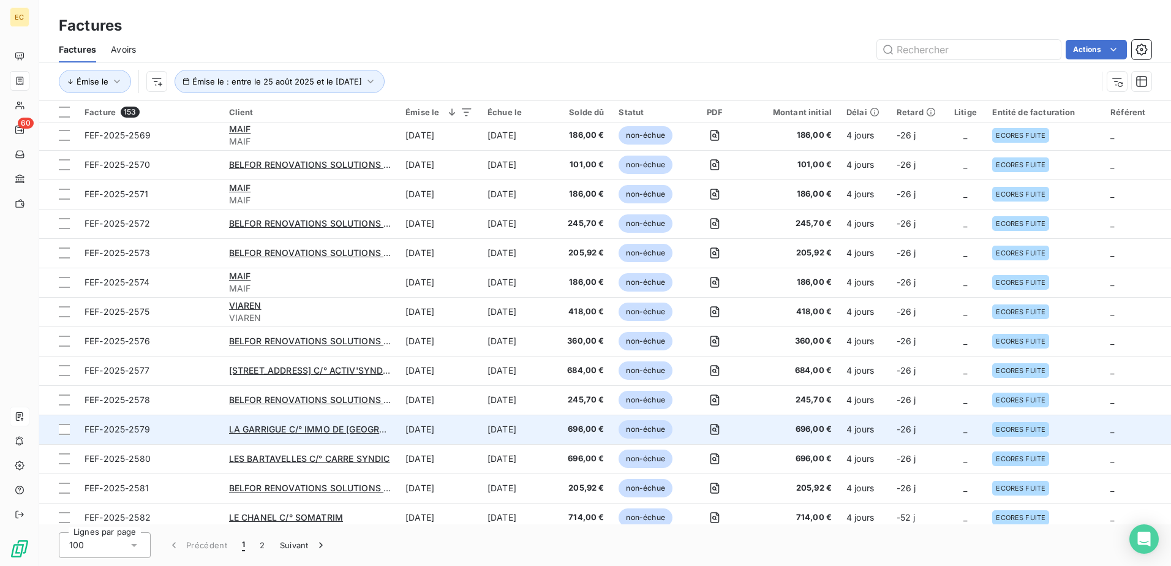
click at [364, 335] on div "LA GARRIGUE C/° IMMO DE [GEOGRAPHIC_DATA]" at bounding box center [310, 429] width 162 height 12
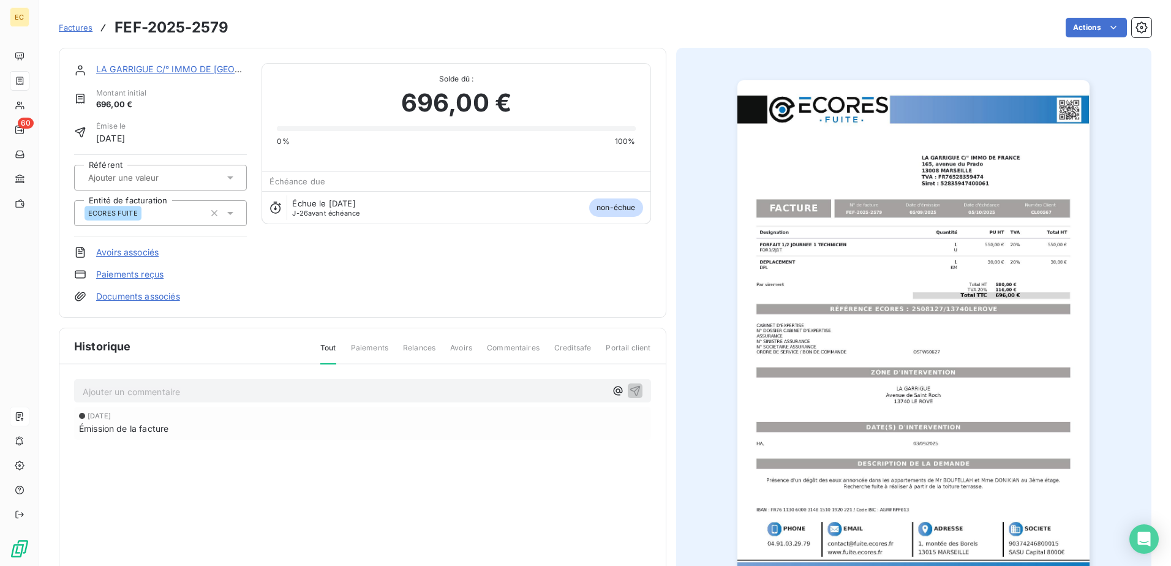
click at [141, 71] on link "LA GARRIGUE C/° IMMO DE [GEOGRAPHIC_DATA]" at bounding box center [199, 69] width 206 height 10
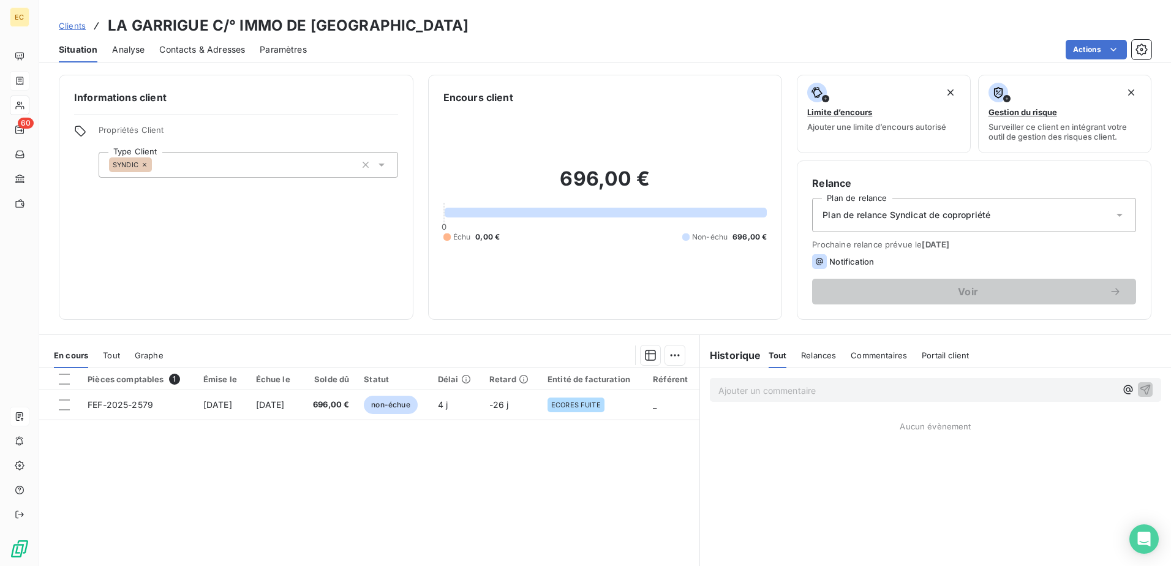
click at [212, 50] on span "Contacts & Adresses" at bounding box center [202, 49] width 86 height 12
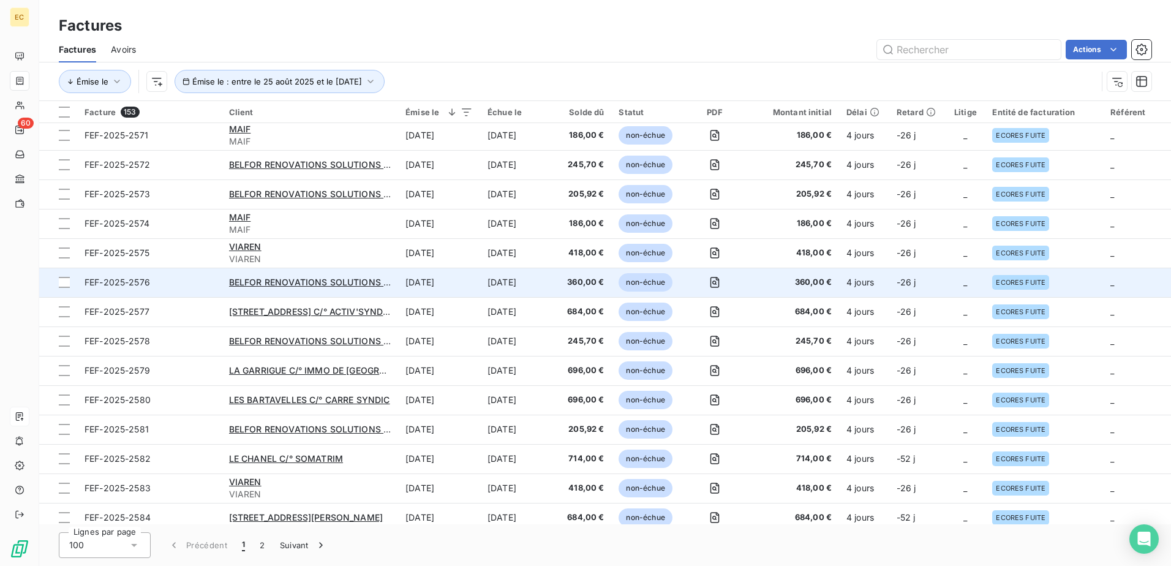
scroll to position [122, 0]
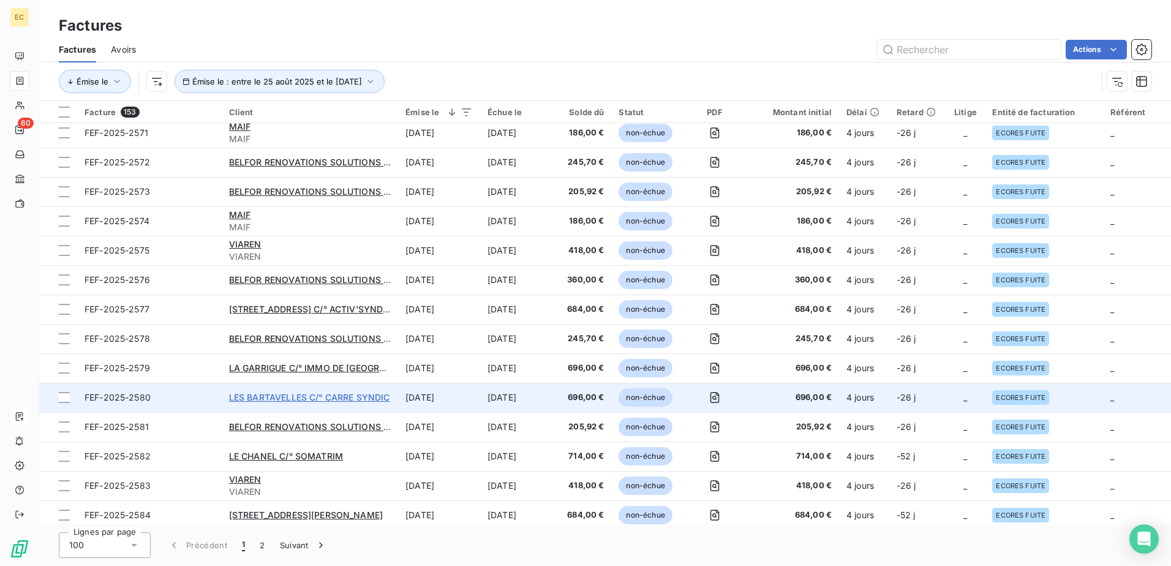
click at [257, 335] on span "LES BARTAVELLES C/° CARRE SYNDIC" at bounding box center [309, 397] width 161 height 10
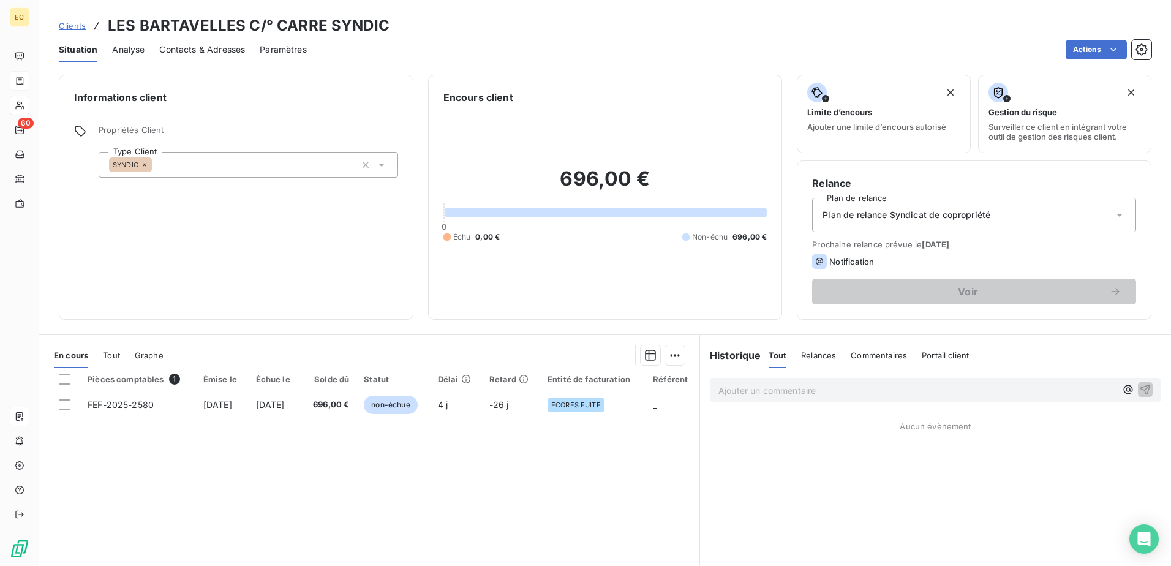
click at [192, 43] on span "Contacts & Adresses" at bounding box center [202, 49] width 86 height 12
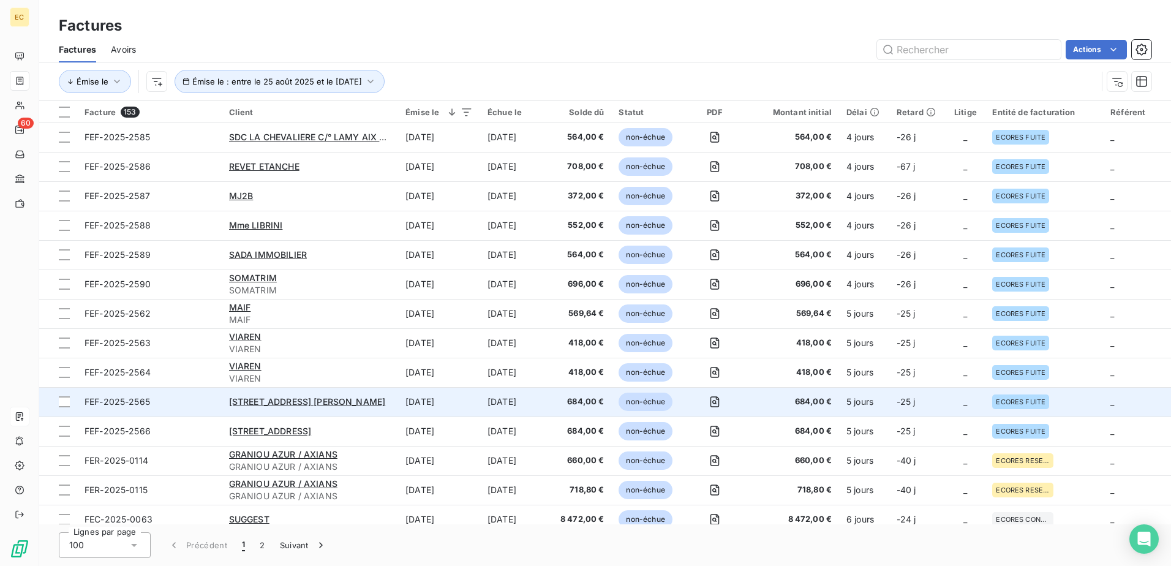
scroll to position [551, 0]
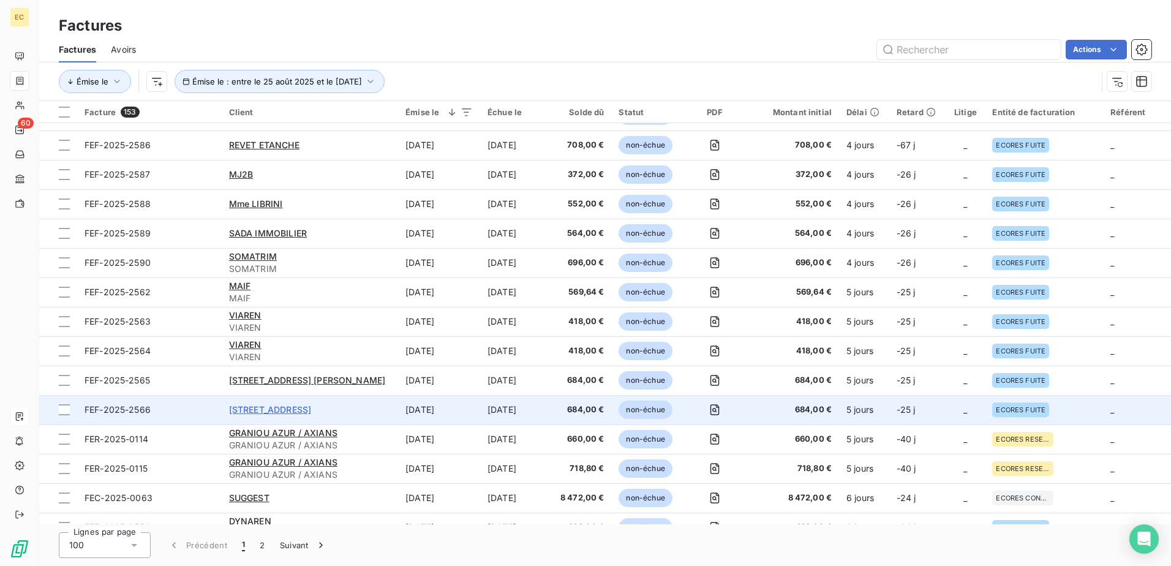
click at [311, 335] on span "[STREET_ADDRESS]" at bounding box center [270, 409] width 82 height 10
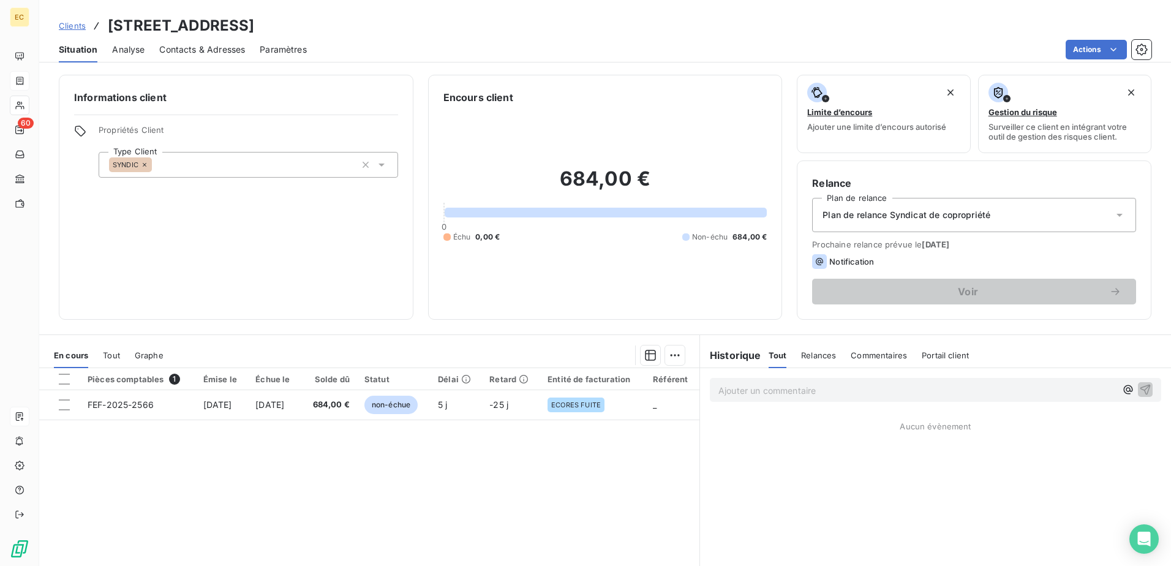
click at [208, 54] on span "Contacts & Adresses" at bounding box center [202, 49] width 86 height 12
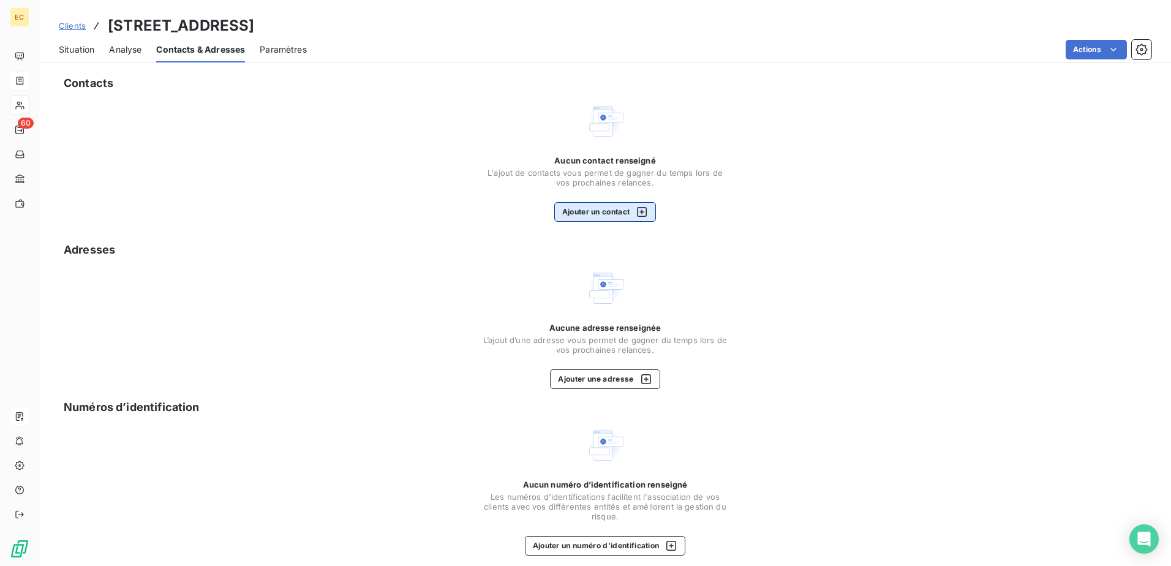
click at [577, 213] on button "Ajouter un contact" at bounding box center [605, 212] width 102 height 20
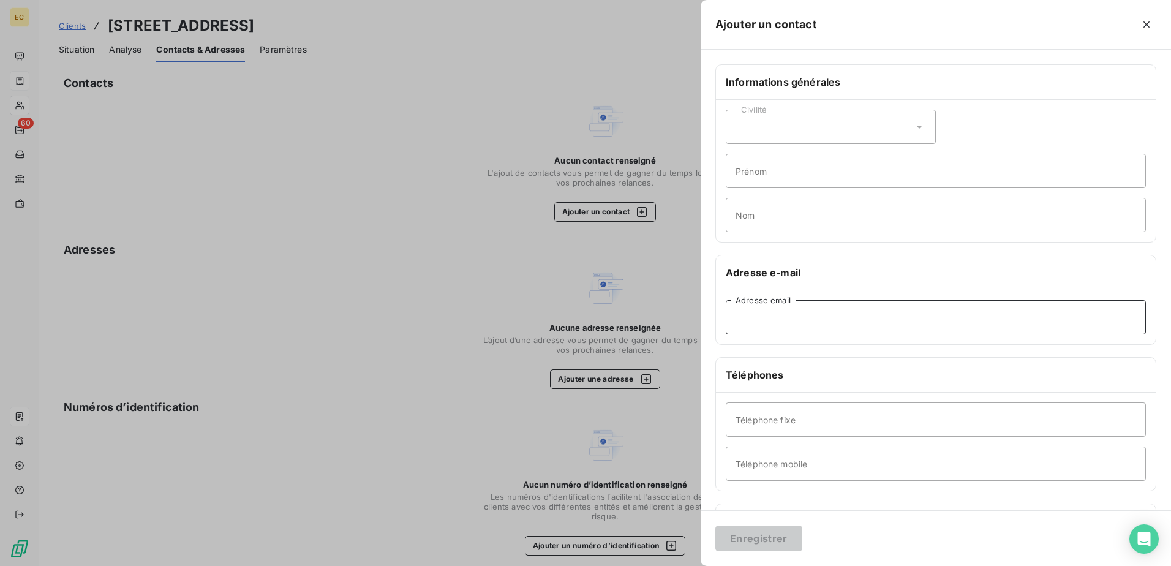
click at [577, 323] on input "Adresse email" at bounding box center [935, 317] width 420 height 34
paste input "[EMAIL_ADDRESS][DOMAIN_NAME]"
type input "[EMAIL_ADDRESS][DOMAIN_NAME]"
click at [577, 335] on button "Enregistrer" at bounding box center [758, 538] width 87 height 26
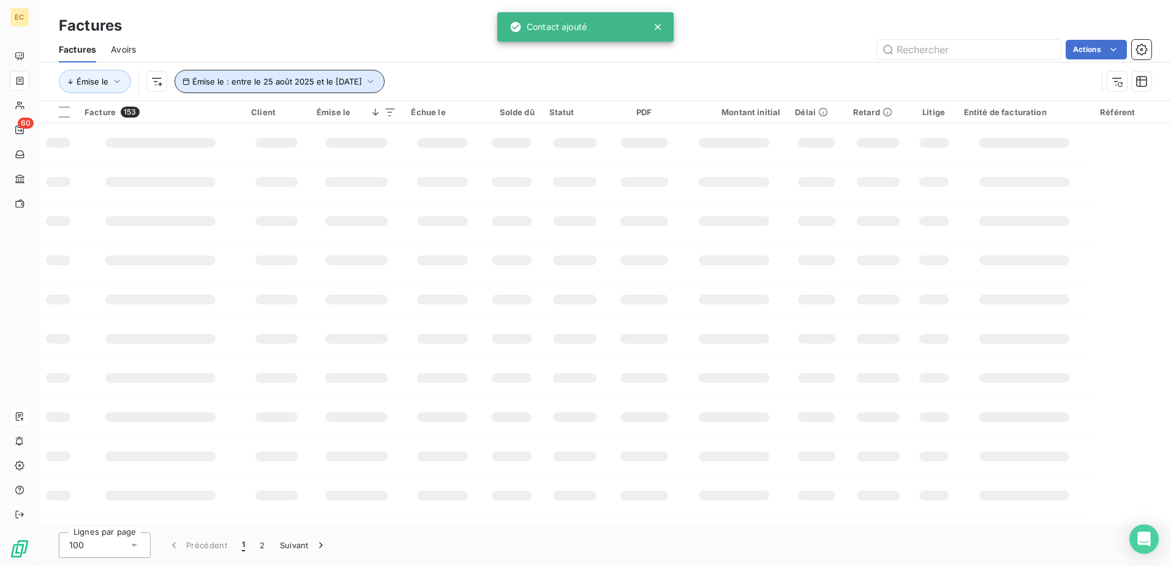
click at [324, 76] on button "Émise le : entre le 25 août 2025 et le [DATE]" at bounding box center [279, 81] width 210 height 23
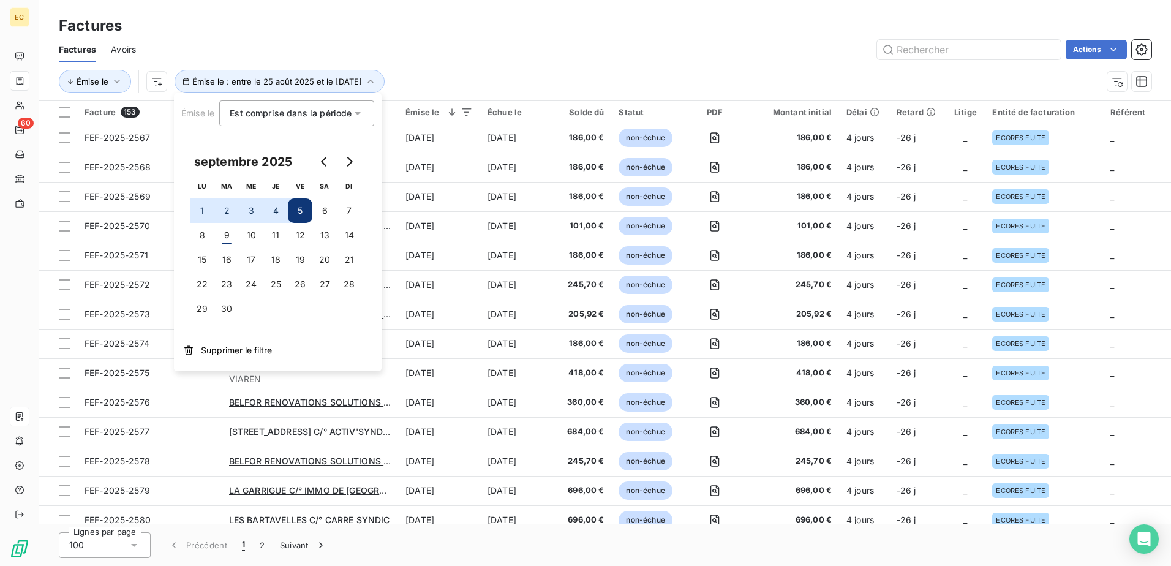
click at [277, 203] on button "4" at bounding box center [275, 210] width 24 height 24
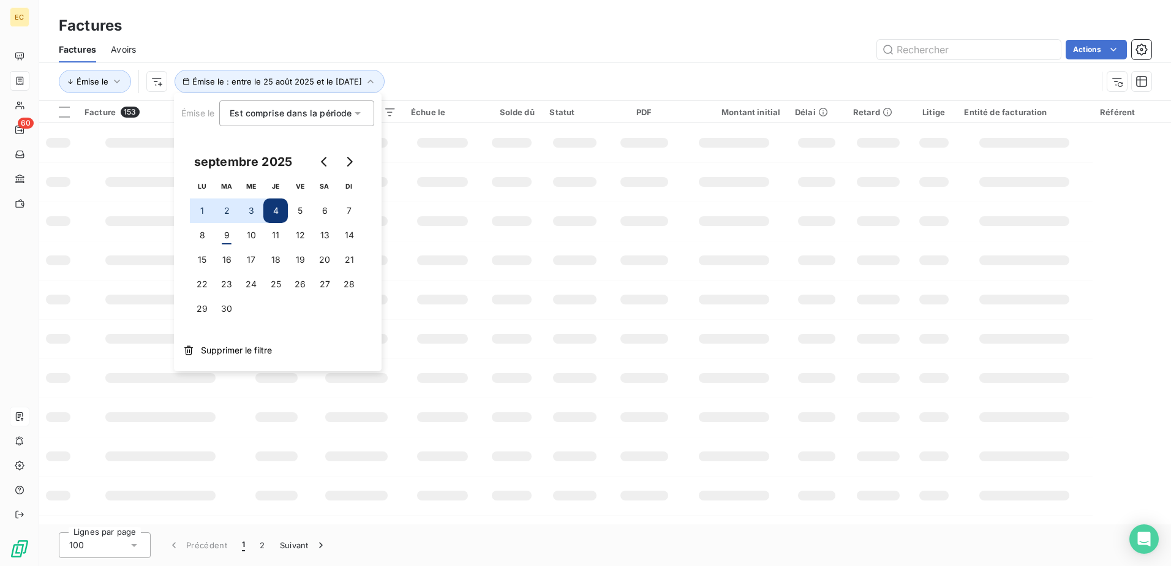
click at [528, 61] on div "Factures Avoirs Actions" at bounding box center [604, 50] width 1131 height 26
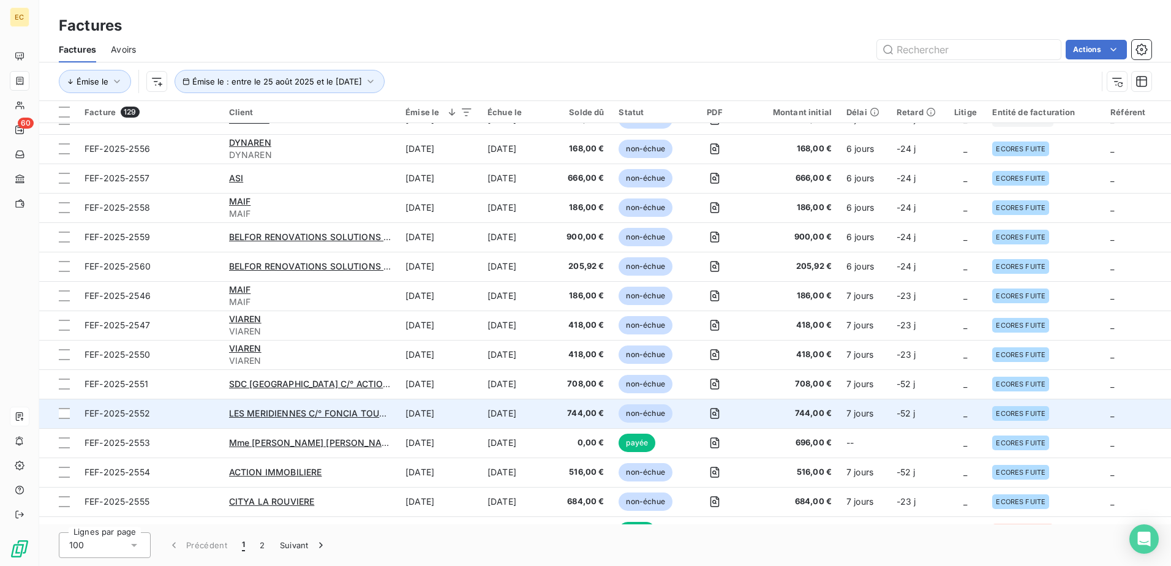
scroll to position [245, 0]
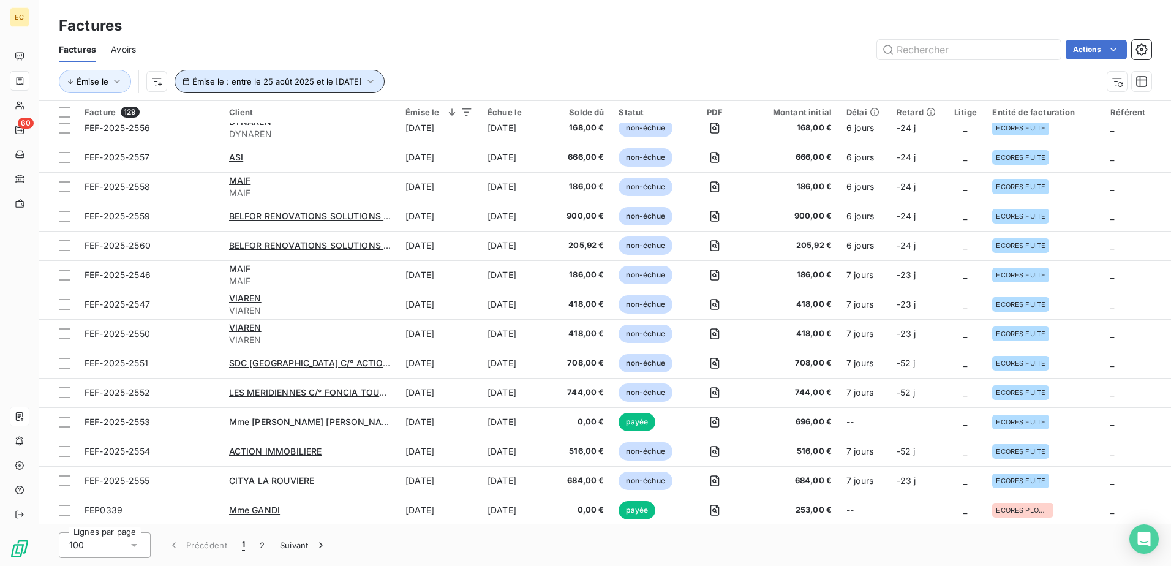
click at [345, 81] on span "Émise le : entre le 25 août 2025 et le [DATE]" at bounding box center [277, 82] width 170 height 10
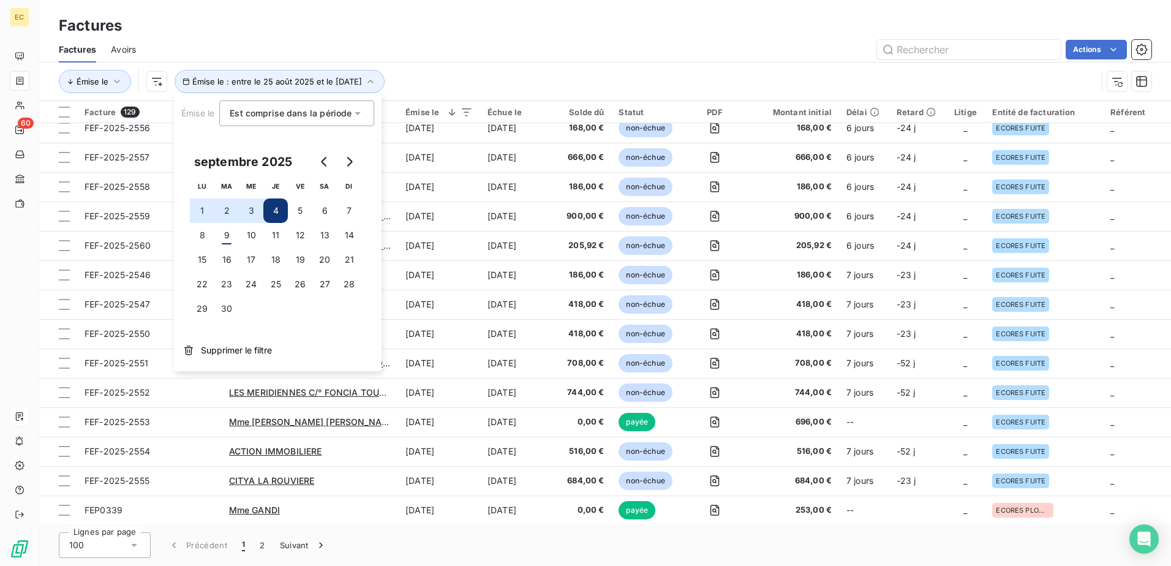
click at [228, 209] on button "2" at bounding box center [226, 210] width 24 height 24
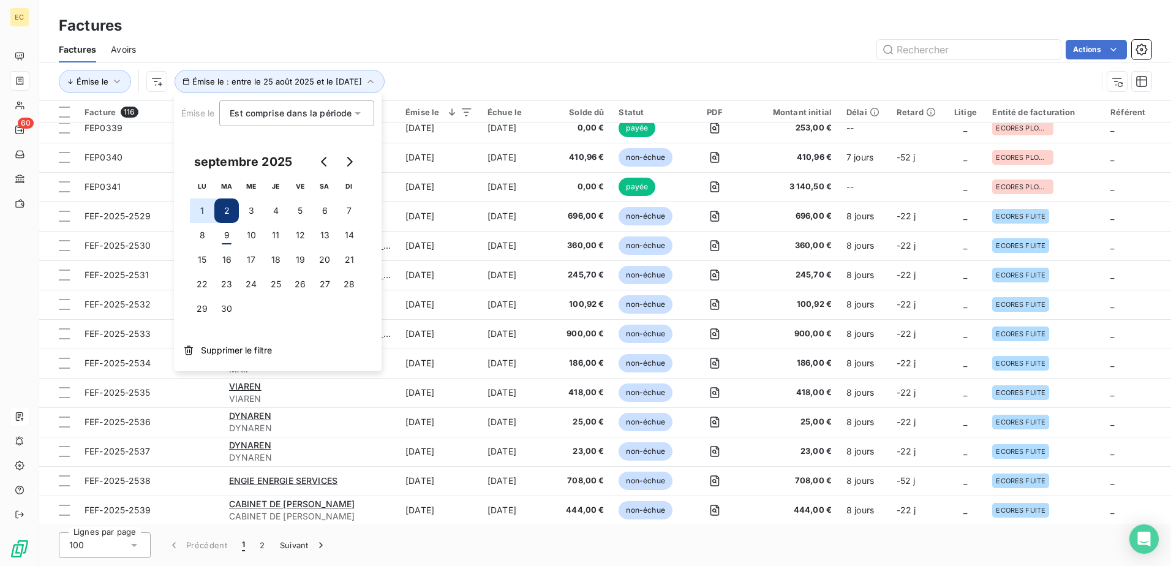
click at [483, 35] on div "Factures" at bounding box center [604, 26] width 1131 height 22
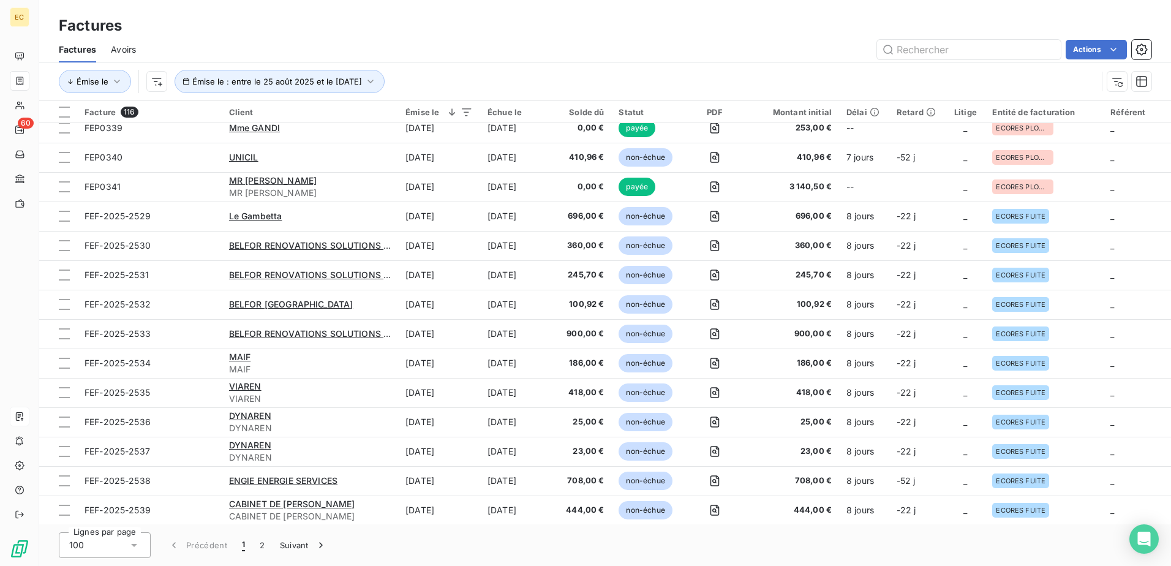
scroll to position [0, 0]
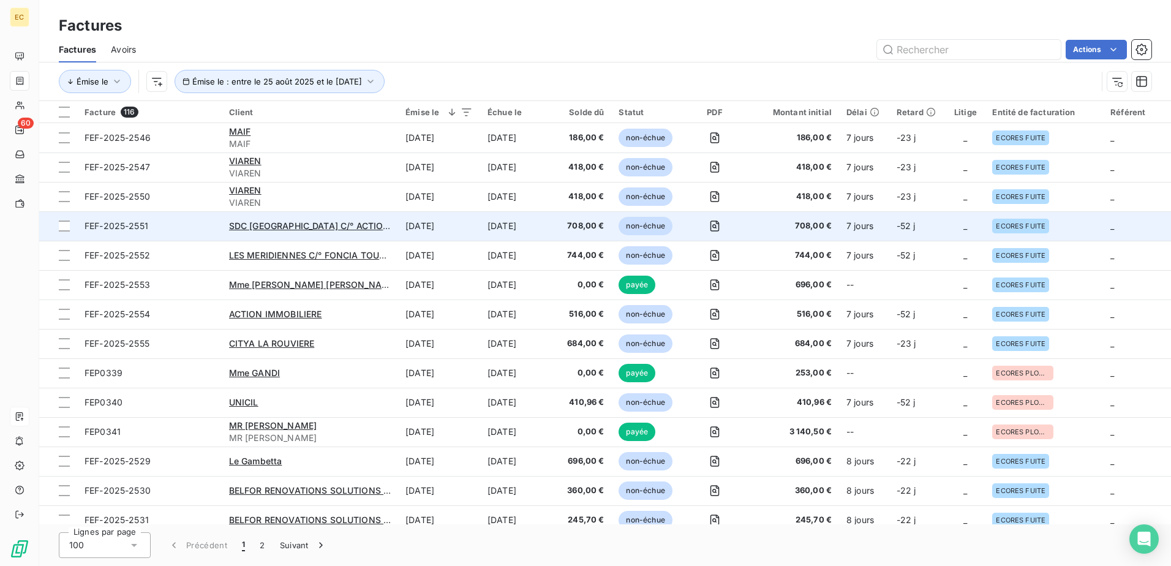
click at [321, 220] on div "SDC [GEOGRAPHIC_DATA] C/° ACTION IMMOBILIERE" at bounding box center [310, 226] width 162 height 12
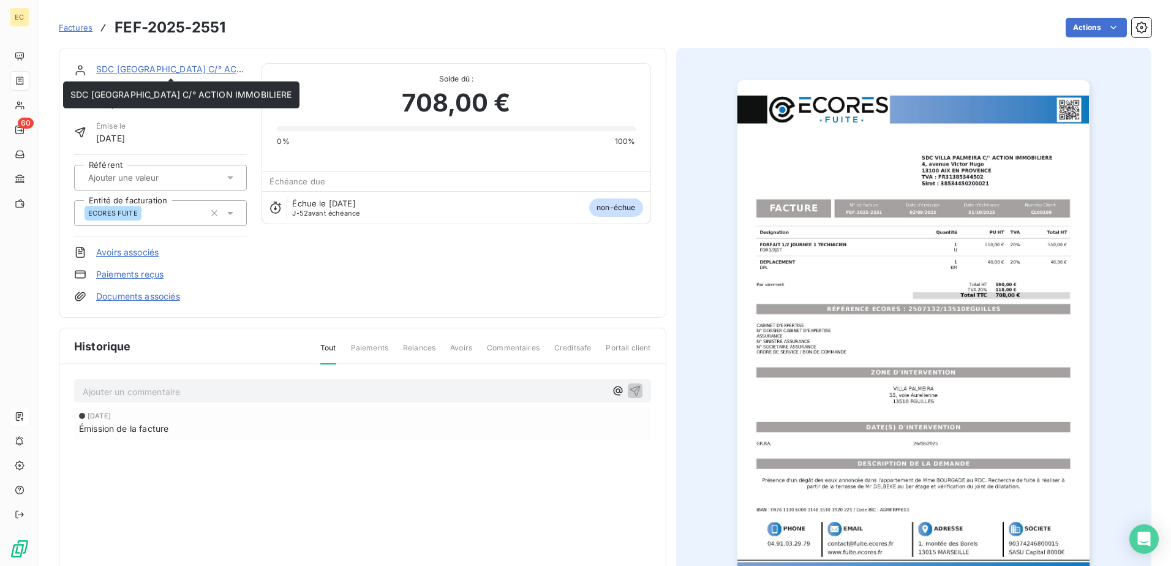
click at [182, 70] on link "SDC [GEOGRAPHIC_DATA] C/° ACTION IMMOBILIERE" at bounding box center [207, 69] width 222 height 10
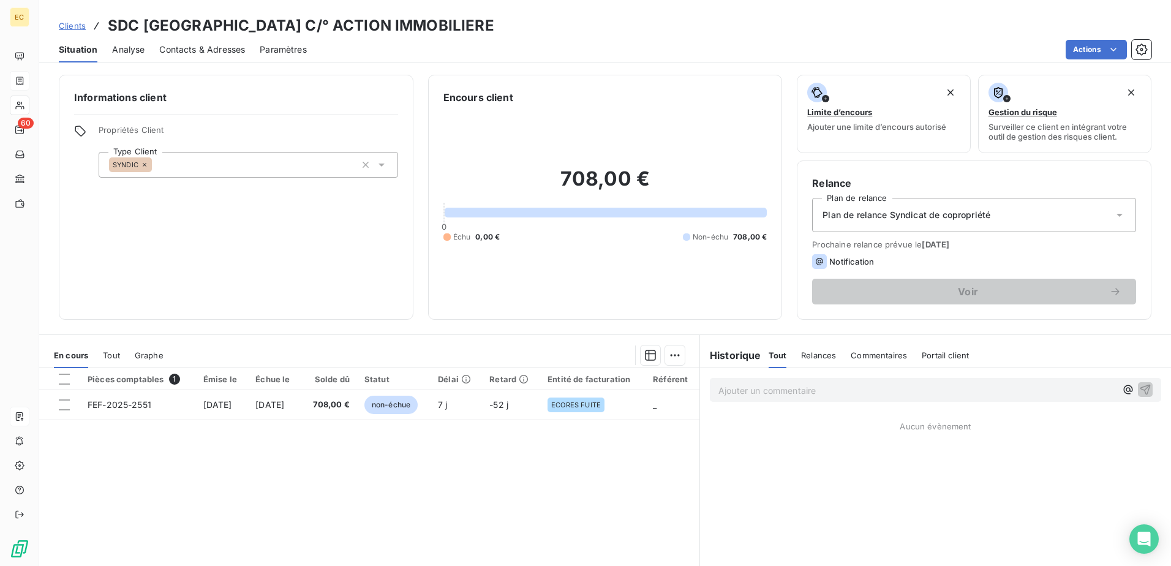
click at [225, 51] on span "Contacts & Adresses" at bounding box center [202, 49] width 86 height 12
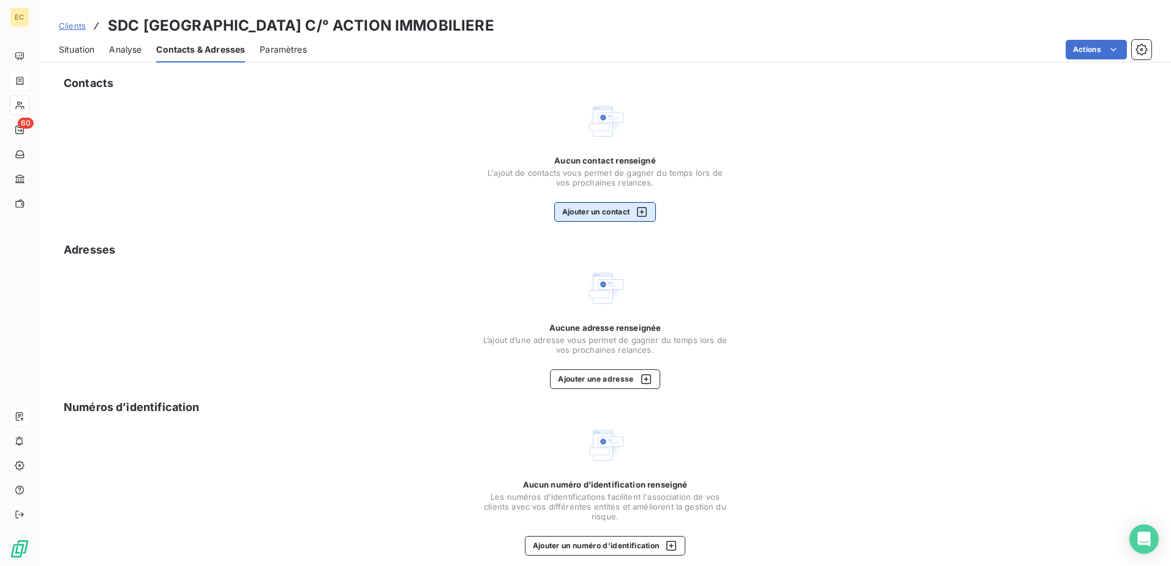
click at [577, 209] on button "Ajouter un contact" at bounding box center [605, 212] width 102 height 20
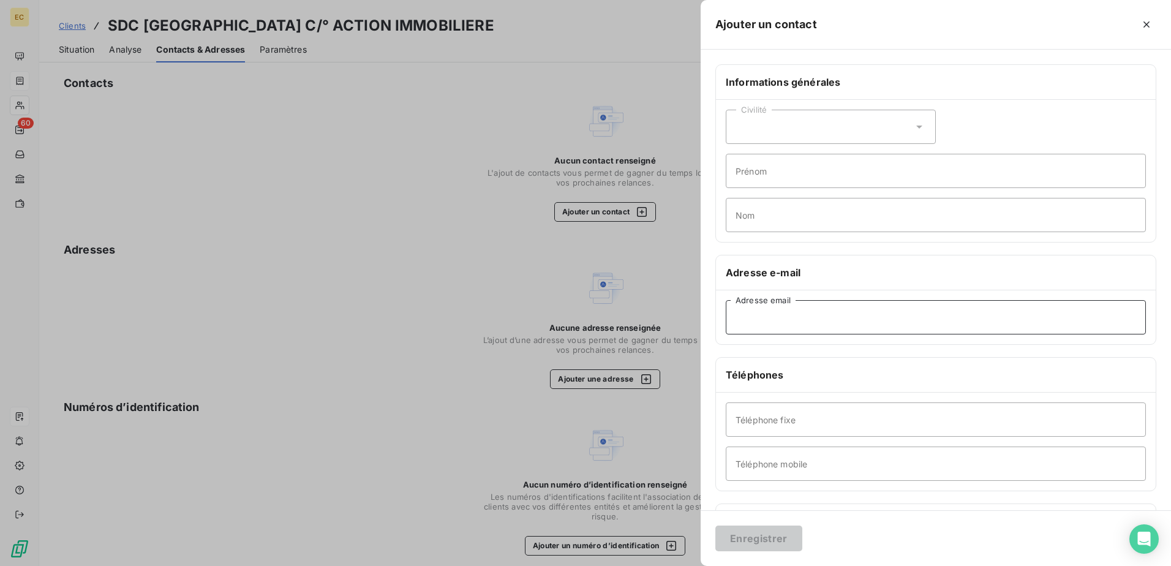
click at [577, 318] on input "Adresse email" at bounding box center [935, 317] width 420 height 34
paste input "'[PERSON_NAME]' <[EMAIL_ADDRESS][DOMAIN_NAME]>"
type input "'[PERSON_NAME]' <[EMAIL_ADDRESS][DOMAIN_NAME]>"
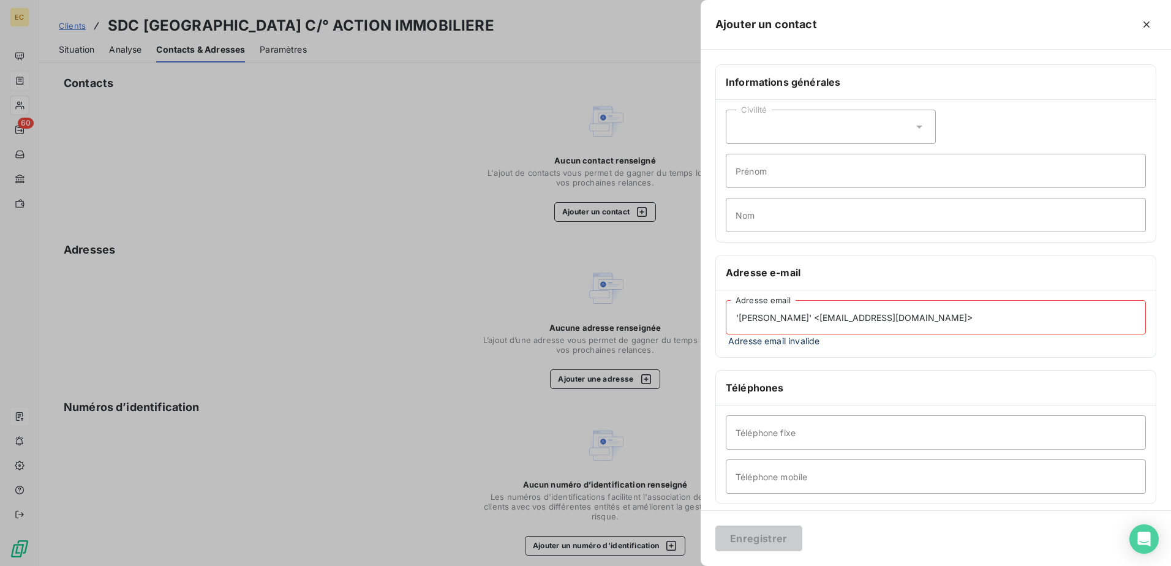
click at [577, 315] on input "'[PERSON_NAME]' <[EMAIL_ADDRESS][DOMAIN_NAME]>" at bounding box center [935, 317] width 420 height 34
paste input "'[PERSON_NAME]' <[PERSON_NAME][EMAIL_ADDRESS][DOMAIN_NAME]>"
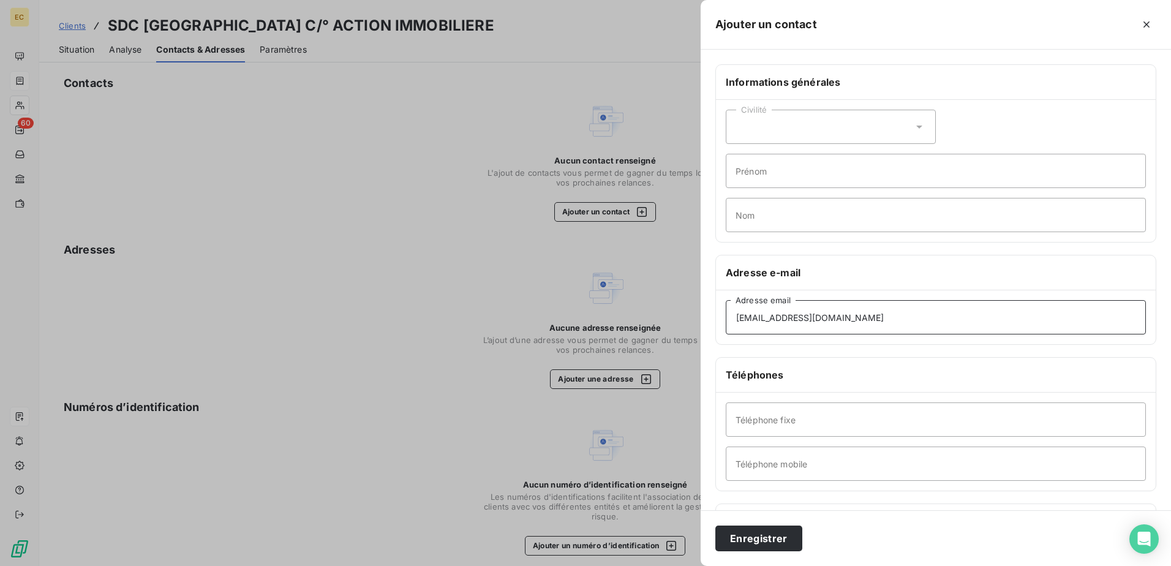
type input "[EMAIL_ADDRESS][DOMAIN_NAME]"
click at [577, 335] on div "Enregistrer" at bounding box center [935, 538] width 470 height 56
click at [577, 335] on button "Enregistrer" at bounding box center [758, 538] width 87 height 26
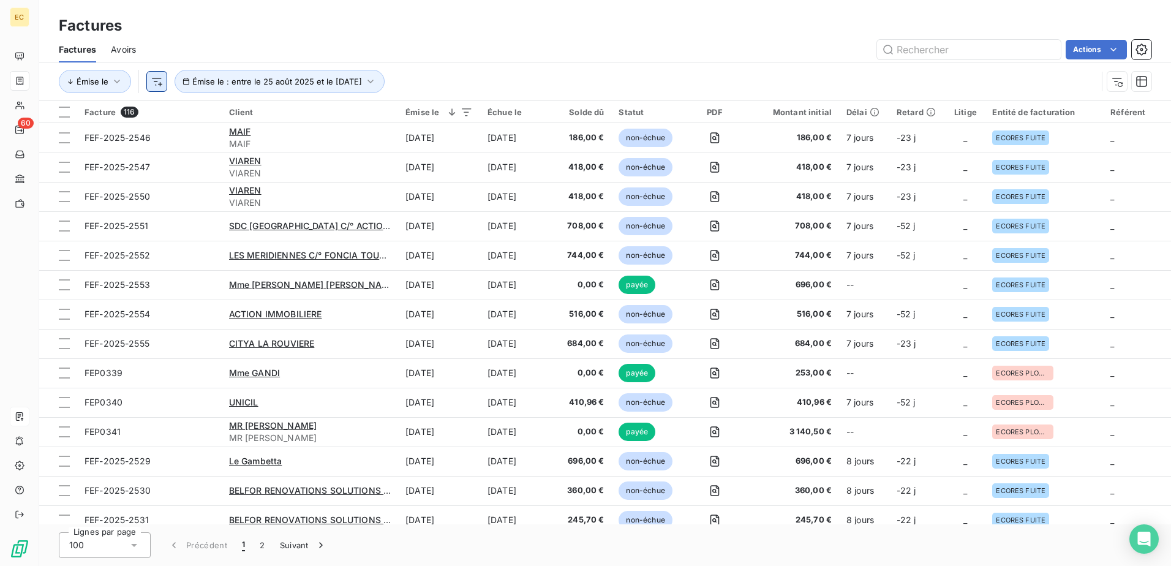
click at [158, 80] on html "EC 60 Factures Factures Avoirs Actions [PERSON_NAME] le : entre le 25 août 2025…" at bounding box center [585, 283] width 1171 height 566
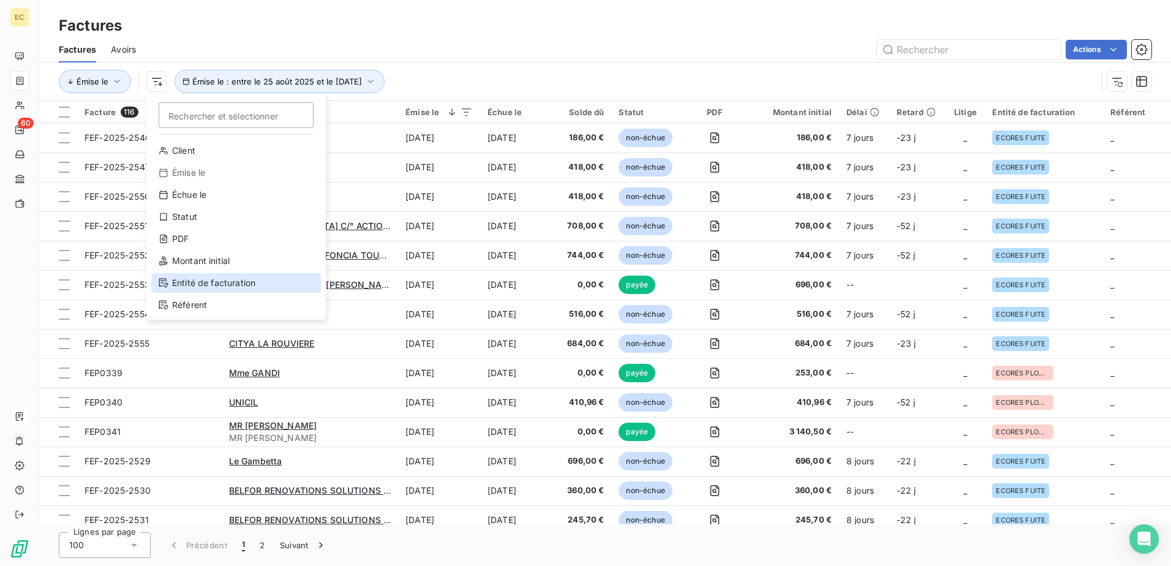
click at [218, 285] on div "Entité de facturation" at bounding box center [236, 283] width 170 height 20
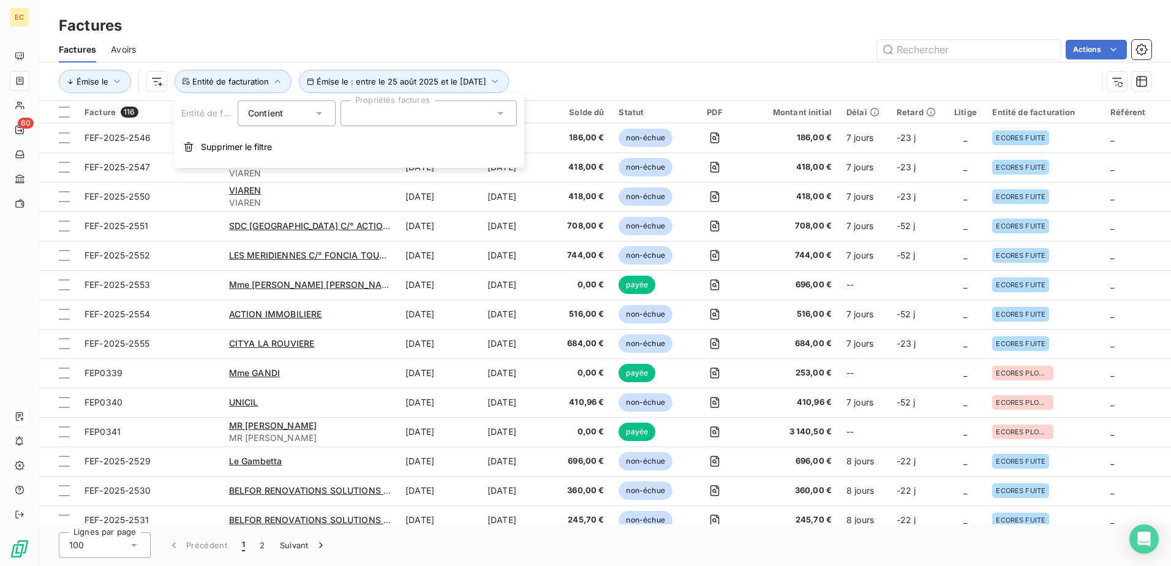
click at [543, 33] on div "Factures" at bounding box center [604, 26] width 1131 height 22
click at [268, 85] on button "Entité de facturation" at bounding box center [232, 81] width 117 height 23
click at [225, 152] on span "Supprimer le filtre" at bounding box center [236, 147] width 71 height 12
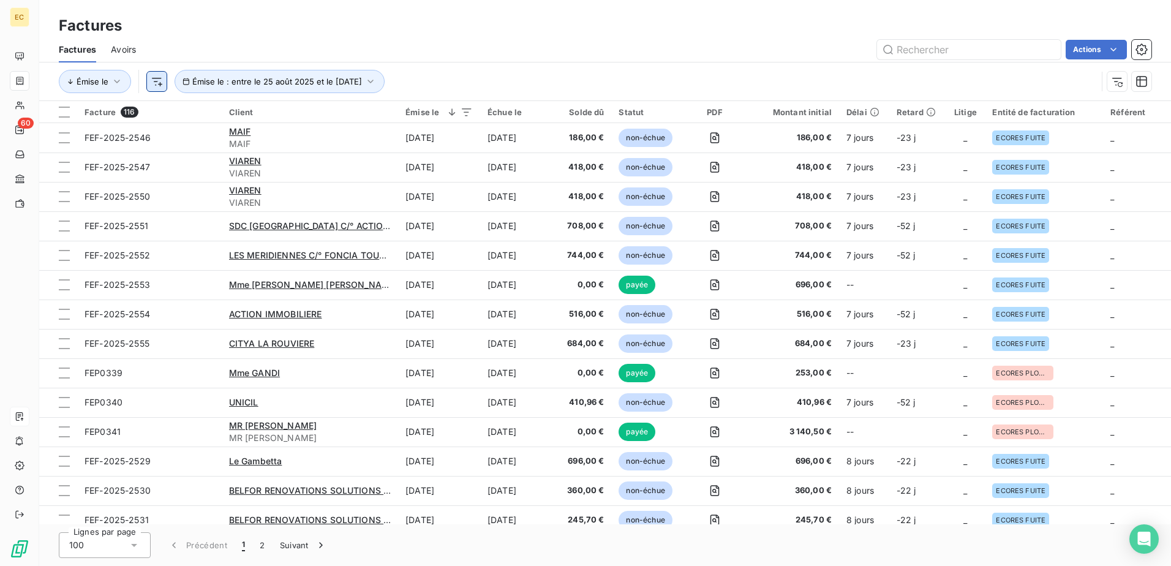
click at [155, 78] on html "EC 60 Factures Factures Avoirs Actions [PERSON_NAME] le : entre le 25 août 2025…" at bounding box center [585, 283] width 1171 height 566
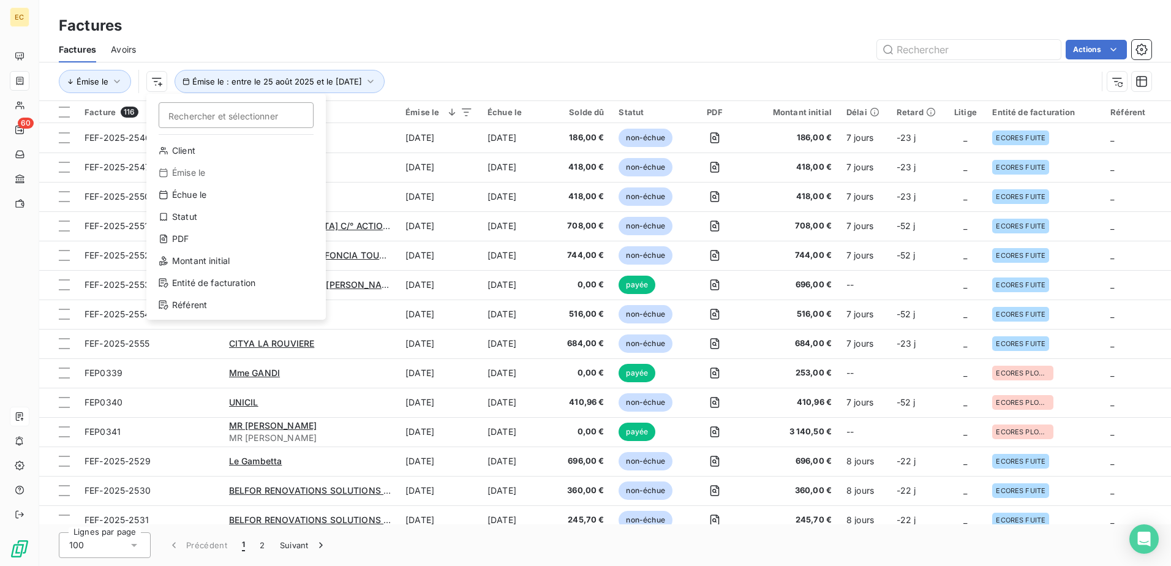
click at [359, 27] on html "EC 60 Factures Factures Avoirs Actions Émise le Rechercher et sélectionner Clie…" at bounding box center [585, 283] width 1171 height 566
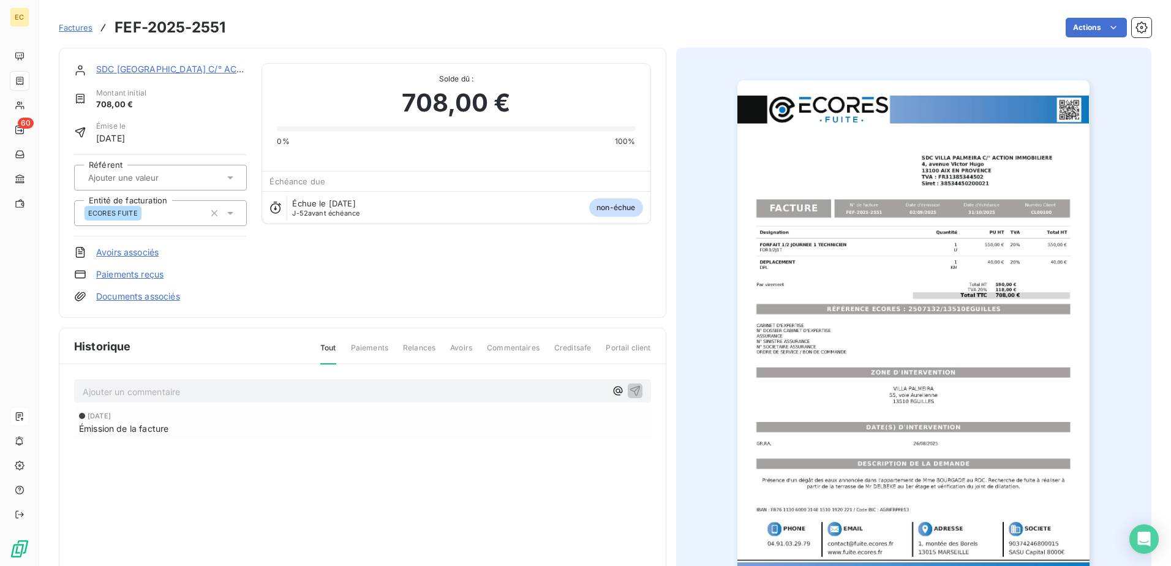
click at [197, 63] on div "SDC [GEOGRAPHIC_DATA] C/° ACTION IMMOBILIERE" at bounding box center [171, 69] width 151 height 12
click at [190, 67] on link "SDC [GEOGRAPHIC_DATA] C/° ACTION IMMOBILIERE" at bounding box center [207, 69] width 222 height 10
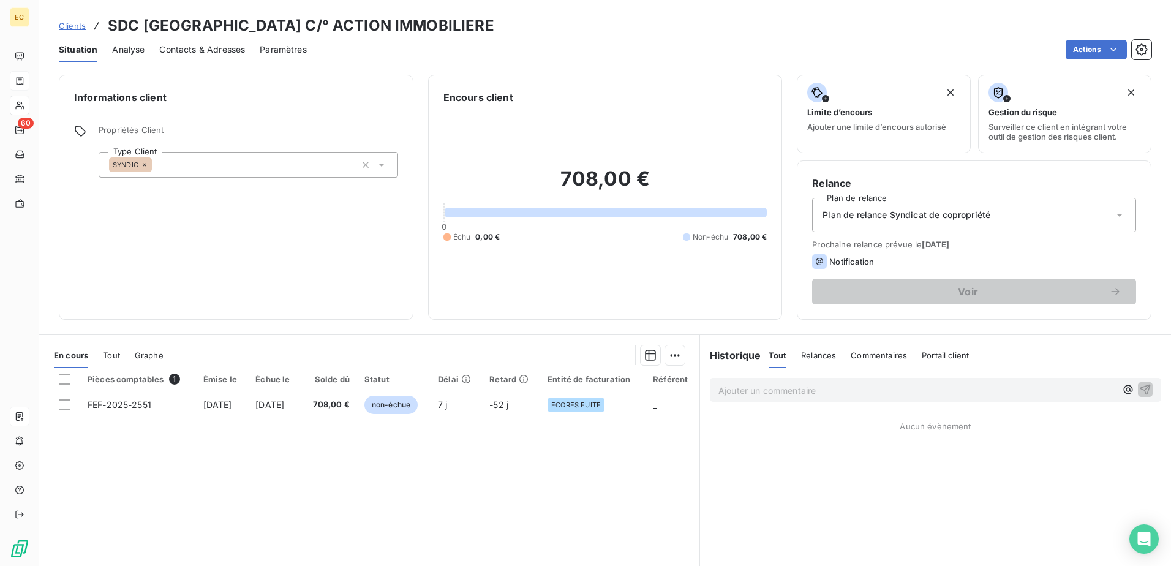
click at [196, 53] on span "Contacts & Adresses" at bounding box center [202, 49] width 86 height 12
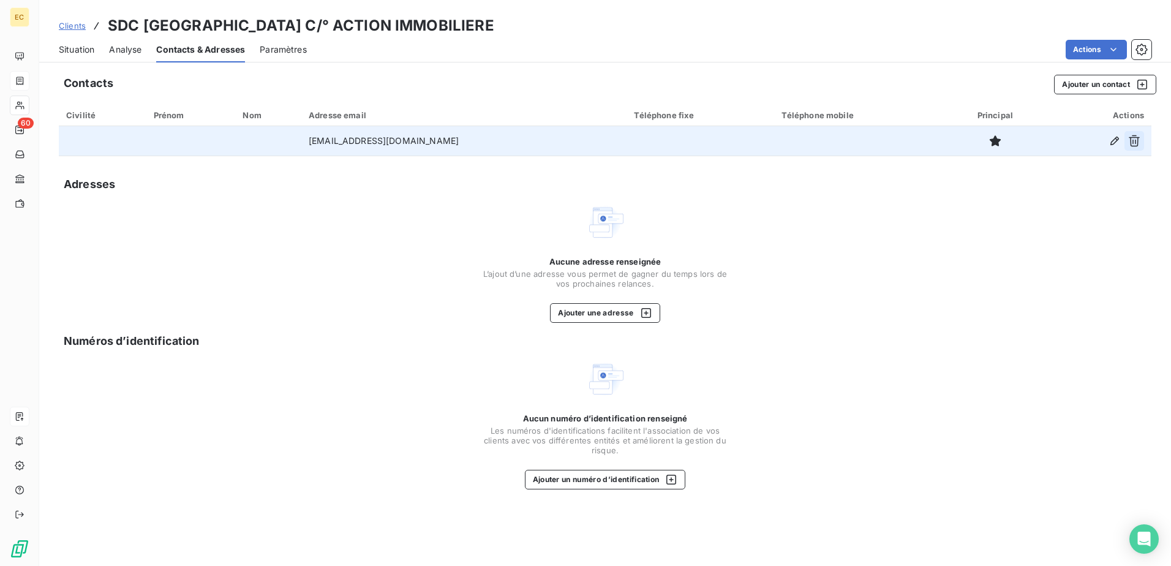
click at [577, 137] on icon "button" at bounding box center [1133, 141] width 11 height 12
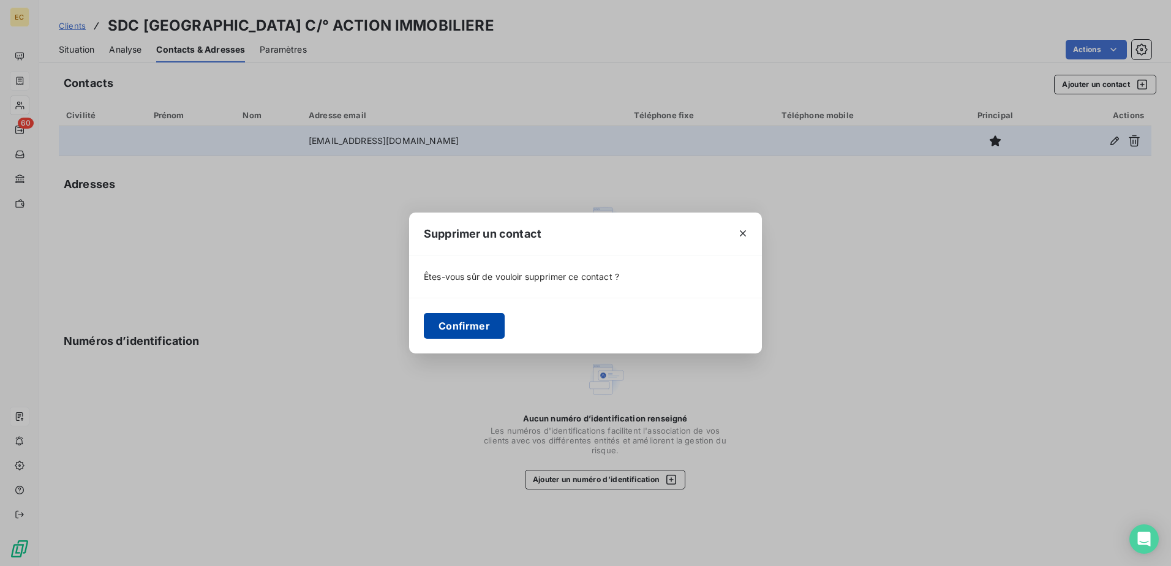
click at [488, 324] on button "Confirmer" at bounding box center [464, 326] width 81 height 26
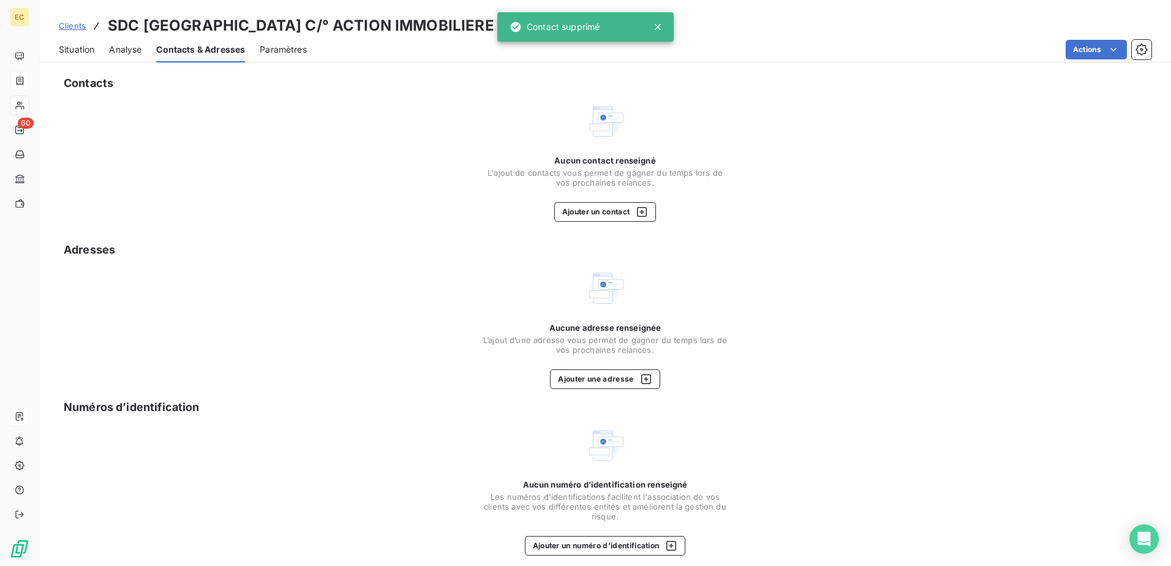
click at [577, 223] on div "Contacts Aucun contact renseigné L'ajout de contacts vous permet de gagner du t…" at bounding box center [604, 321] width 1131 height 508
click at [577, 216] on button "Ajouter un contact" at bounding box center [605, 212] width 102 height 20
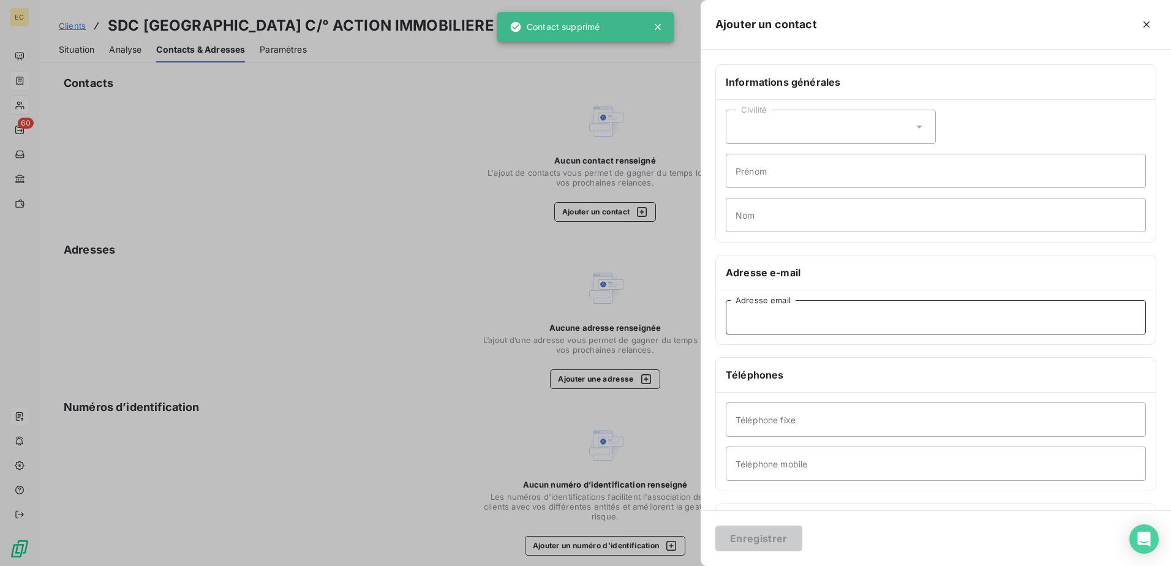
click at [577, 310] on input "Adresse email" at bounding box center [935, 317] width 420 height 34
paste input "'[PERSON_NAME]' <[PERSON_NAME][EMAIL_ADDRESS][DOMAIN_NAME]>"
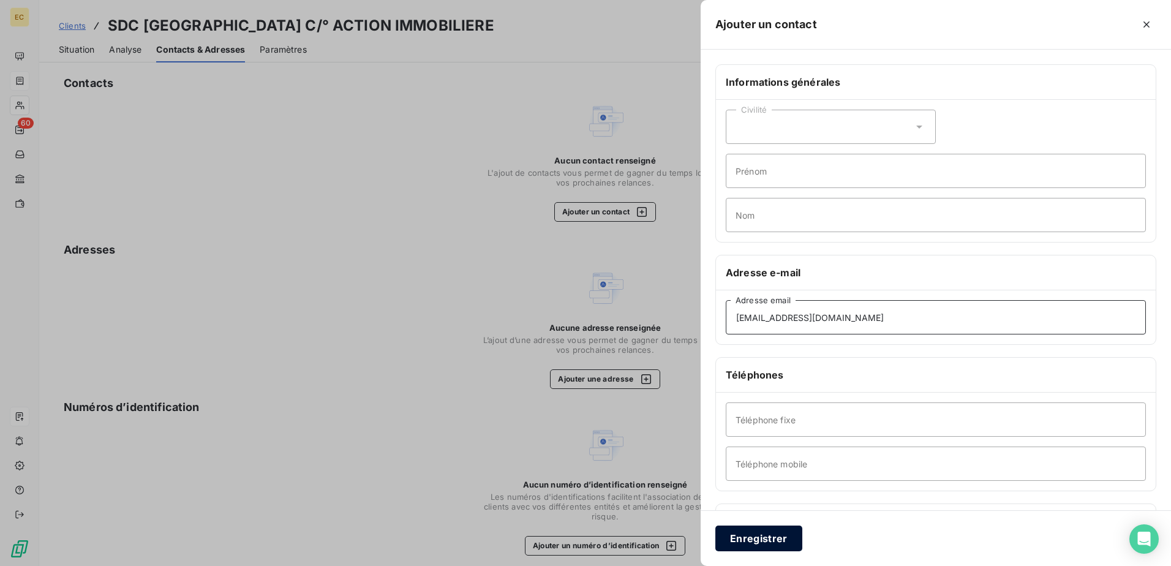
type input "[EMAIL_ADDRESS][DOMAIN_NAME]"
click at [577, 335] on button "Enregistrer" at bounding box center [758, 538] width 87 height 26
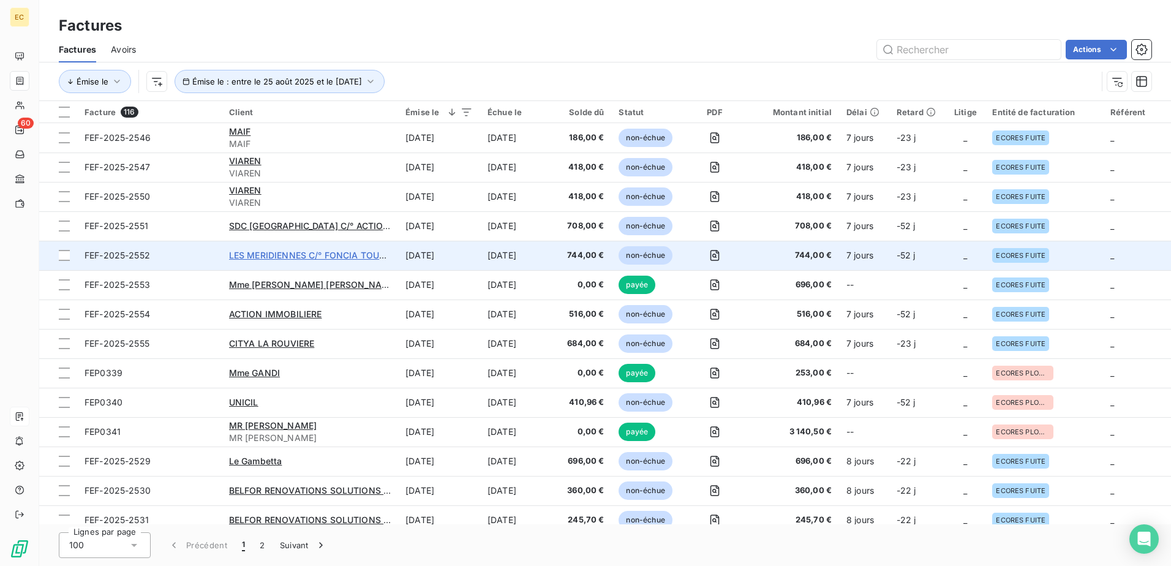
click at [306, 255] on span "LES MERIDIENNES C/° FONCIA TOULON" at bounding box center [313, 255] width 169 height 10
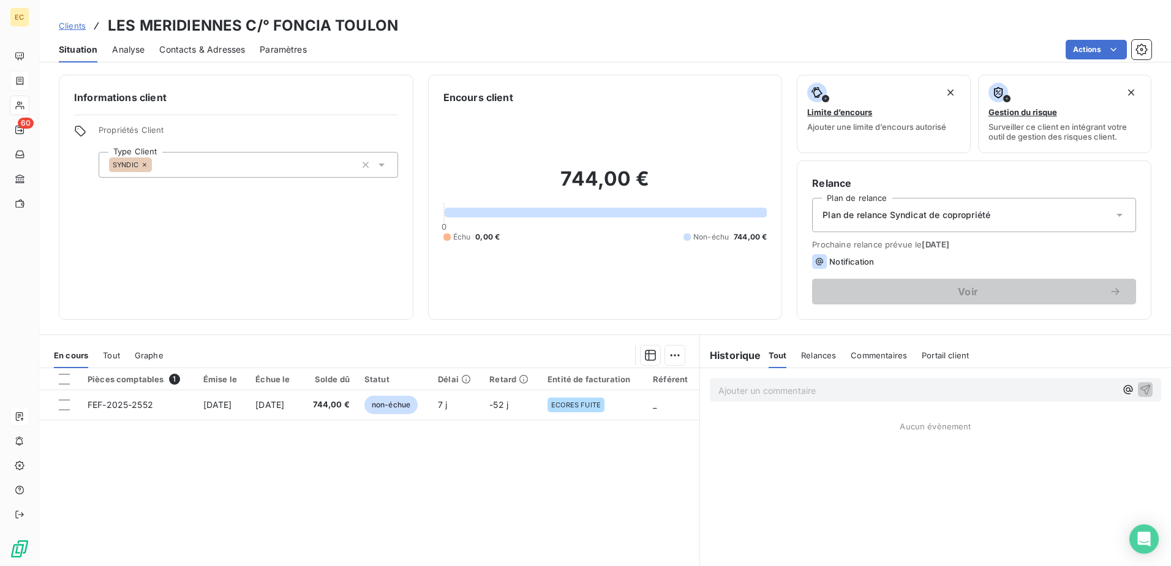
click at [215, 48] on span "Contacts & Adresses" at bounding box center [202, 49] width 86 height 12
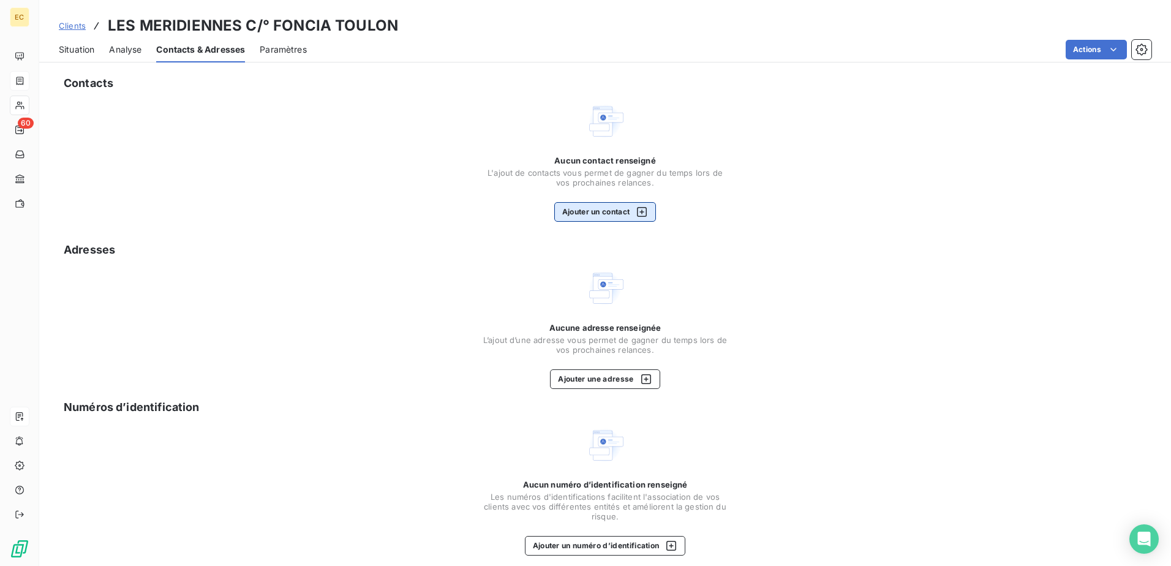
click at [569, 208] on button "Ajouter un contact" at bounding box center [605, 212] width 102 height 20
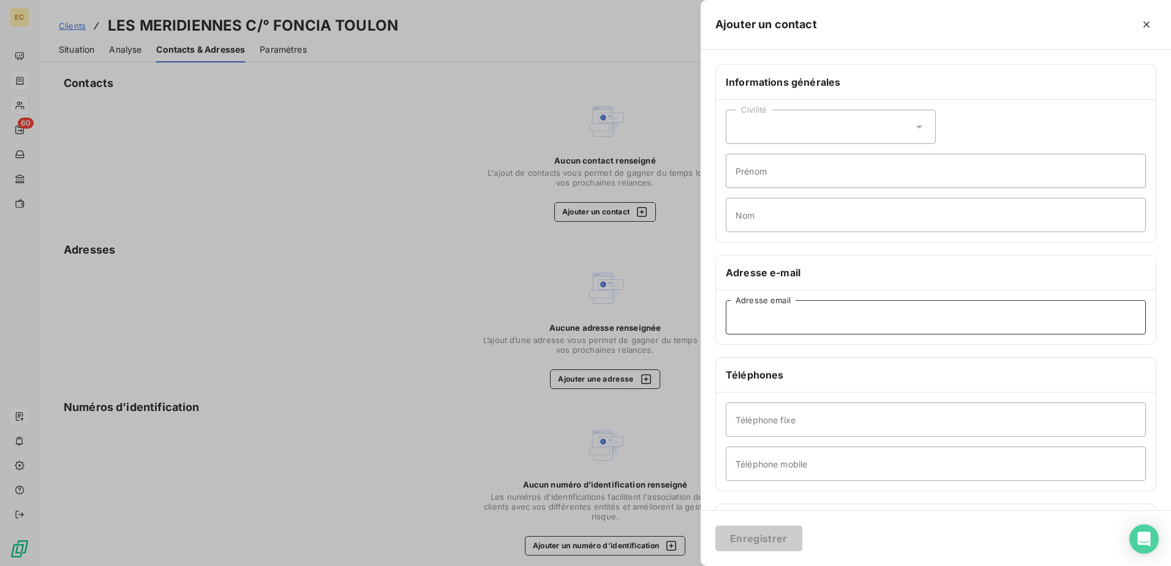
click at [577, 327] on input "Adresse email" at bounding box center [935, 317] width 420 height 34
paste input "'[PERSON_NAME]' <[PERSON_NAME][EMAIL_ADDRESS][DOMAIN_NAME]>"
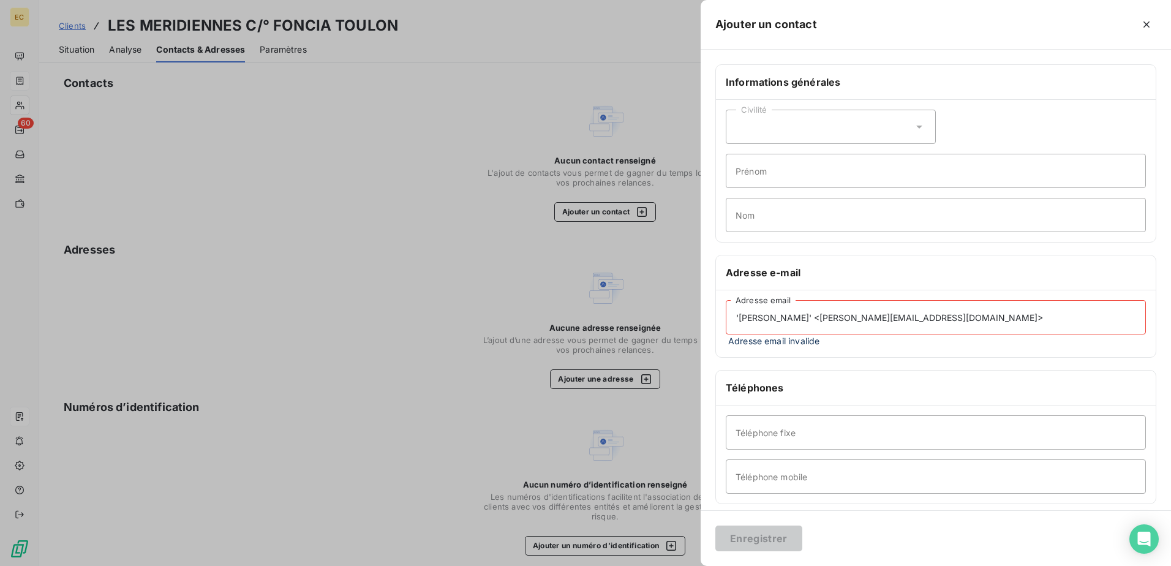
drag, startPoint x: 950, startPoint y: 315, endPoint x: 181, endPoint y: 318, distance: 768.9
click at [181, 335] on div "Ajouter un contact Informations générales Civilité Prénom Nom Adresse e-mail '[…" at bounding box center [585, 566] width 1171 height 0
paste input "[PERSON_NAME][EMAIL_ADDRESS][PERSON_NAME][DOMAIN_NAME]"
type input "[PERSON_NAME][EMAIL_ADDRESS][PERSON_NAME][DOMAIN_NAME]"
click at [577, 335] on button "Enregistrer" at bounding box center [758, 538] width 87 height 26
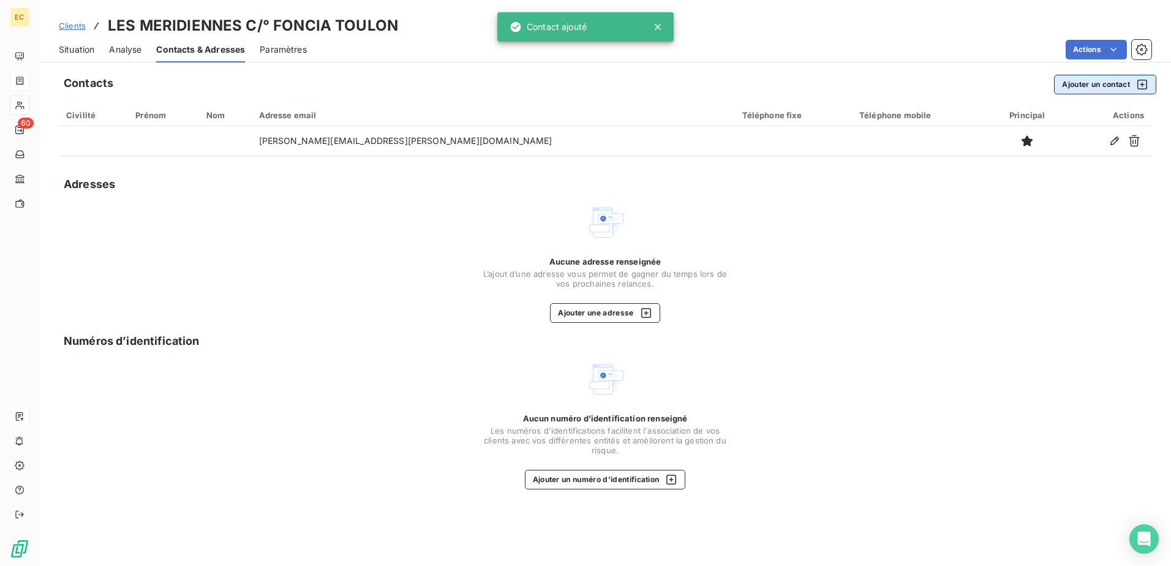
click at [577, 83] on button "Ajouter un contact" at bounding box center [1105, 85] width 102 height 20
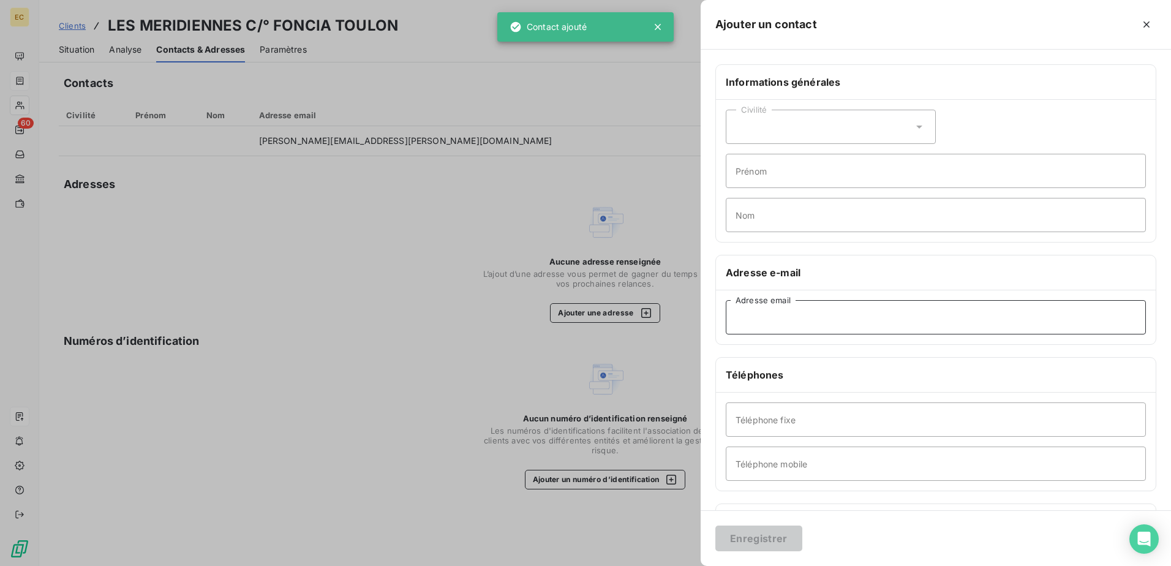
click at [577, 320] on input "Adresse email" at bounding box center [935, 317] width 420 height 34
paste input "[PERSON_NAME][EMAIL_ADDRESS][PERSON_NAME][DOMAIN_NAME]"
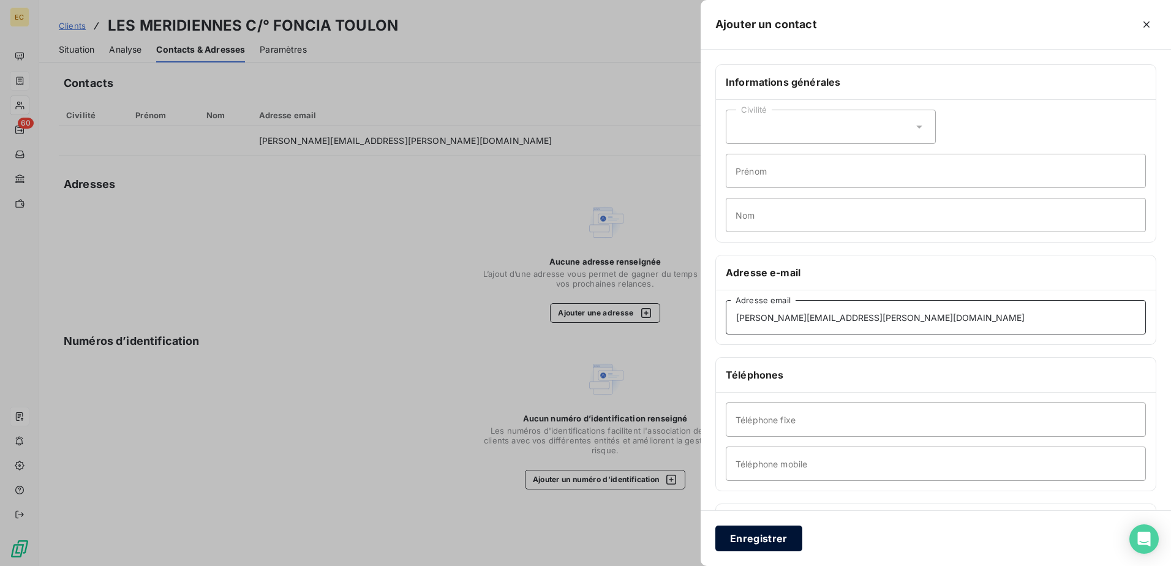
type input "[PERSON_NAME][EMAIL_ADDRESS][PERSON_NAME][DOMAIN_NAME]"
click at [577, 335] on button "Enregistrer" at bounding box center [758, 538] width 87 height 26
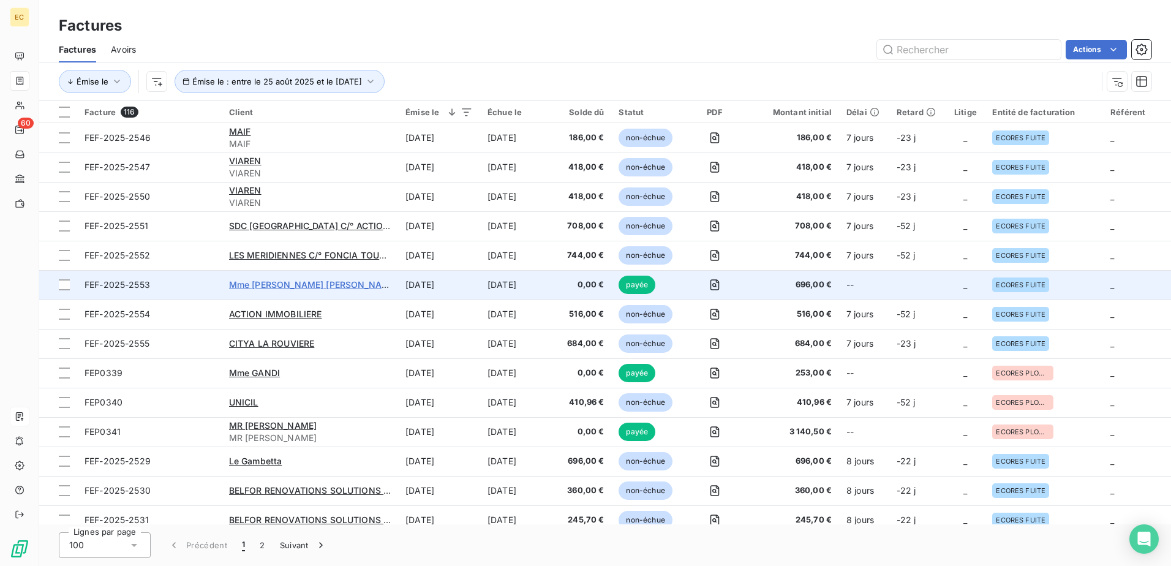
click at [271, 279] on span "Mme [PERSON_NAME] [PERSON_NAME]" at bounding box center [313, 284] width 169 height 10
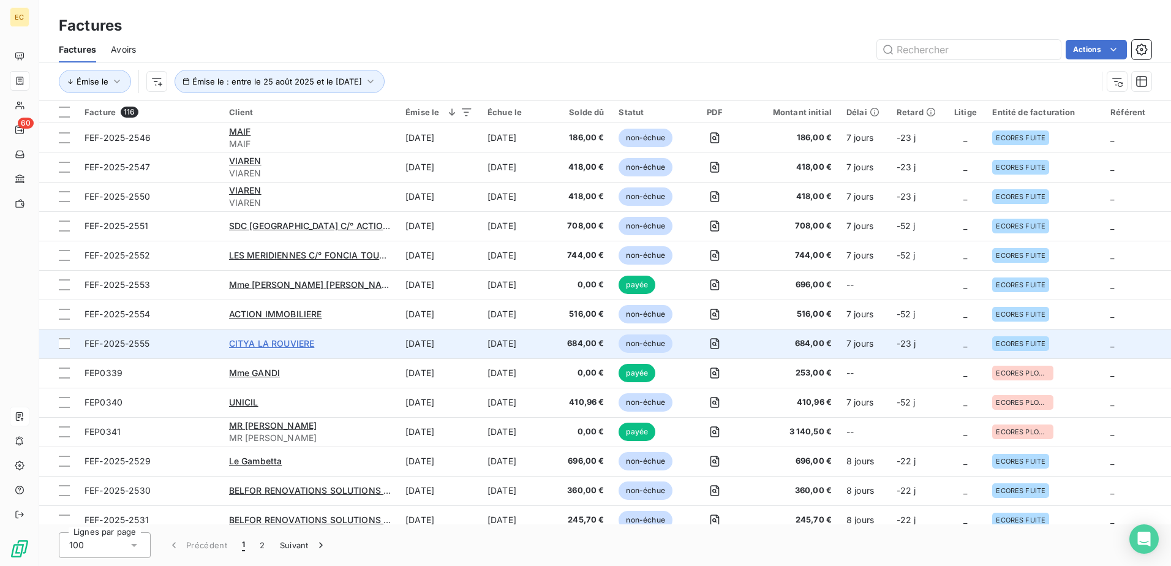
click at [313, 335] on span "CITYA LA ROUVIERE" at bounding box center [272, 343] width 86 height 10
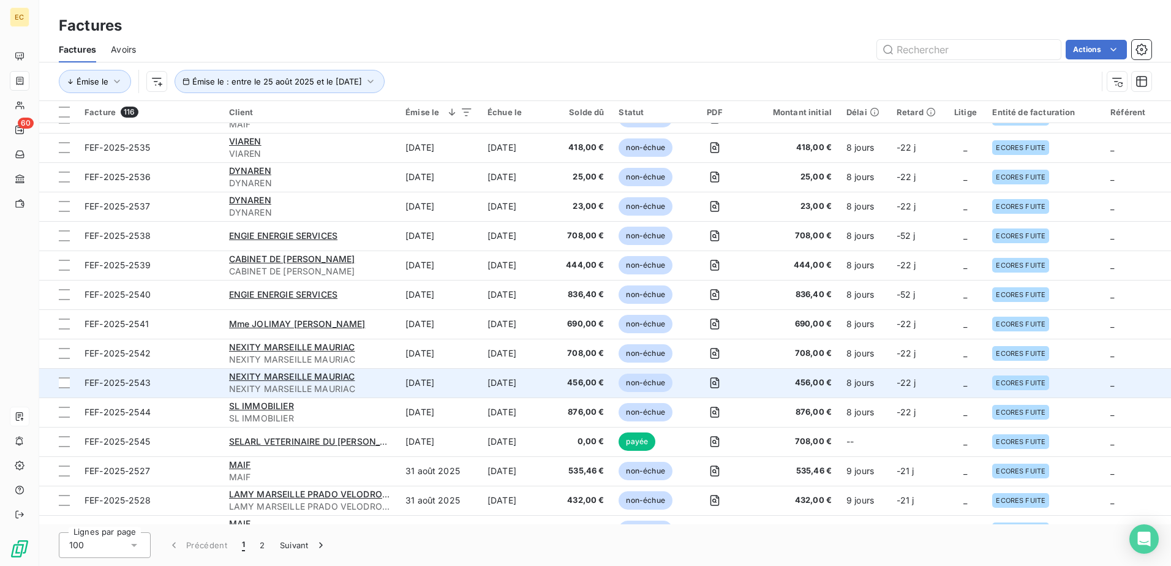
scroll to position [551, 0]
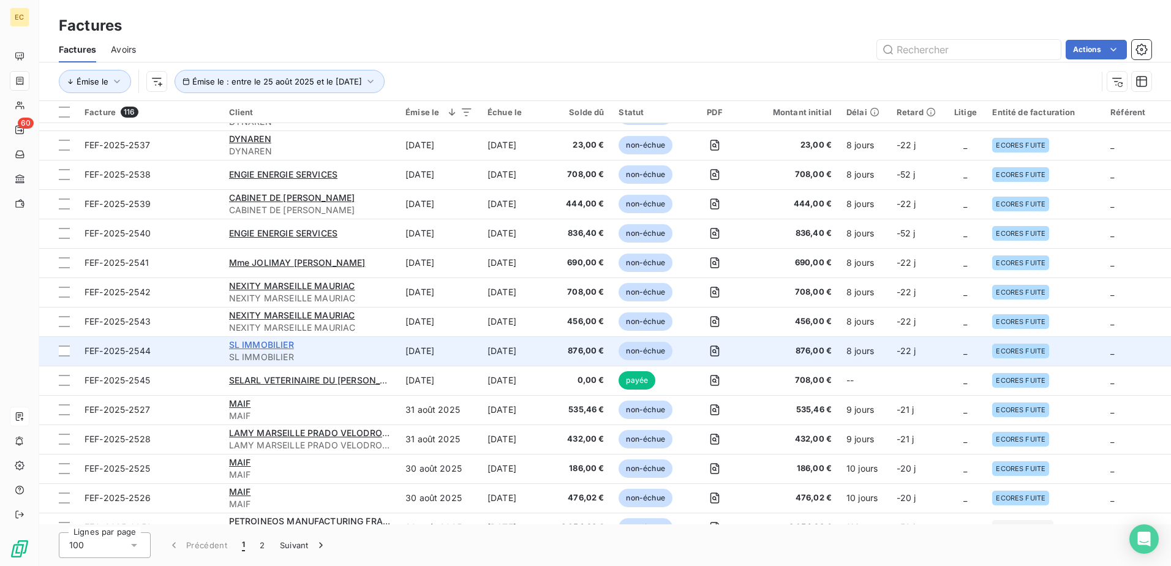
click at [275, 335] on span "SL IMMOBILIER" at bounding box center [261, 344] width 65 height 10
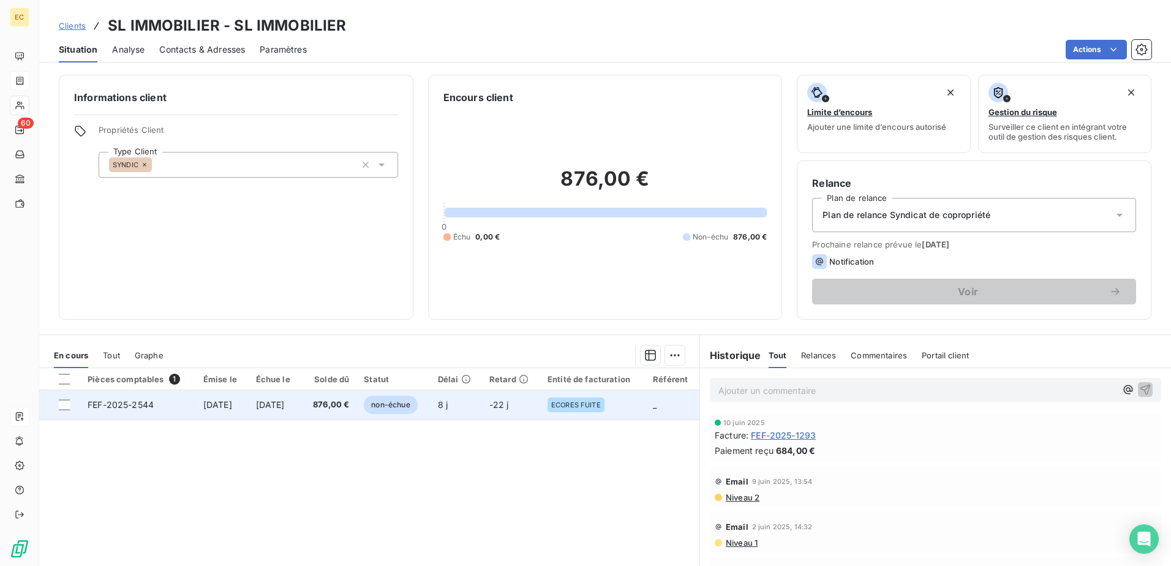
click at [275, 335] on span "[DATE]" at bounding box center [270, 404] width 29 height 10
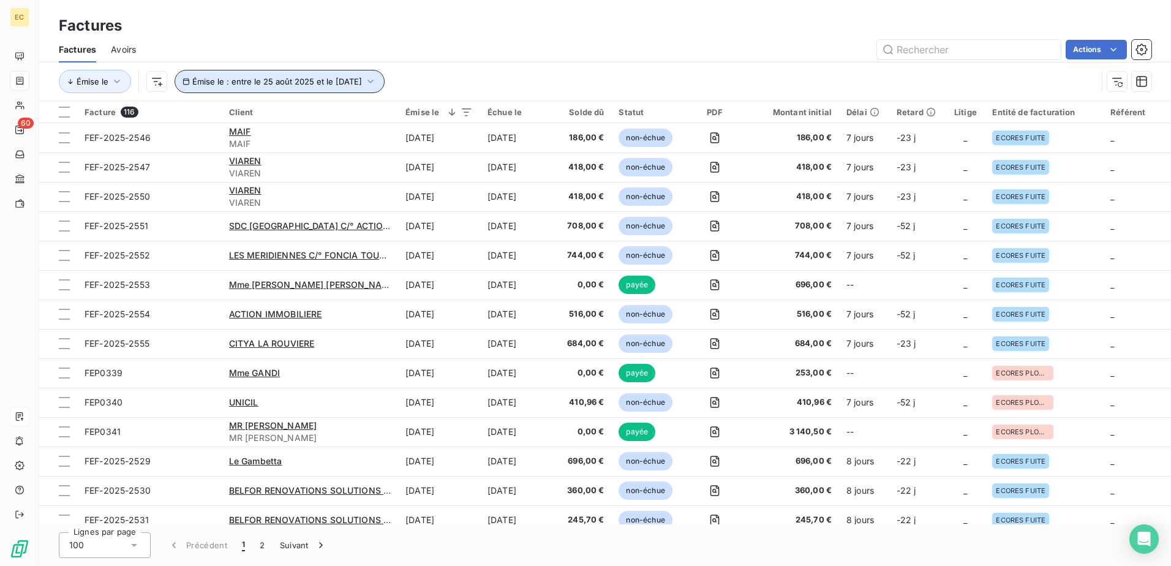
click at [271, 77] on span "Émise le : entre le 25 août 2025 et le [DATE]" at bounding box center [277, 82] width 170 height 10
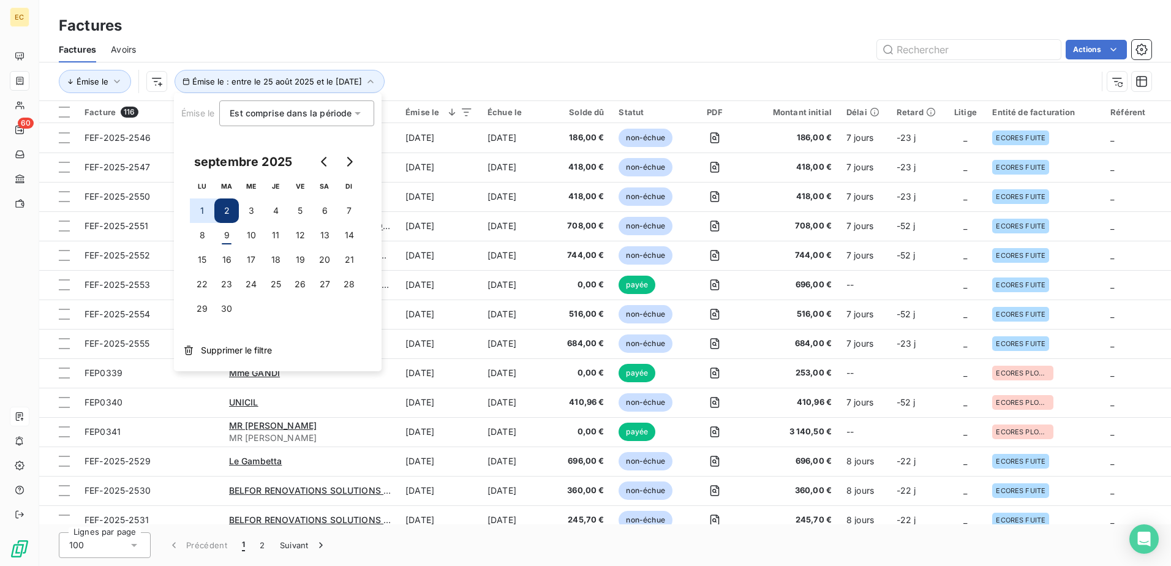
click at [204, 204] on button "1" at bounding box center [202, 210] width 24 height 24
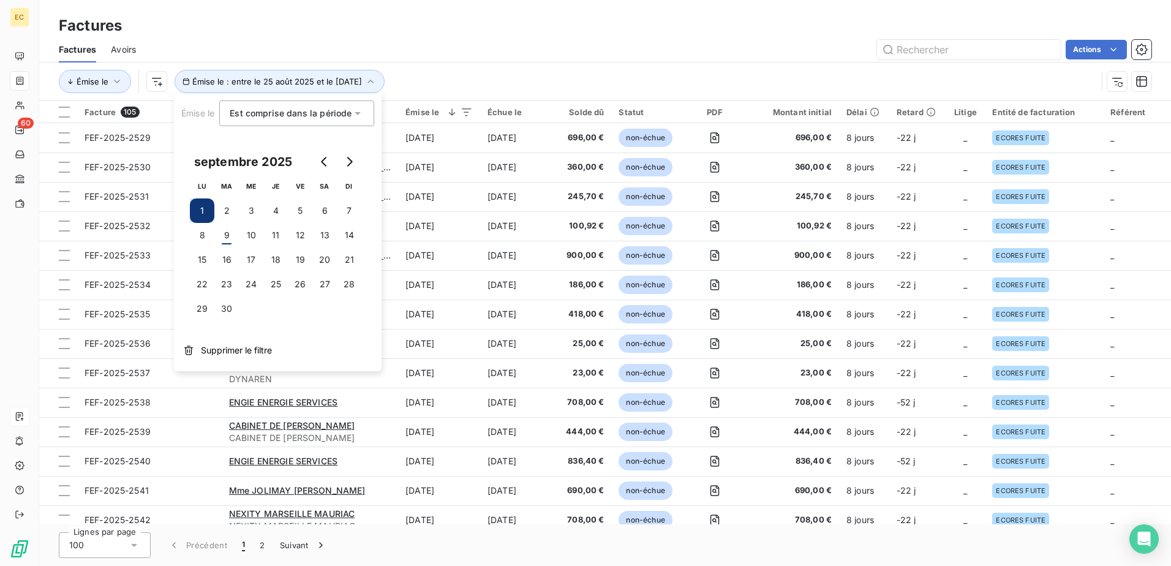
click at [483, 76] on div "[PERSON_NAME] le : entre le 25 août 2025 et le [DATE]" at bounding box center [578, 81] width 1038 height 23
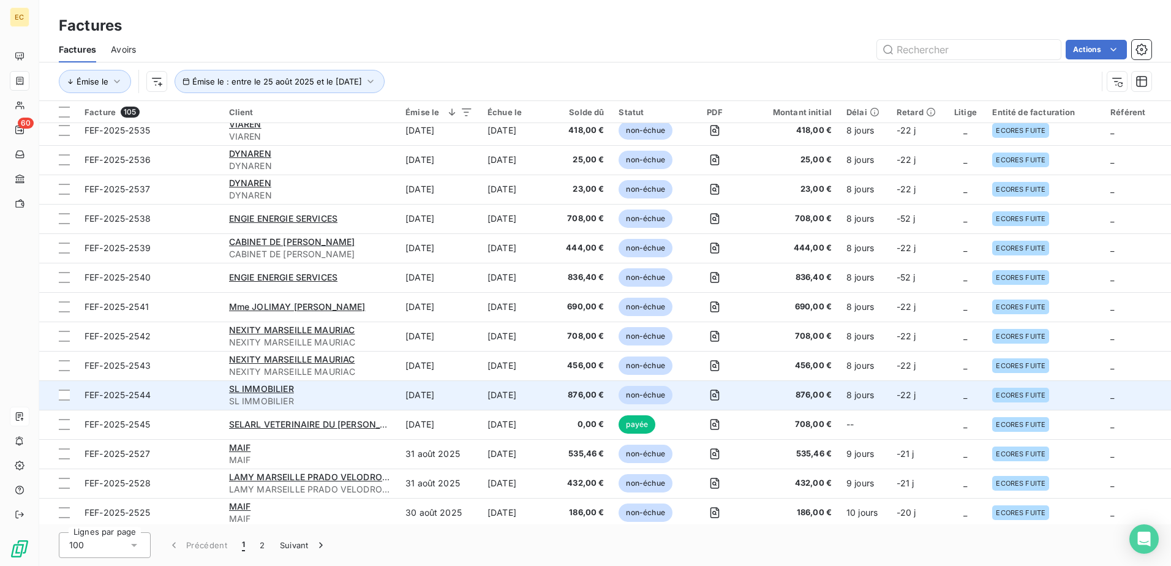
scroll to position [245, 0]
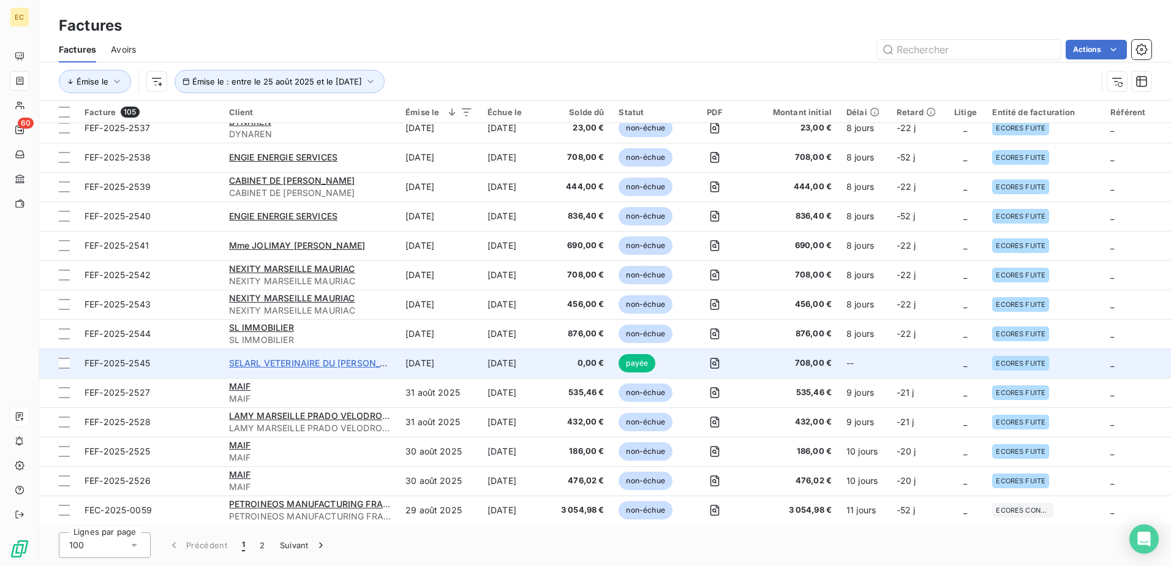
click at [339, 335] on span "SELARL VETERINAIRE DU [PERSON_NAME]" at bounding box center [319, 363] width 180 height 10
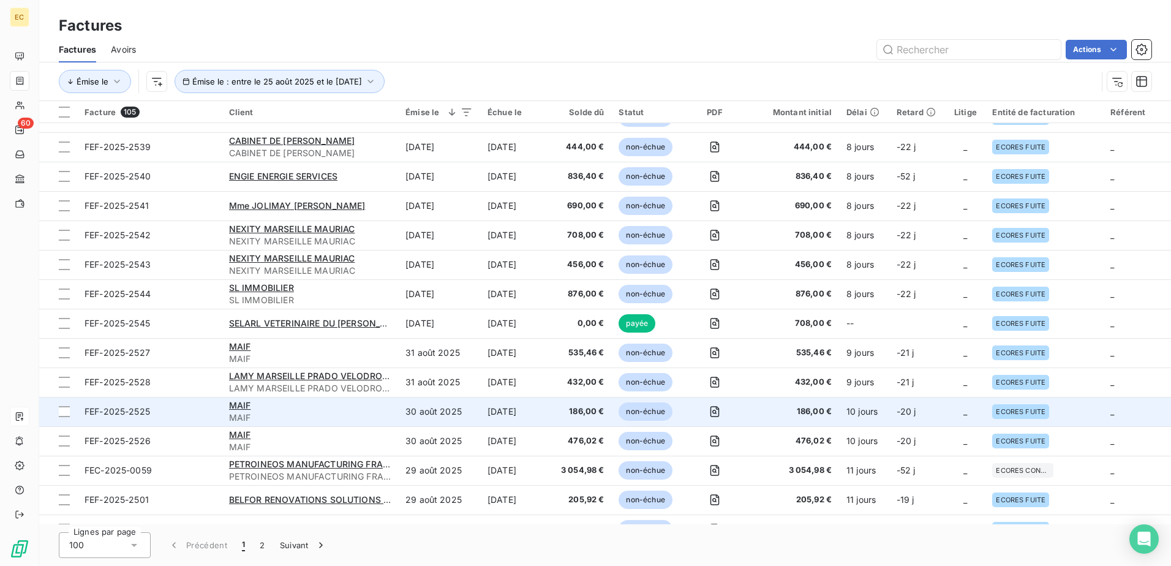
scroll to position [306, 0]
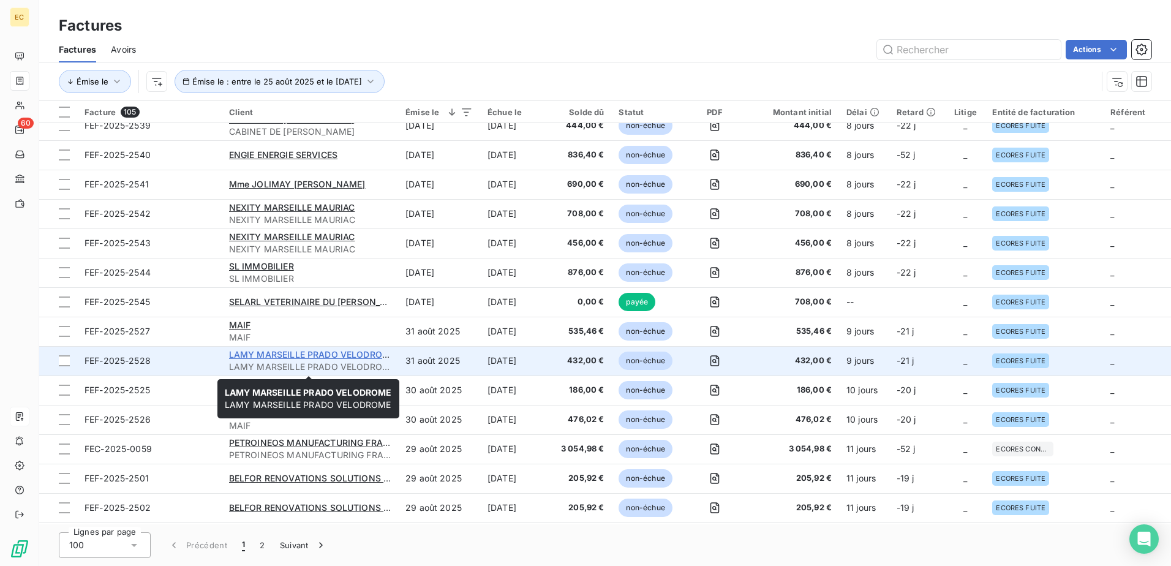
click at [353, 335] on span "LAMY MARSEILLE PRADO VELODROME" at bounding box center [312, 354] width 167 height 10
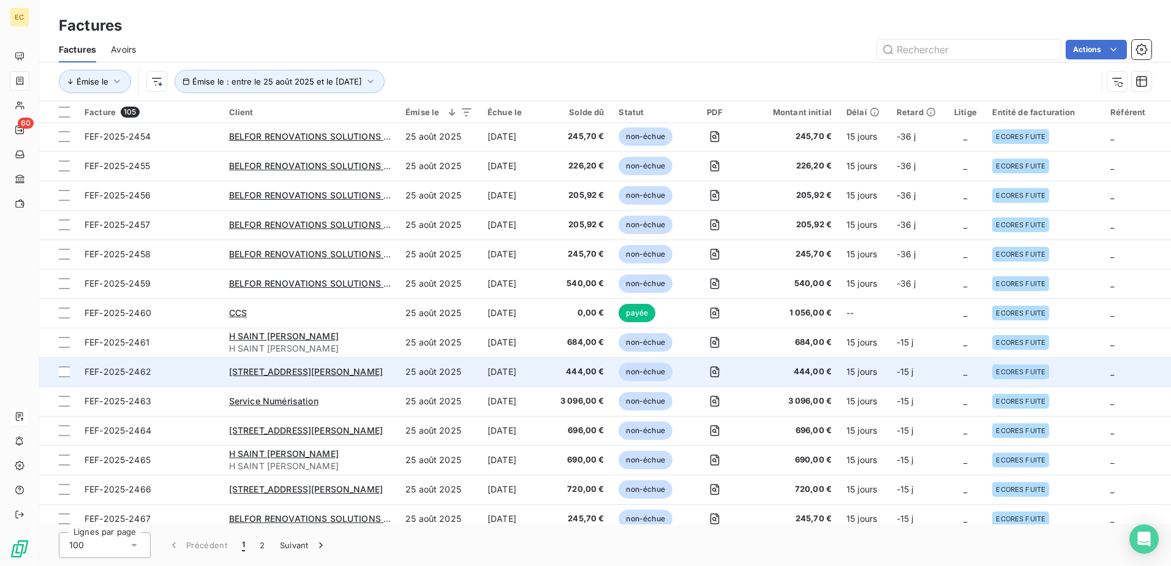
scroll to position [2538, 0]
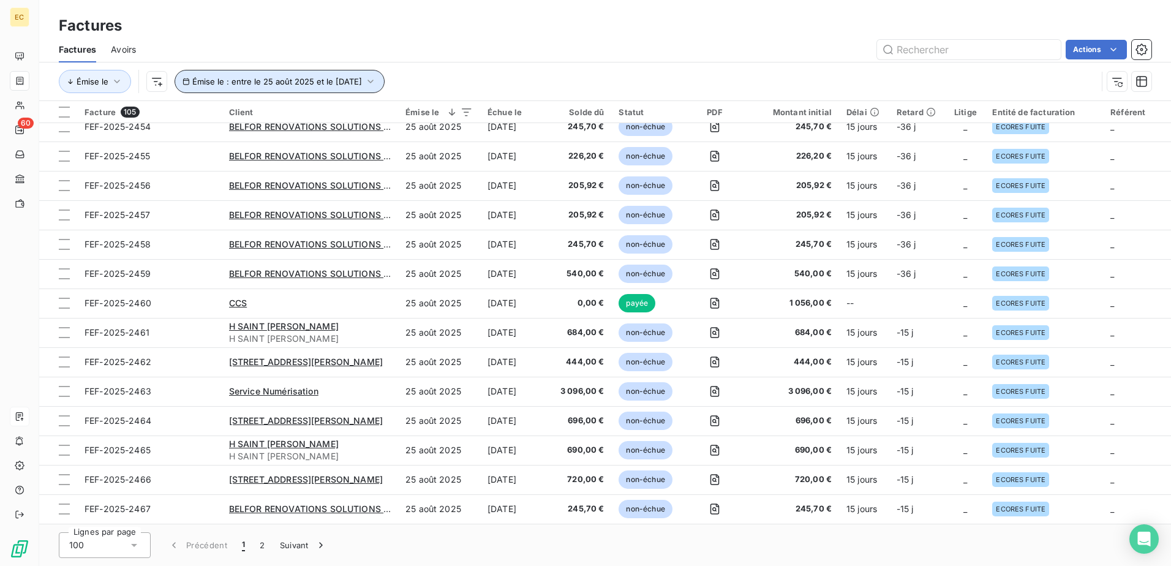
click at [304, 75] on button "Émise le : entre le 25 août 2025 et le [DATE]" at bounding box center [279, 81] width 210 height 23
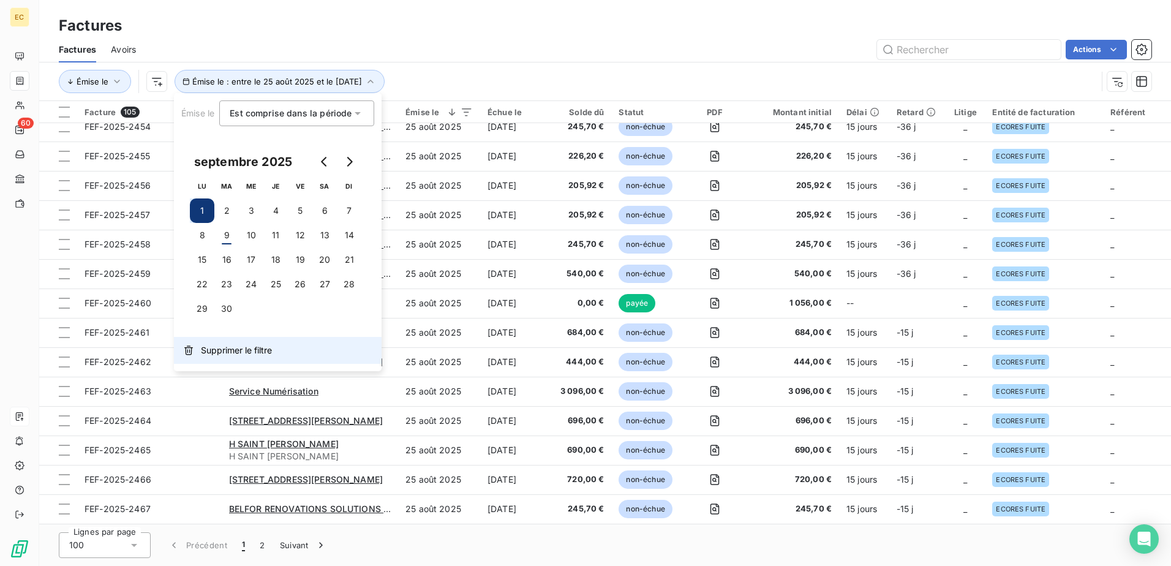
click at [218, 335] on span "Supprimer le filtre" at bounding box center [236, 350] width 71 height 12
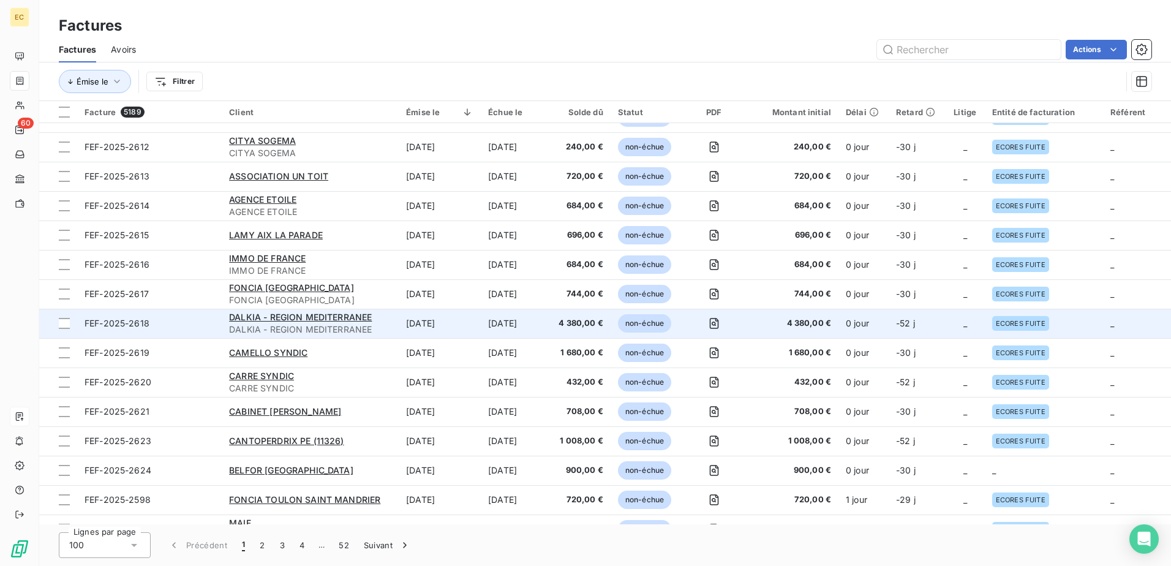
scroll to position [0, 0]
